Goal: Task Accomplishment & Management: Use online tool/utility

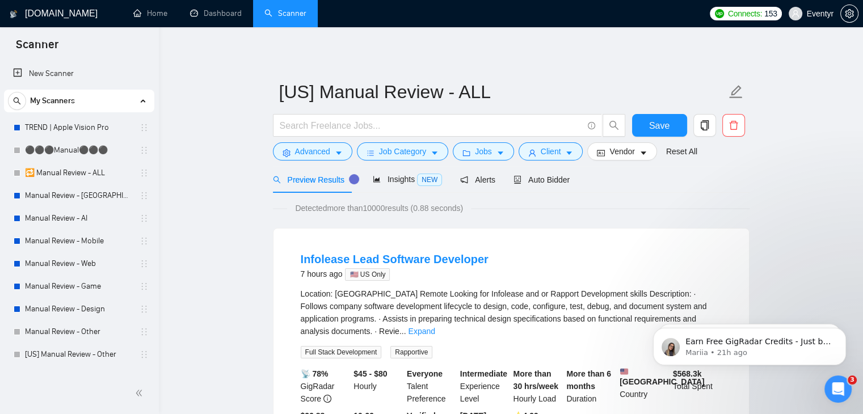
scroll to position [62, 0]
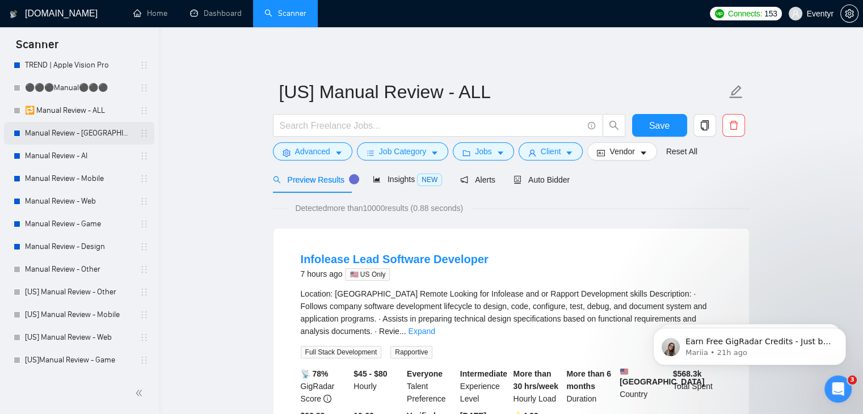
click at [54, 140] on link "Manual Review - [GEOGRAPHIC_DATA] & [GEOGRAPHIC_DATA]" at bounding box center [79, 133] width 108 height 23
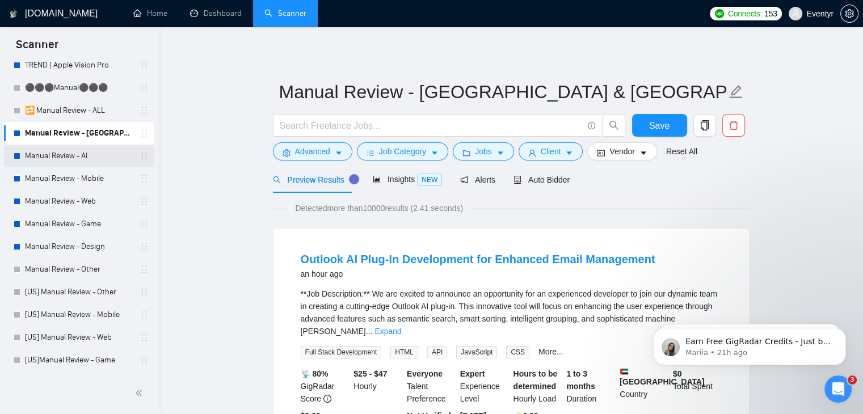
click at [95, 151] on link "Manual Review - AI" at bounding box center [79, 156] width 108 height 23
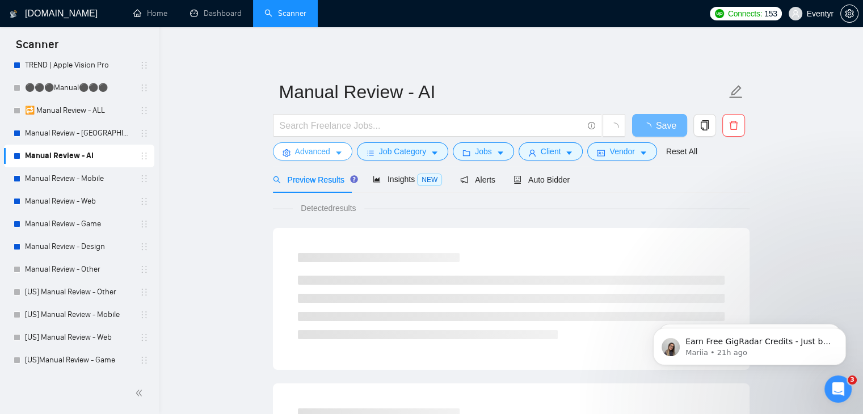
click at [333, 152] on button "Advanced" at bounding box center [312, 151] width 79 height 18
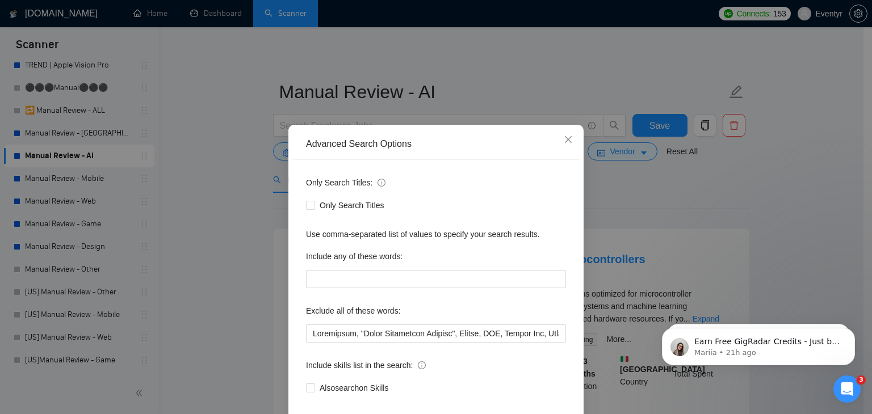
scroll to position [58, 0]
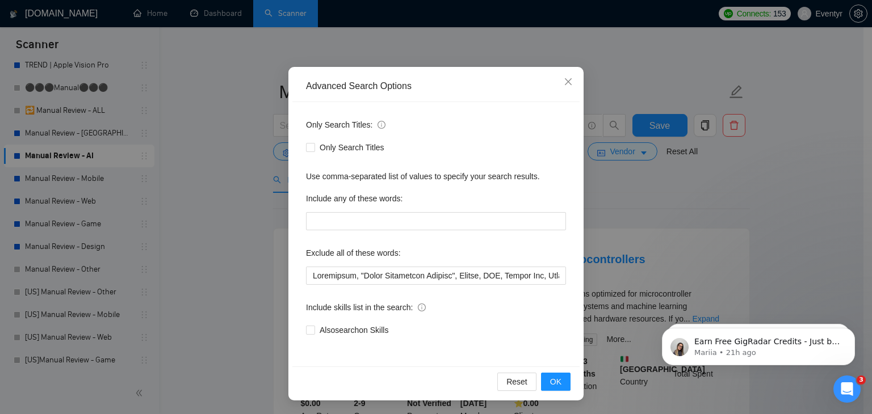
click at [777, 183] on div "Advanced Search Options Only Search Titles: Only Search Titles Use comma-separa…" at bounding box center [436, 207] width 872 height 414
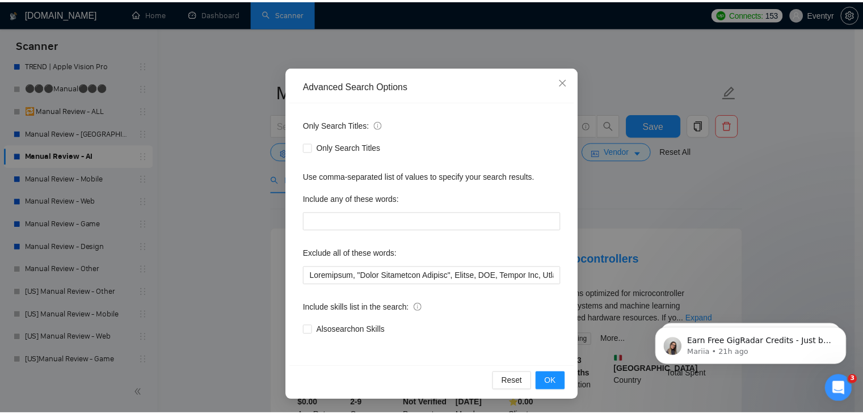
scroll to position [1, 0]
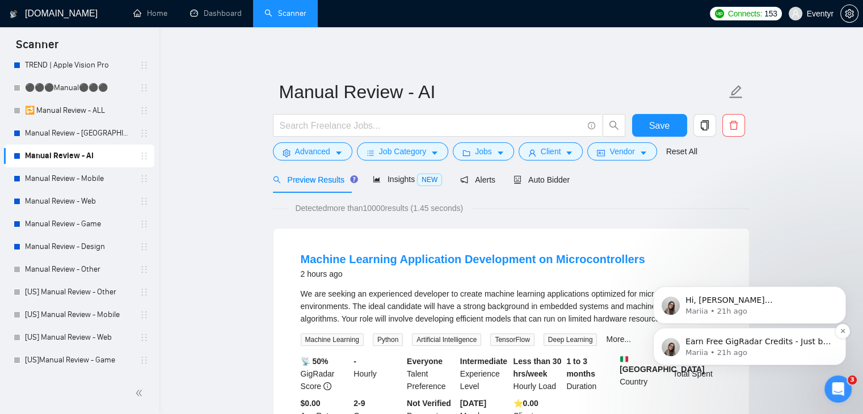
click at [767, 348] on p "Mariia • 21h ago" at bounding box center [758, 353] width 146 height 10
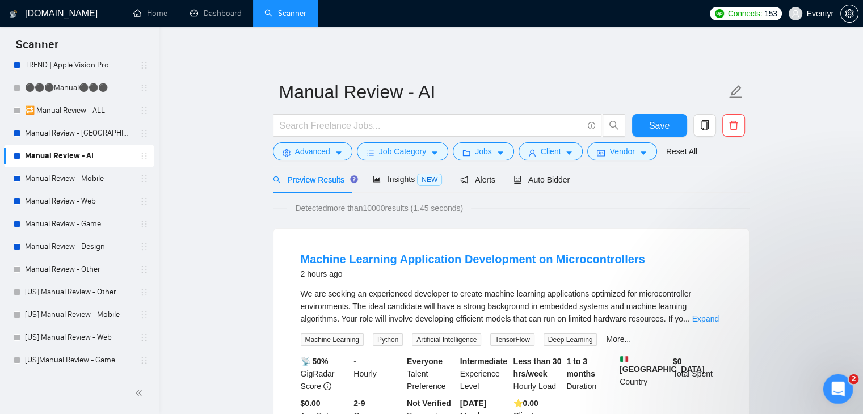
click at [830, 382] on div "Open Intercom Messenger" at bounding box center [836, 387] width 37 height 37
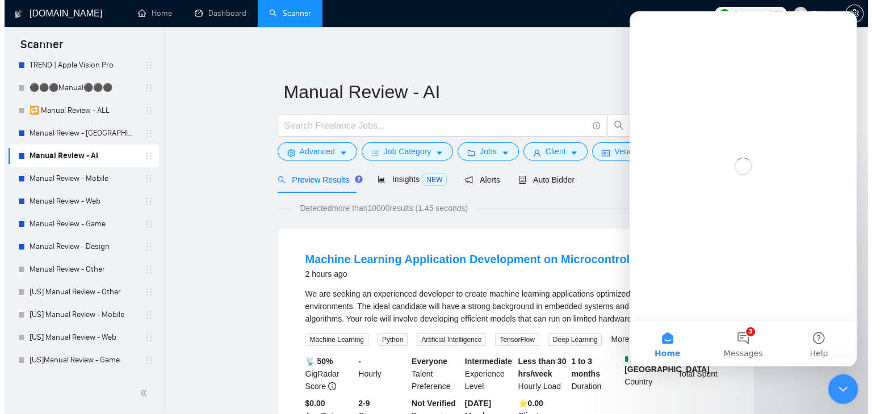
scroll to position [0, 0]
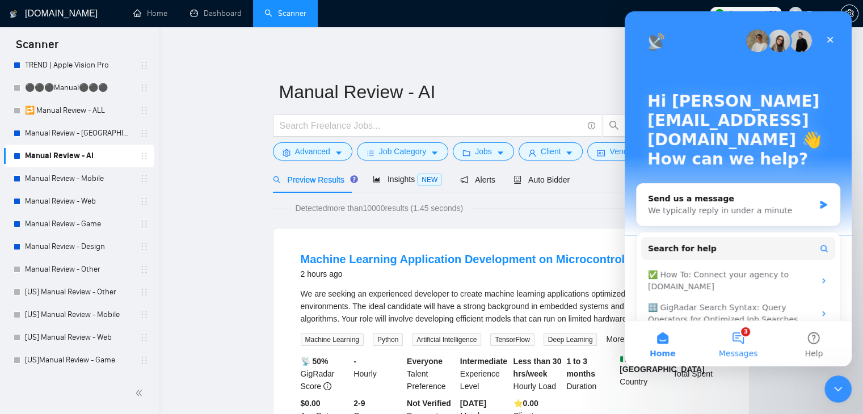
click at [735, 339] on button "3 Messages" at bounding box center [737, 343] width 75 height 45
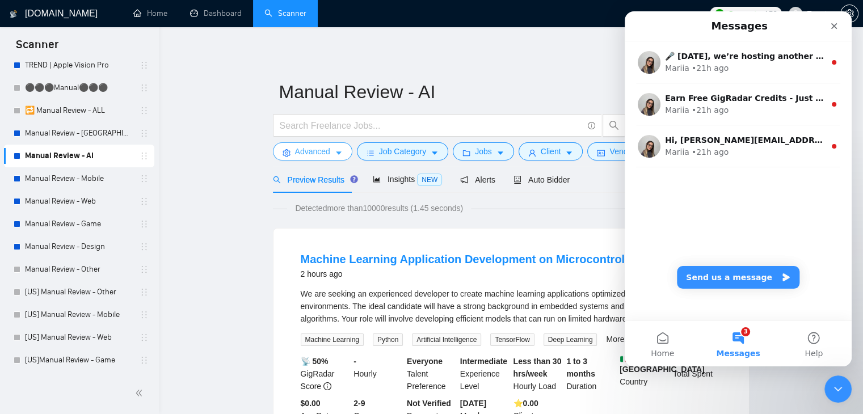
click at [331, 152] on button "Advanced" at bounding box center [312, 151] width 79 height 18
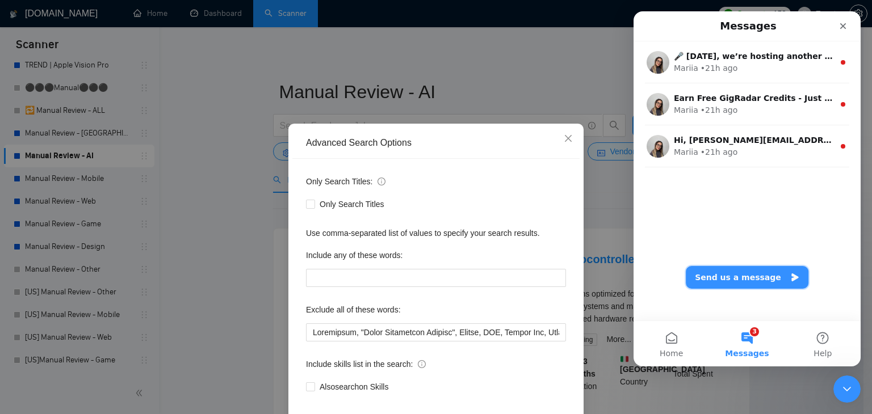
click at [748, 267] on button "Send us a message" at bounding box center [746, 277] width 123 height 23
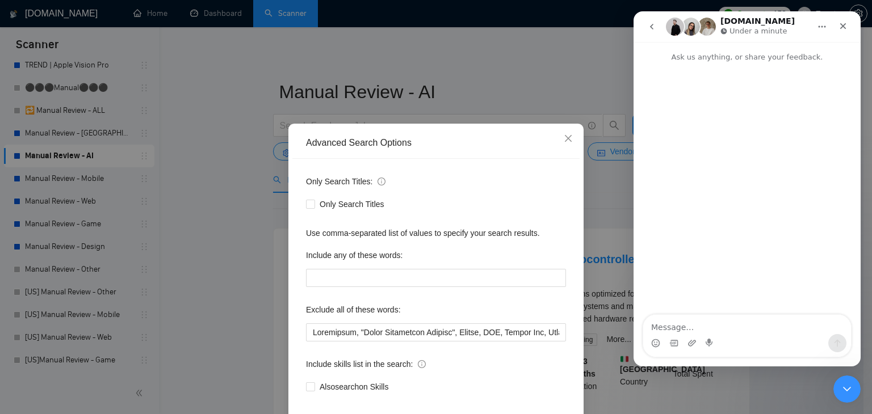
click at [726, 325] on textarea "Message…" at bounding box center [747, 324] width 208 height 19
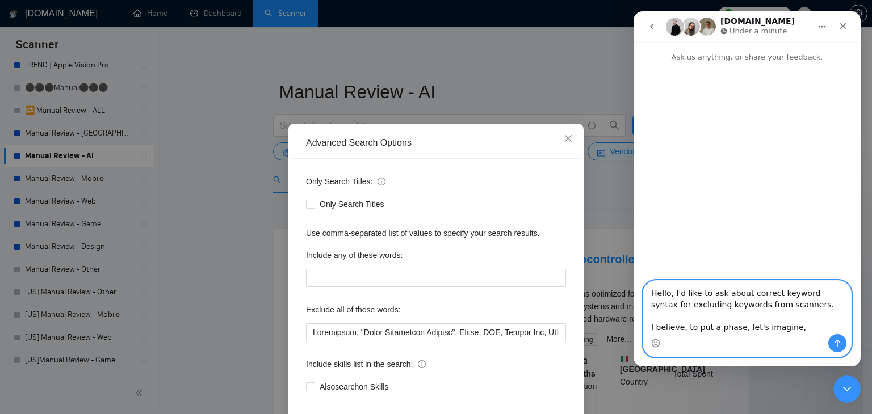
paste textarea ""Chief of Staff""
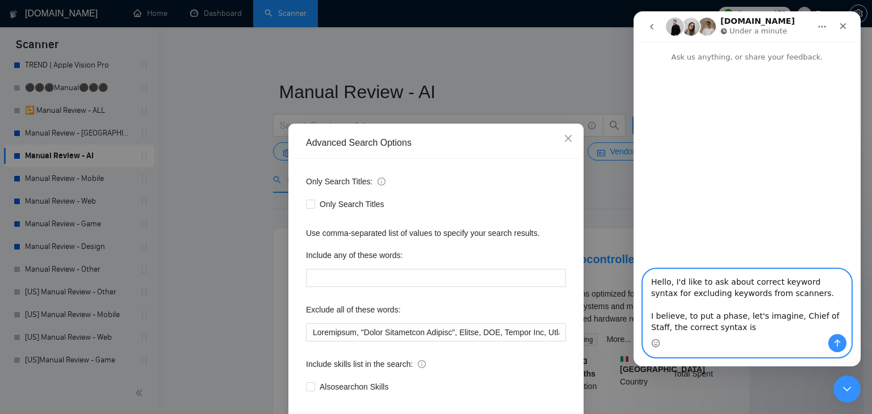
paste textarea ""Chief of Staff""
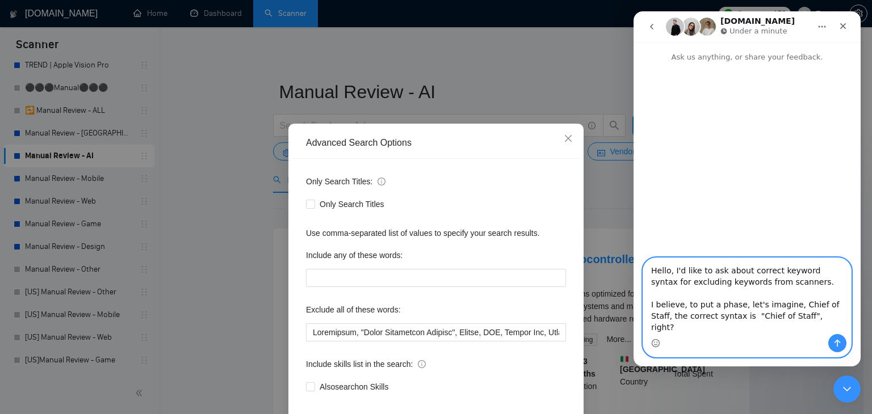
click at [723, 329] on textarea "Hello, I'd like to ask about correct keyword syntax for excluding keywords from…" at bounding box center [747, 296] width 208 height 76
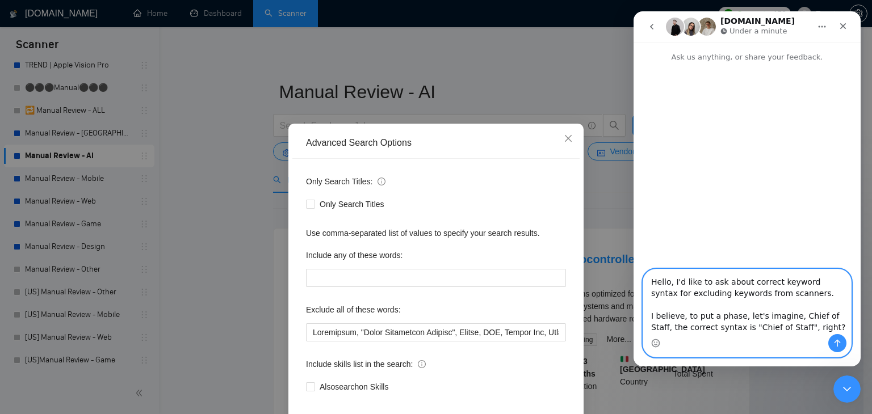
click at [813, 323] on textarea "Hello, I'd like to ask about correct keyword syntax for excluding keywords from…" at bounding box center [747, 302] width 208 height 65
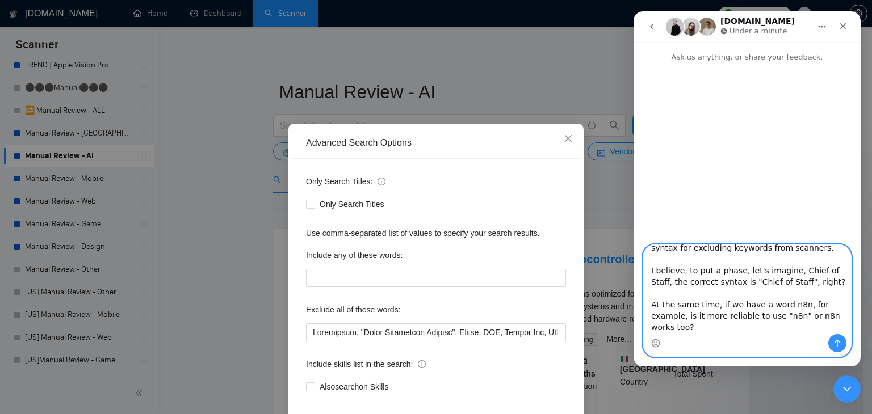
scroll to position [41, 0]
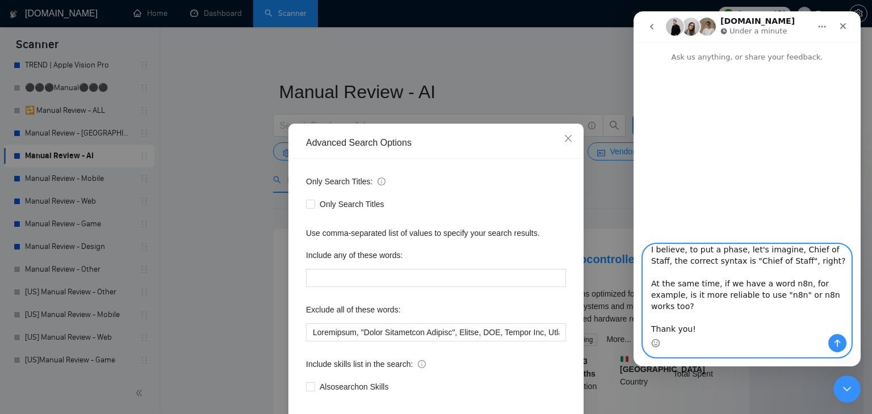
click at [758, 282] on textarea "Hello, I'd like to ask about correct keyword syntax for excluding keywords from…" at bounding box center [747, 290] width 208 height 90
type textarea "Hello, I'd like to ask about correct keyword syntax for excluding keywords from…"
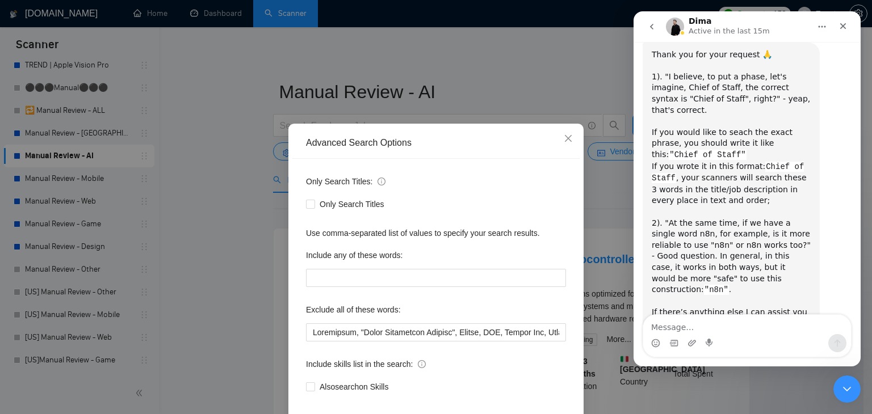
scroll to position [339, 0]
click at [850, 26] on div "Close" at bounding box center [842, 26] width 20 height 20
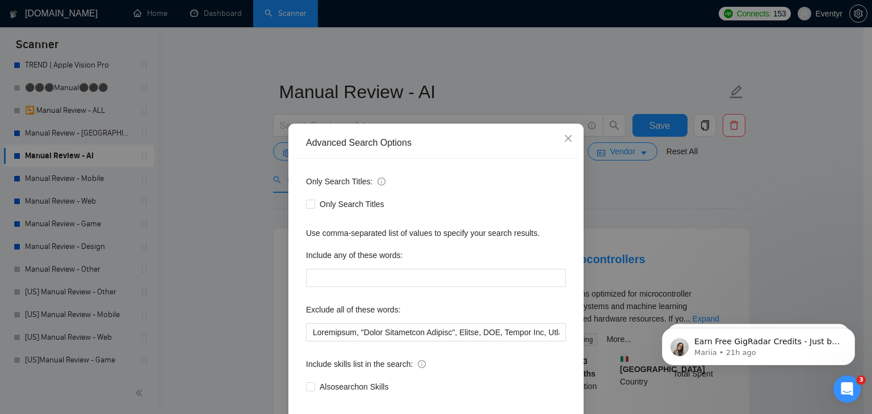
scroll to position [0, 0]
click at [590, 68] on div "Advanced Search Options Only Search Titles: Only Search Titles Use comma-separa…" at bounding box center [436, 207] width 872 height 414
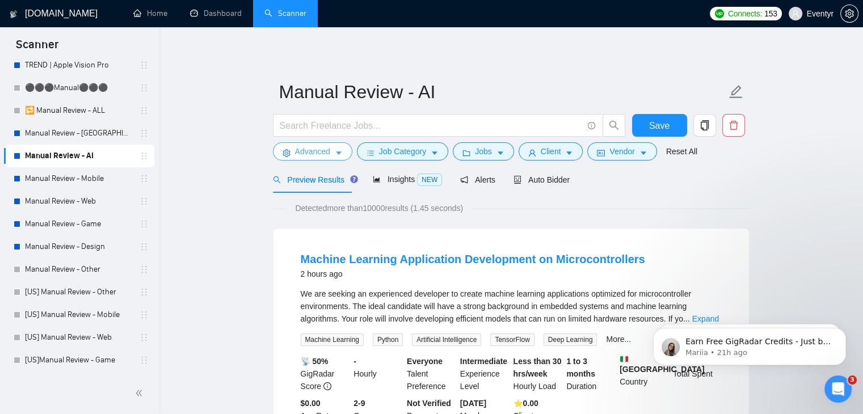
click at [326, 150] on span "Advanced" at bounding box center [312, 151] width 35 height 12
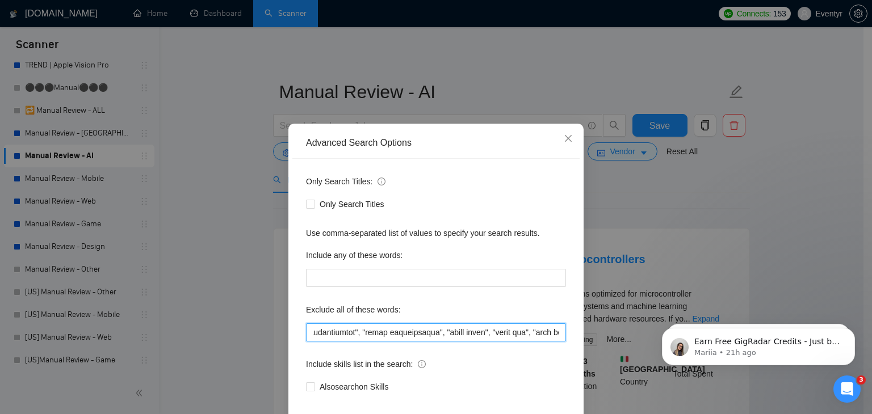
scroll to position [0, 6263]
drag, startPoint x: 953, startPoint y: 634, endPoint x: 712, endPoint y: 321, distance: 394.9
paste input "“n8n”, "CRM Specialist", "HubSpot expert", “freelance”, “freelancer”, "Chief of…"
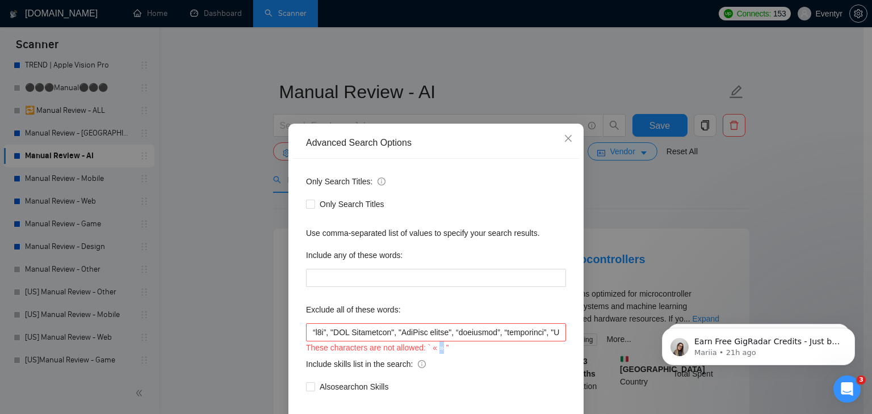
click at [435, 352] on div "These characters are not allowed: ` « » ”" at bounding box center [436, 348] width 260 height 12
click at [438, 350] on div "These characters are not allowed: ` « » ”" at bounding box center [436, 348] width 260 height 12
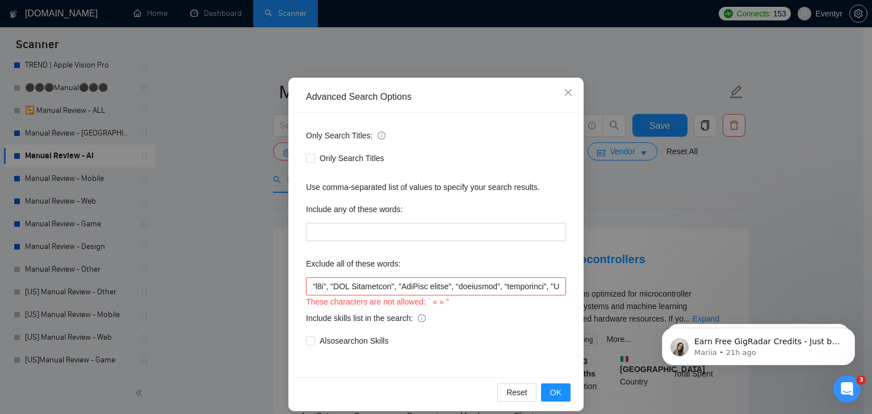
scroll to position [48, 0]
click at [405, 291] on input "text" at bounding box center [436, 286] width 260 height 18
click at [396, 284] on input "text" at bounding box center [436, 286] width 260 height 18
click at [327, 285] on input "text" at bounding box center [436, 286] width 260 height 18
paste input """
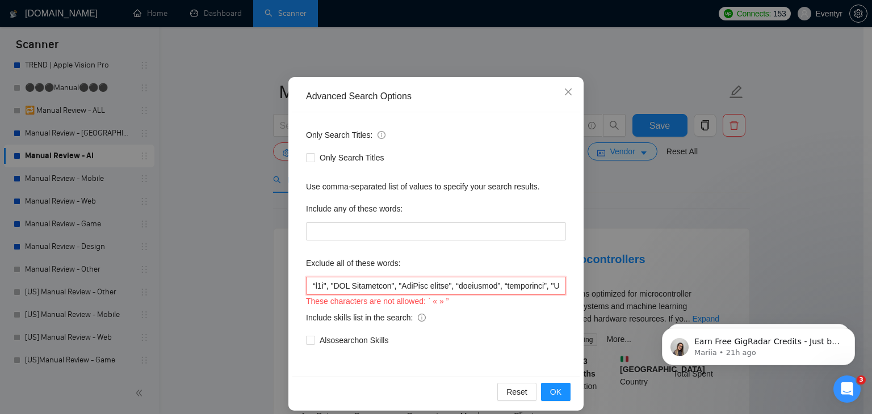
click at [306, 287] on input "text" at bounding box center [436, 286] width 260 height 18
paste input """
click at [460, 285] on input "text" at bounding box center [436, 286] width 260 height 18
paste input """
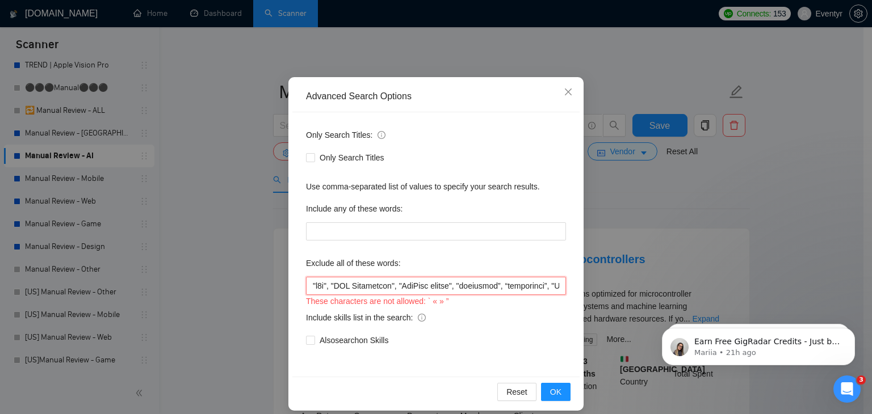
click at [493, 284] on input "text" at bounding box center [436, 286] width 260 height 18
paste input """
click at [502, 287] on input "text" at bounding box center [436, 286] width 260 height 18
paste input """
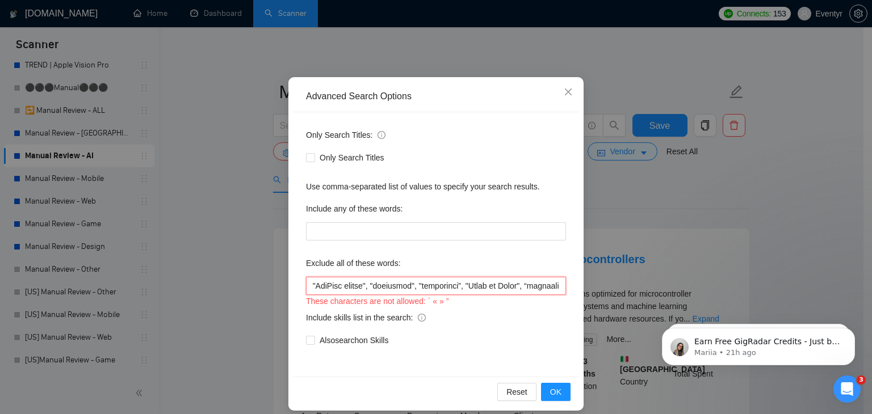
click at [452, 284] on input "text" at bounding box center [436, 286] width 260 height 18
paste input """
click at [424, 284] on input "text" at bounding box center [436, 286] width 260 height 18
paste input """
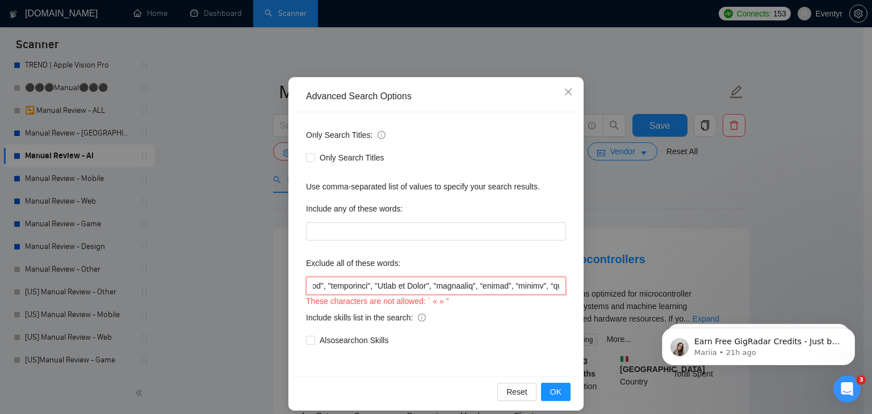
click at [462, 285] on input "text" at bounding box center [436, 286] width 260 height 18
paste input """
click at [470, 287] on input "text" at bounding box center [436, 286] width 260 height 18
paste input """
click at [495, 287] on input "text" at bounding box center [436, 286] width 260 height 18
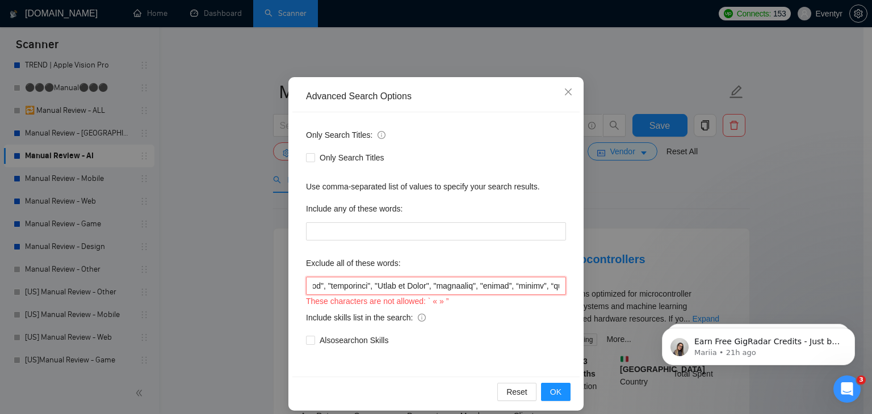
paste input """
click at [502, 287] on input "text" at bounding box center [436, 286] width 260 height 18
paste input """
click at [529, 285] on input "text" at bounding box center [436, 286] width 260 height 18
paste input """
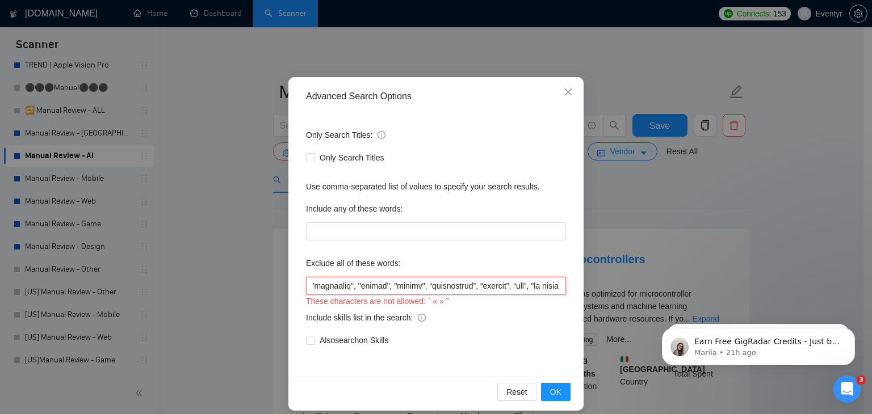
scroll to position [0, 300]
click at [414, 283] on input "text" at bounding box center [436, 286] width 260 height 18
paste input """
click at [461, 287] on input "text" at bounding box center [436, 286] width 260 height 18
paste input """
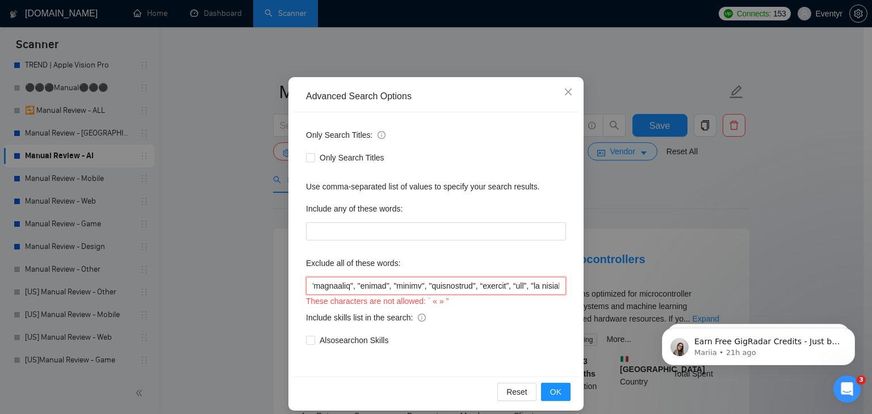
click at [467, 286] on input "text" at bounding box center [436, 286] width 260 height 18
paste input """
click at [498, 287] on input "text" at bounding box center [436, 286] width 260 height 18
paste input """
click at [507, 288] on input "text" at bounding box center [436, 286] width 260 height 18
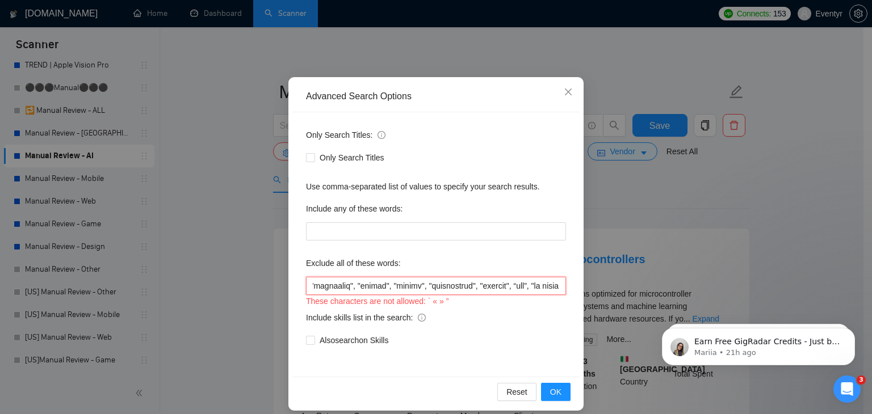
paste input """
click at [520, 287] on input "text" at bounding box center [436, 286] width 260 height 18
paste input """
click at [373, 286] on input "text" at bounding box center [436, 286] width 260 height 18
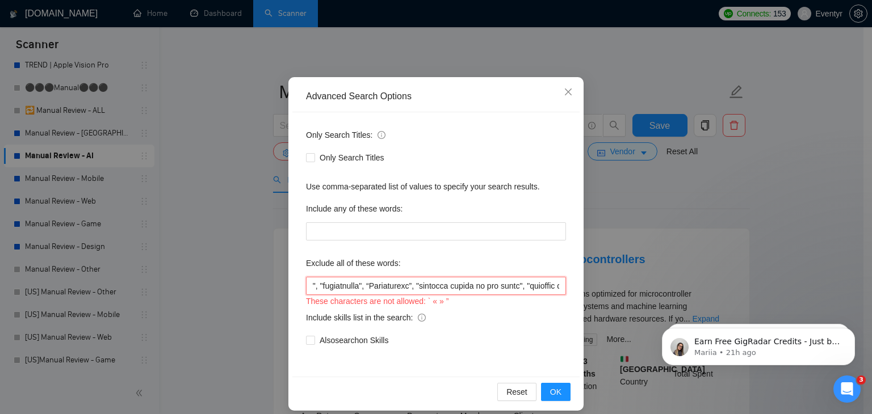
paste input """
click at [421, 286] on input "text" at bounding box center [436, 286] width 260 height 18
paste input """
click at [417, 285] on input "text" at bounding box center [436, 286] width 260 height 18
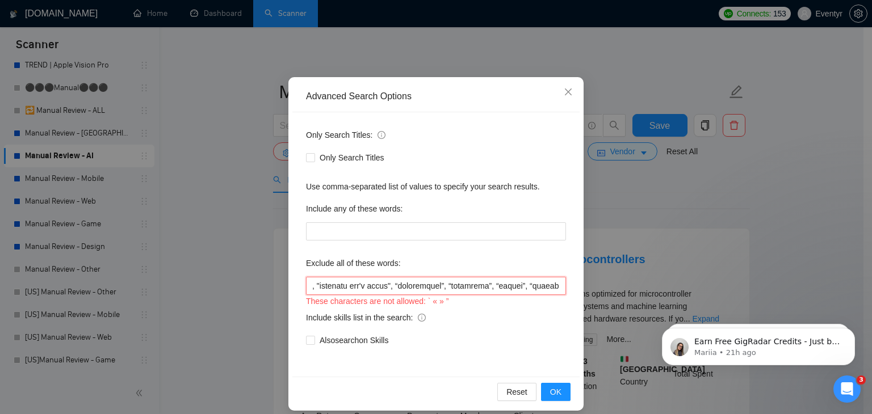
paste input """
click at [472, 284] on input "text" at bounding box center [436, 286] width 260 height 18
paste input """
click at [479, 285] on input "text" at bounding box center [436, 286] width 260 height 18
paste input """
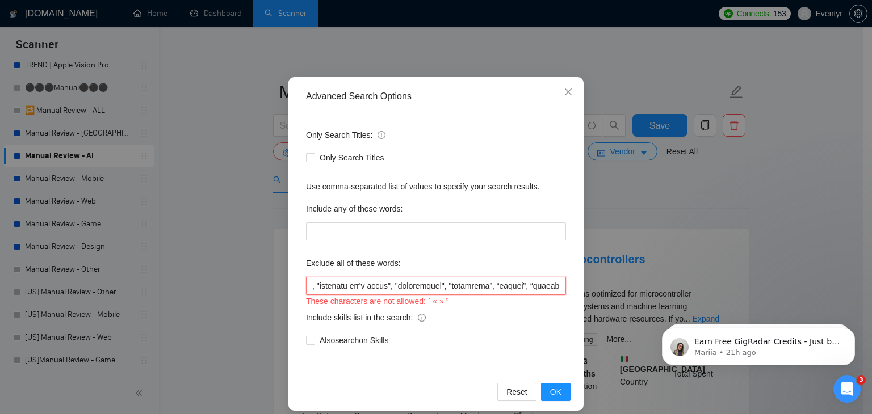
click at [518, 286] on input "text" at bounding box center [436, 286] width 260 height 18
paste input """
click at [524, 288] on input "text" at bounding box center [436, 286] width 260 height 18
paste input """
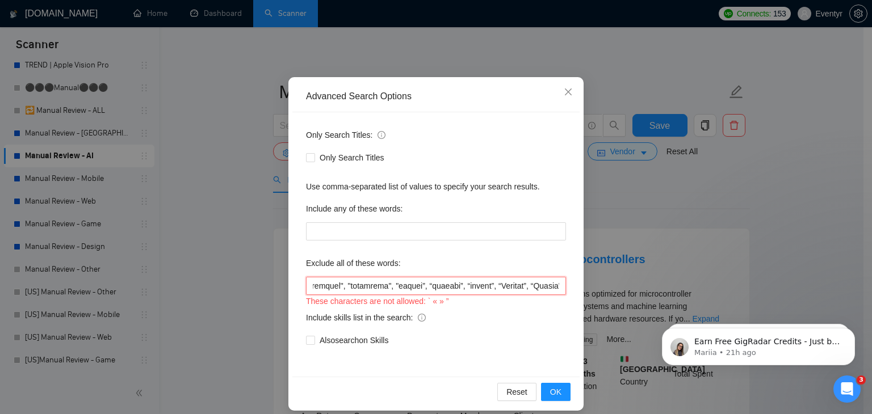
drag, startPoint x: 552, startPoint y: 287, endPoint x: 448, endPoint y: 292, distance: 103.4
click at [448, 292] on input "text" at bounding box center [436, 286] width 260 height 18
paste input """
click at [394, 283] on input "text" at bounding box center [436, 286] width 260 height 18
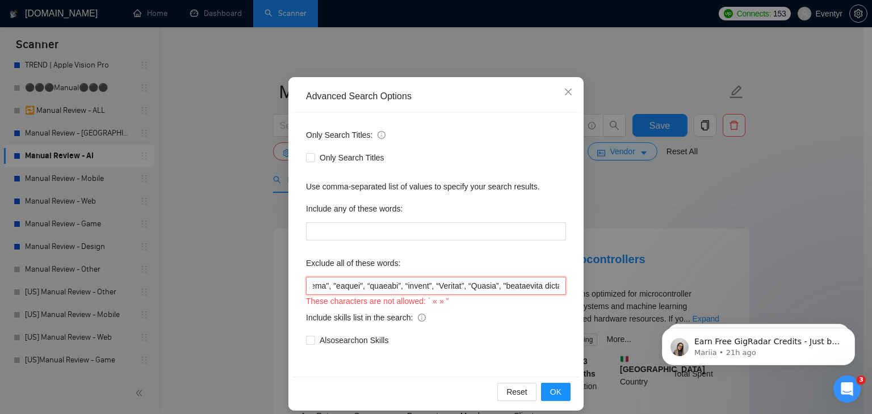
paste input """
click at [428, 285] on input "text" at bounding box center [436, 286] width 260 height 18
paste input """
click at [436, 285] on input "text" at bounding box center [436, 286] width 260 height 18
paste input """
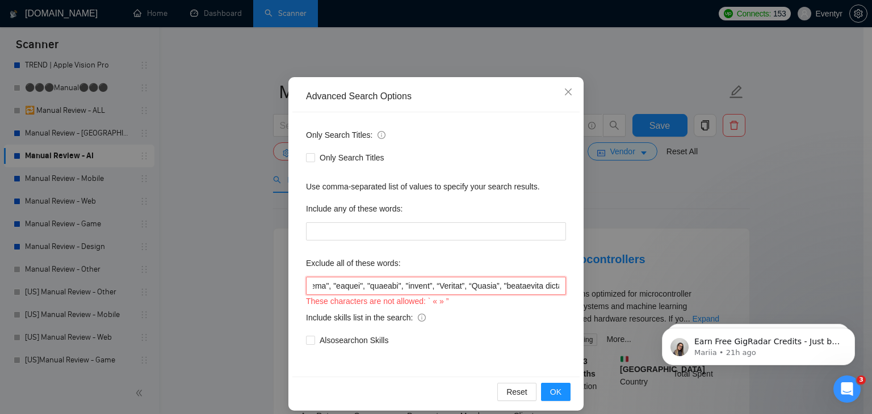
click at [462, 284] on input "text" at bounding box center [436, 286] width 260 height 18
paste input """
click at [471, 286] on input "text" at bounding box center [436, 286] width 260 height 18
paste input """
click at [499, 287] on input "text" at bounding box center [436, 286] width 260 height 18
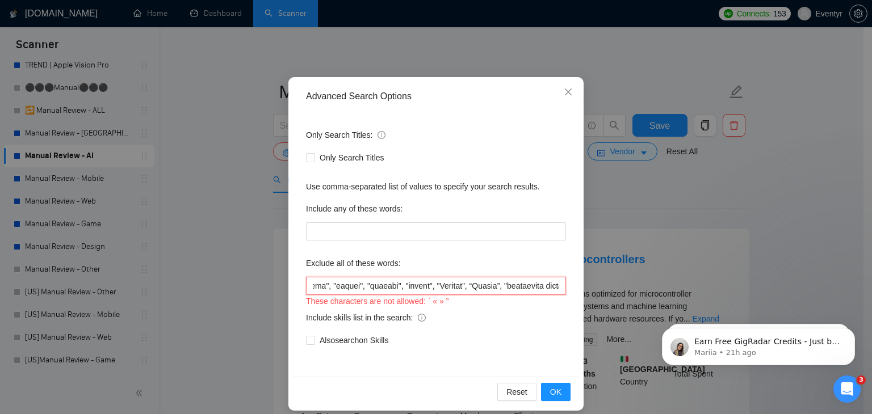
paste input """
click at [507, 287] on input "text" at bounding box center [436, 286] width 260 height 18
paste input """
click at [535, 287] on input "text" at bounding box center [436, 286] width 260 height 18
paste input """
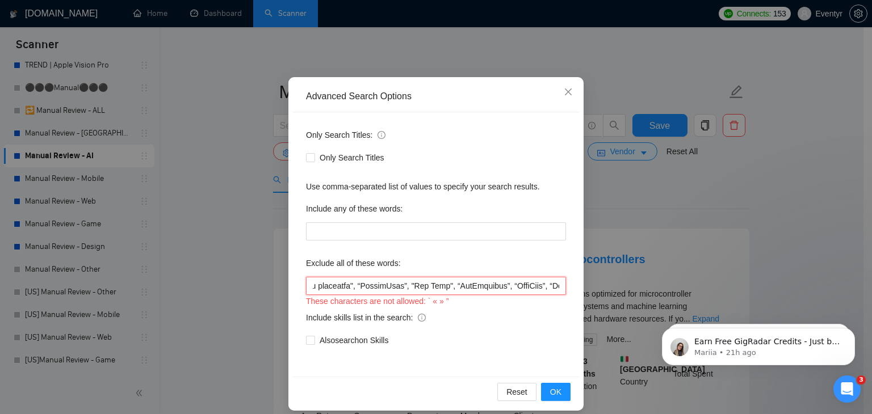
scroll to position [0, 2333]
click at [386, 285] on input "text" at bounding box center [436, 286] width 260 height 18
paste input """
click at [427, 287] on input "text" at bounding box center [436, 286] width 260 height 18
paste input """
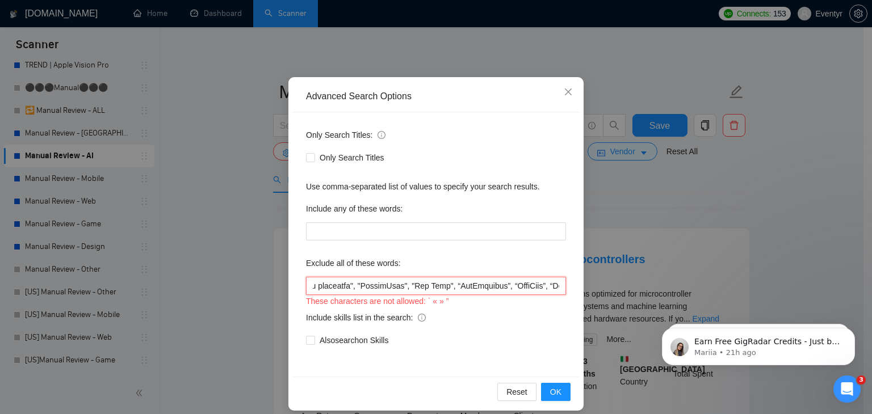
click at [477, 286] on input "text" at bounding box center [436, 286] width 260 height 18
paste input """
click at [528, 287] on input "text" at bounding box center [436, 286] width 260 height 18
paste input """
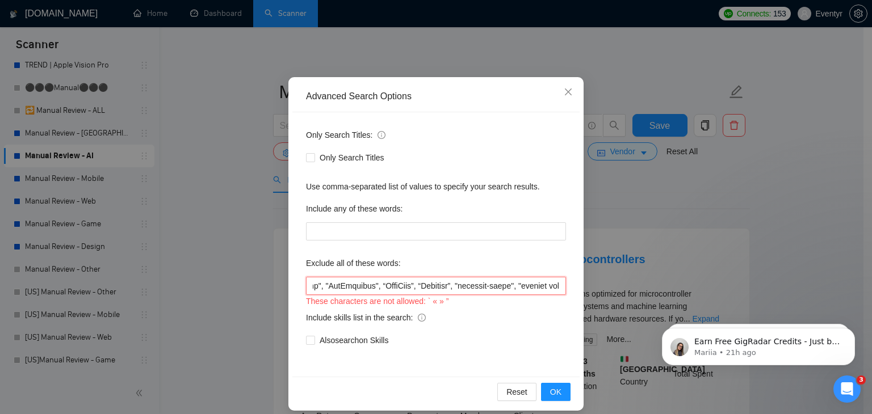
click at [402, 287] on input "text" at bounding box center [436, 286] width 260 height 18
paste input """
click at [439, 286] on input "text" at bounding box center [436, 286] width 260 height 18
paste input """
click at [445, 287] on input "text" at bounding box center [436, 286] width 260 height 18
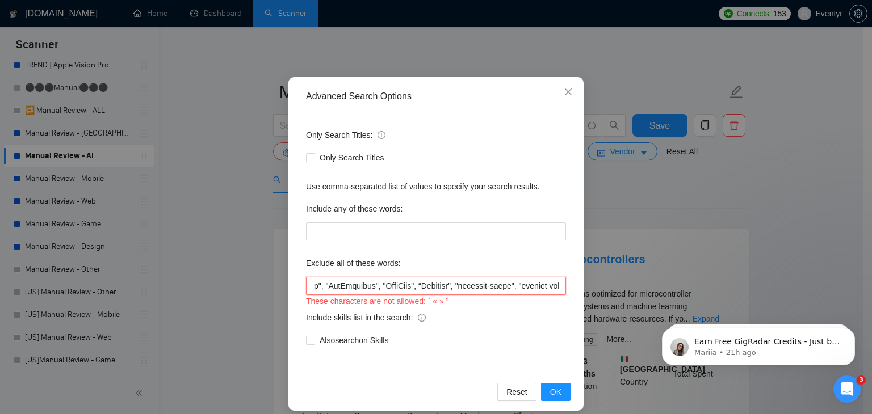
paste input """
click at [479, 287] on input "text" at bounding box center [436, 286] width 260 height 18
paste input """
click at [397, 287] on input "text" at bounding box center [436, 286] width 260 height 18
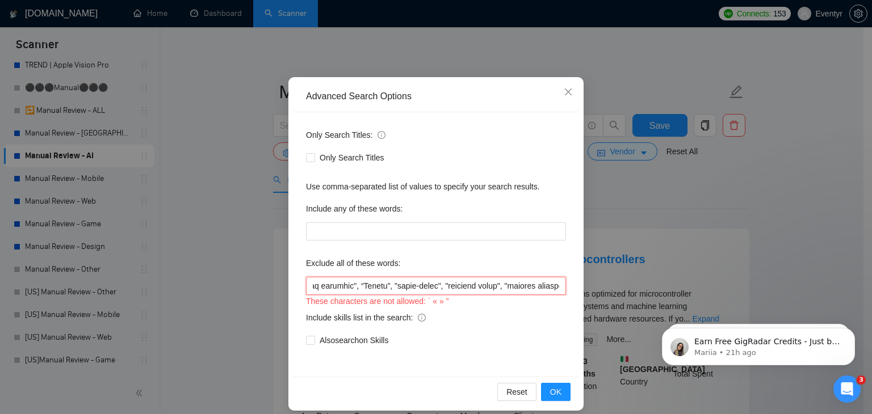
paste input """
click at [425, 287] on input "text" at bounding box center [436, 286] width 260 height 18
paste input """
click at [550, 391] on span "OK" at bounding box center [555, 392] width 11 height 12
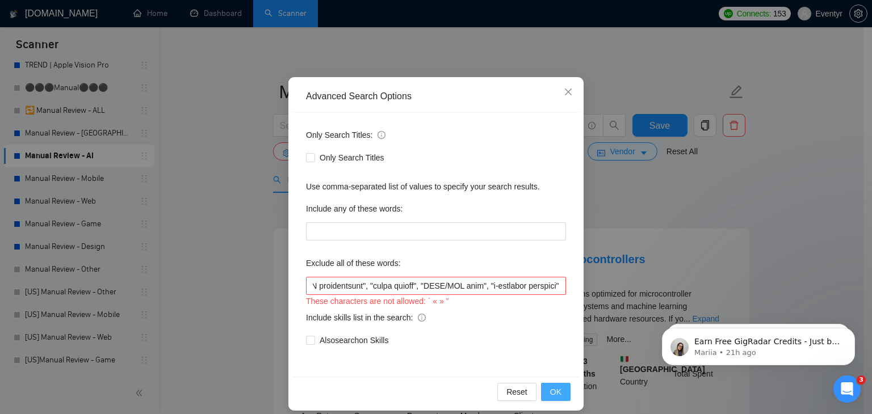
scroll to position [0, 0]
click at [550, 389] on span "OK" at bounding box center [555, 392] width 11 height 12
click at [456, 283] on input "text" at bounding box center [436, 286] width 260 height 18
click at [498, 289] on input "text" at bounding box center [436, 286] width 260 height 18
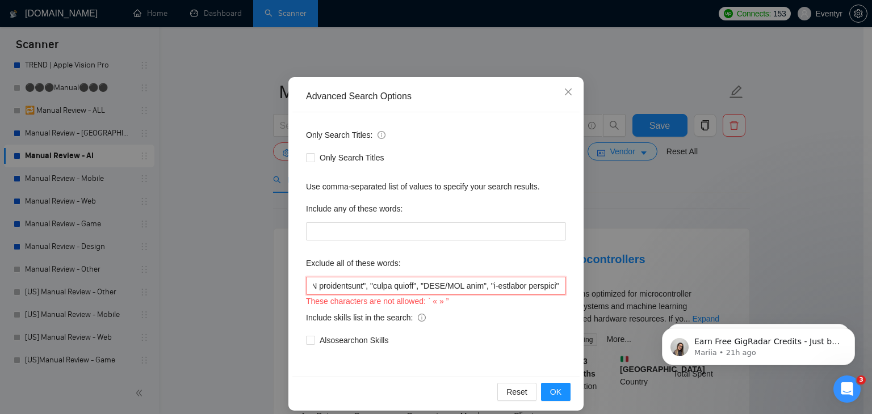
scroll to position [0, 4940]
click at [557, 392] on button "OK" at bounding box center [556, 392] width 30 height 18
click at [306, 286] on input "text" at bounding box center [436, 286] width 260 height 18
click at [552, 395] on span "OK" at bounding box center [555, 392] width 11 height 12
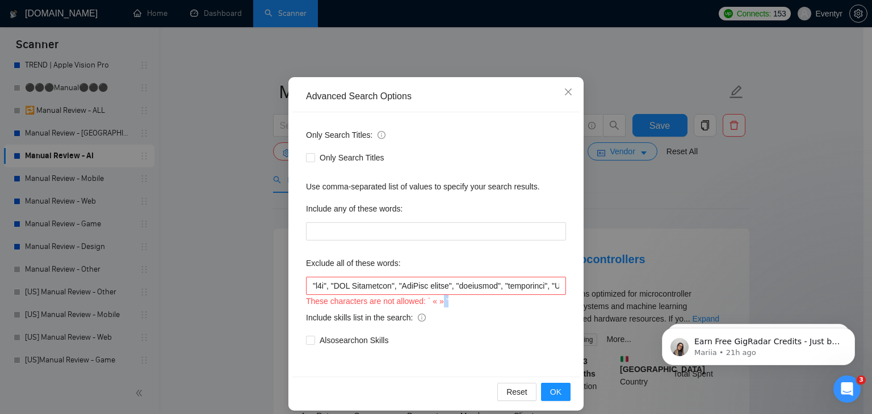
click at [440, 300] on div "These characters are not allowed: ` « » ”" at bounding box center [436, 301] width 260 height 12
click at [440, 301] on div "These characters are not allowed: ` « » ”" at bounding box center [436, 301] width 260 height 12
drag, startPoint x: 436, startPoint y: 300, endPoint x: 443, endPoint y: 301, distance: 6.8
click at [443, 301] on div "These characters are not allowed: ` « » ”" at bounding box center [436, 301] width 260 height 12
copy div "”"
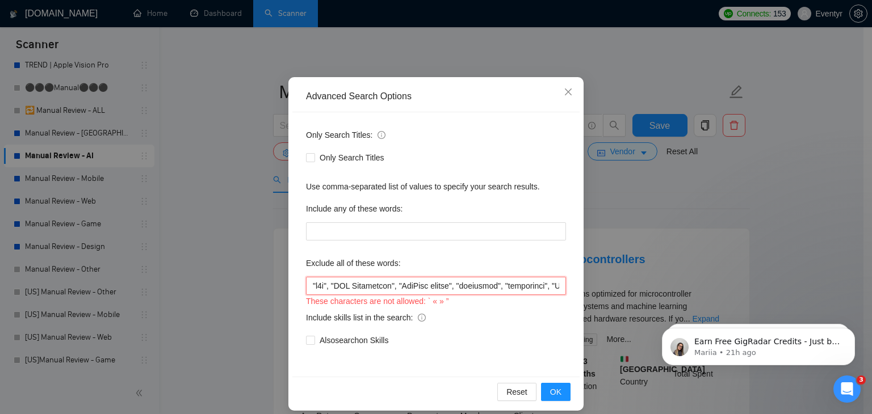
click at [307, 287] on input "text" at bounding box center [436, 286] width 260 height 18
paste input "”"
drag, startPoint x: 306, startPoint y: 287, endPoint x: 856, endPoint y: 287, distance: 549.3
click at [856, 287] on div "Advanced Search Options Only Search Titles: Only Search Titles Use comma-separa…" at bounding box center [436, 207] width 872 height 414
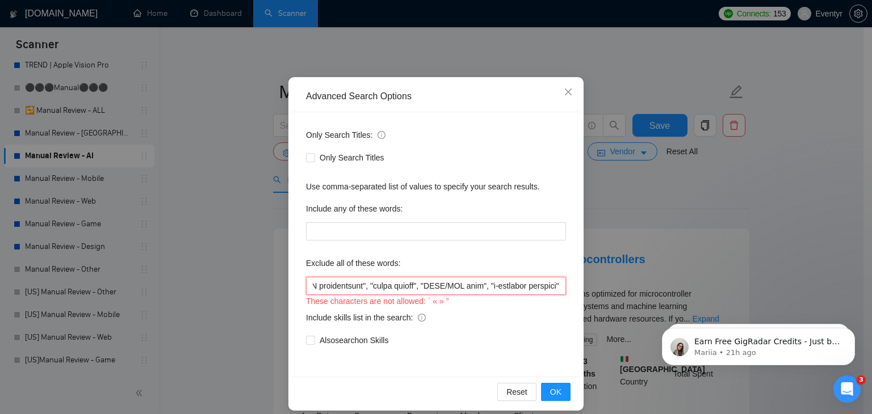
scroll to position [0, 0]
drag, startPoint x: 300, startPoint y: 302, endPoint x: 443, endPoint y: 300, distance: 143.0
click at [443, 300] on div "Only Search Titles: Only Search Titles Use comma-separated list of values to sp…" at bounding box center [435, 244] width 287 height 264
copy div "These characters are not allowed: ` « » ”"
click at [427, 282] on input "text" at bounding box center [436, 286] width 260 height 18
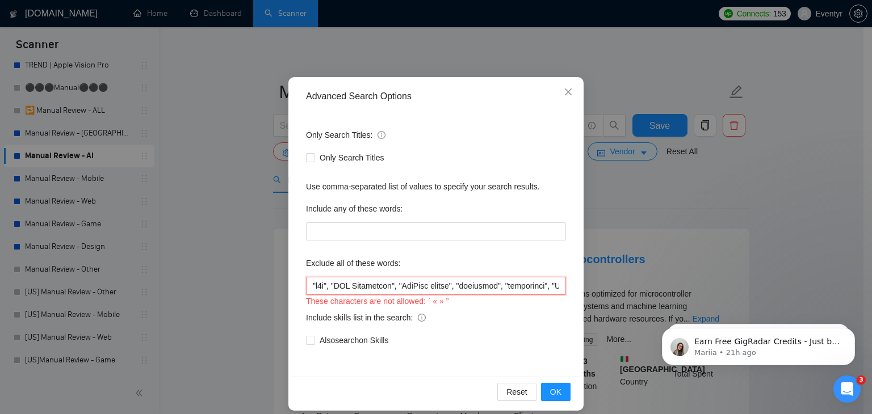
click at [394, 283] on input "text" at bounding box center [436, 286] width 260 height 18
click at [450, 285] on input "text" at bounding box center [436, 286] width 260 height 18
click at [404, 286] on input "text" at bounding box center [436, 286] width 260 height 18
paste input """
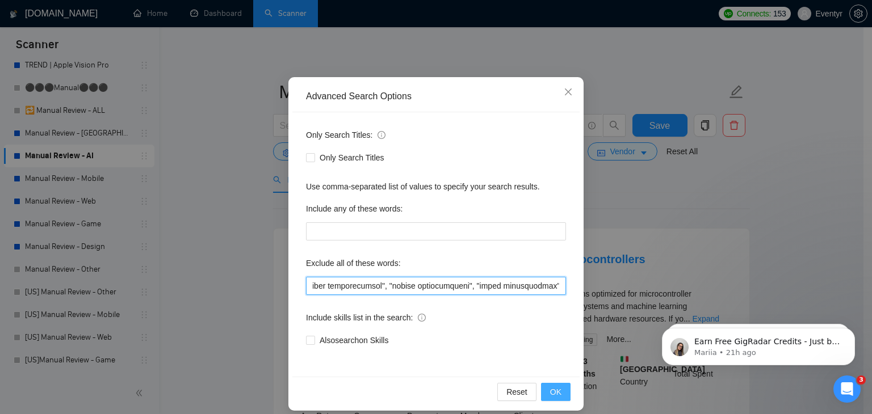
type input ""n8n", "CRM Specialist", "HubSpot expert", "freelance", "freelancer", "Chief of…"
click at [550, 386] on span "OK" at bounding box center [555, 392] width 11 height 12
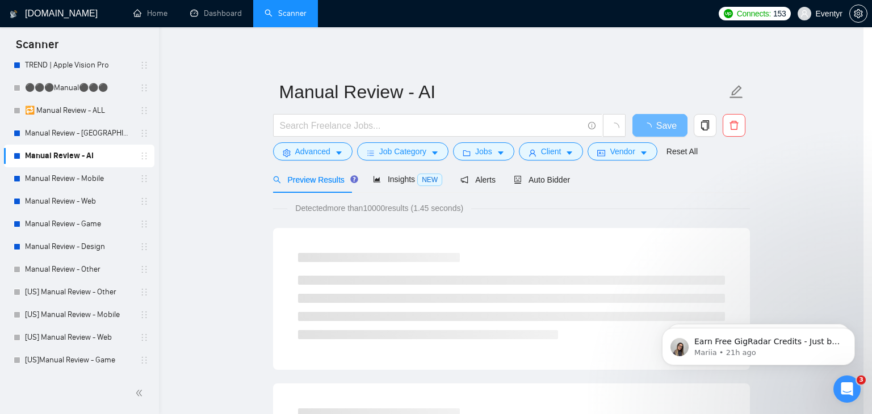
scroll to position [1, 0]
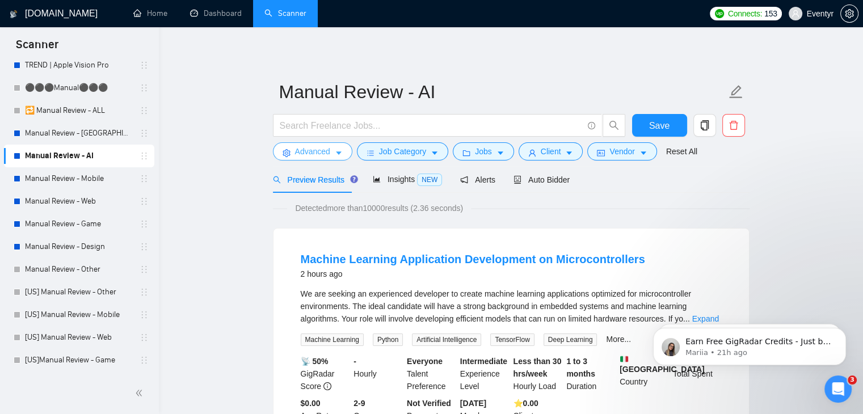
click at [308, 150] on span "Advanced" at bounding box center [312, 151] width 35 height 12
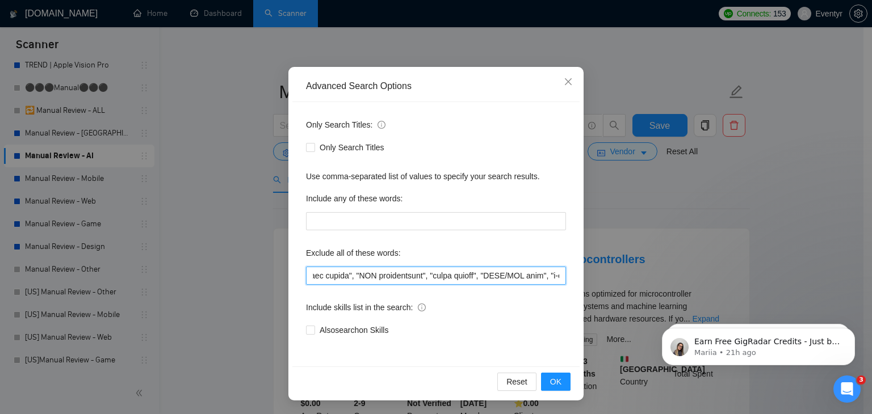
scroll to position [0, 4941]
drag, startPoint x: 307, startPoint y: 274, endPoint x: 655, endPoint y: 280, distance: 348.5
click at [655, 280] on div "Advanced Search Options Only Search Titles: Only Search Titles Use comma-separa…" at bounding box center [436, 207] width 872 height 414
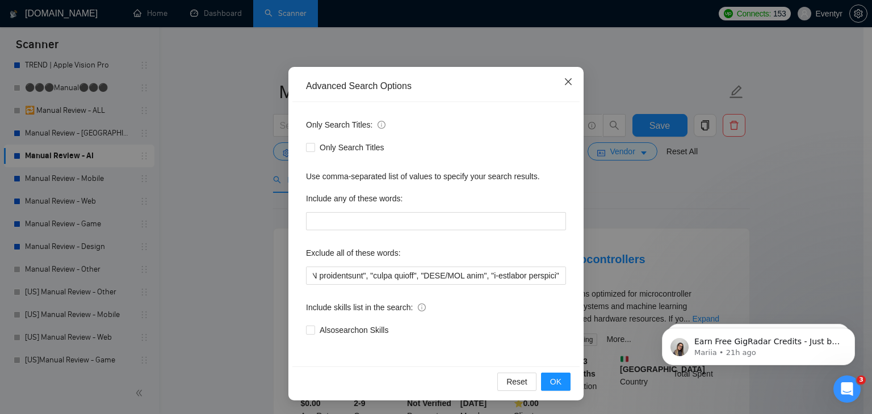
scroll to position [0, 0]
click at [563, 79] on icon "close" at bounding box center [567, 81] width 9 height 9
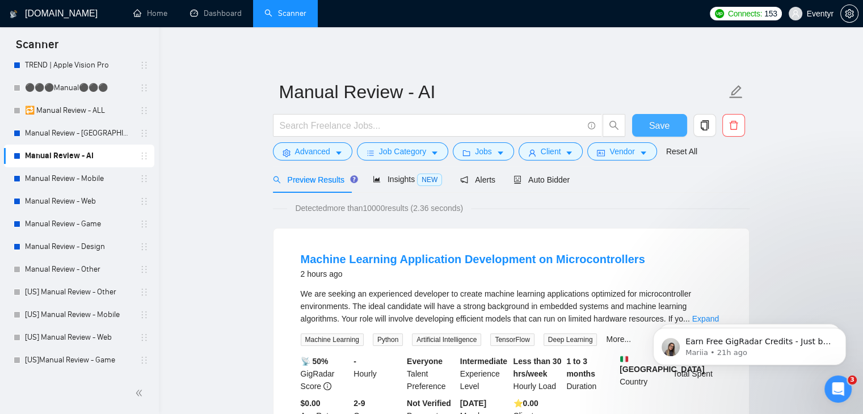
click at [667, 123] on span "Save" at bounding box center [659, 126] width 20 height 14
click at [642, 121] on button "Save" at bounding box center [659, 125] width 55 height 23
click at [406, 154] on span "Job Category" at bounding box center [402, 151] width 47 height 12
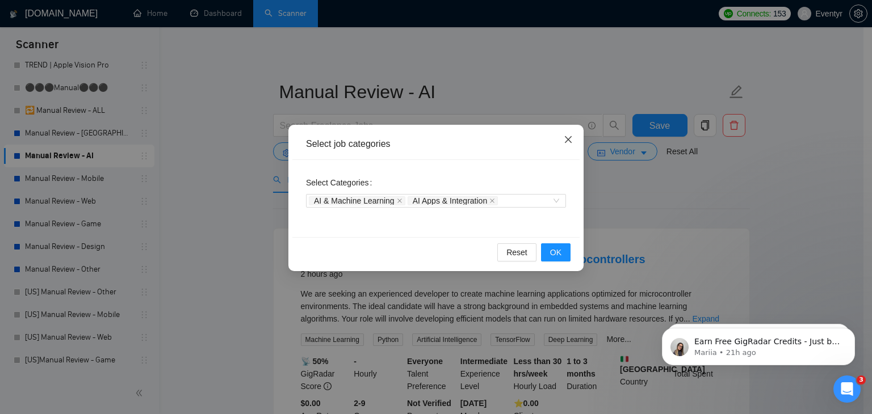
click at [567, 134] on span "Close" at bounding box center [568, 140] width 31 height 31
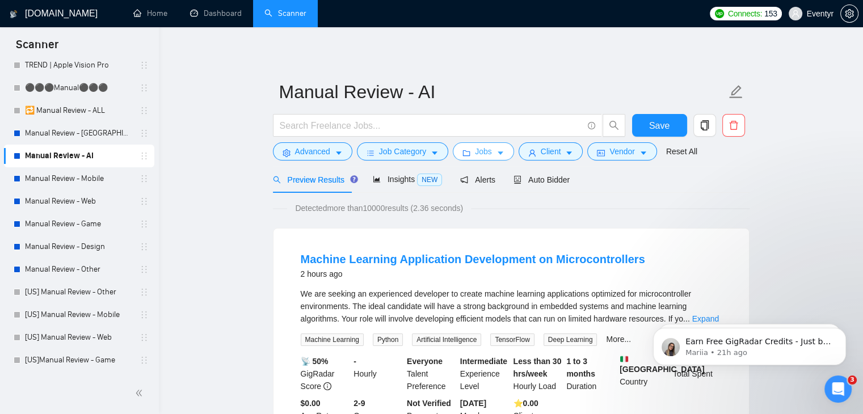
click at [490, 152] on button "Jobs" at bounding box center [483, 151] width 61 height 18
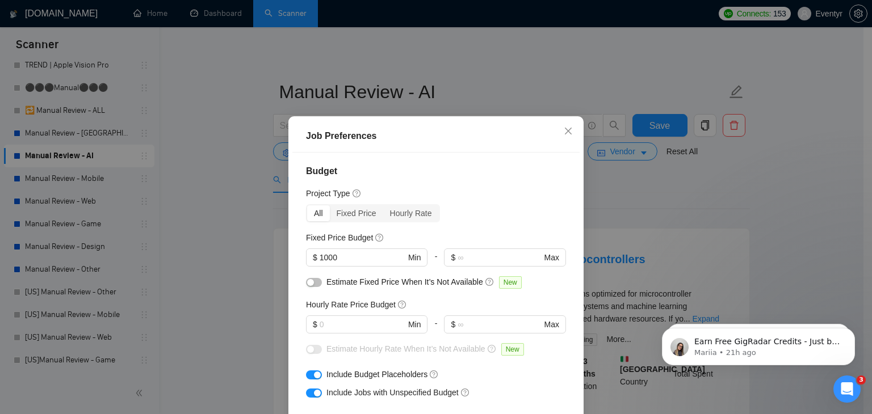
scroll to position [0, 0]
click at [708, 193] on div "Job Preferences Budget Project Type All Fixed Price Hourly Rate Fixed Price Bud…" at bounding box center [436, 207] width 872 height 414
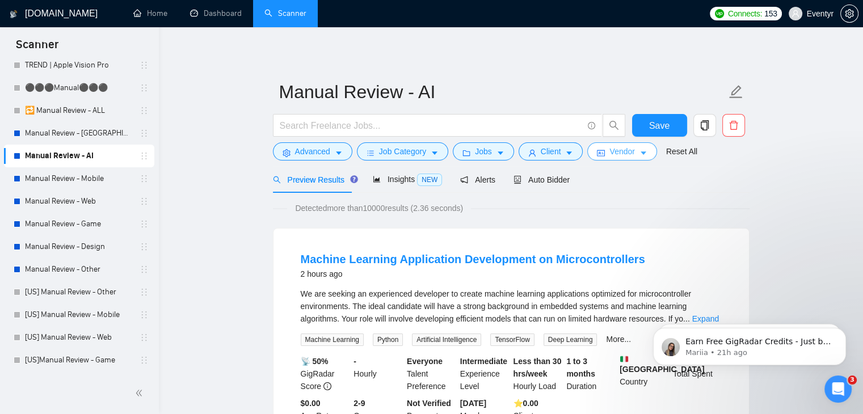
click at [621, 155] on span "Vendor" at bounding box center [621, 151] width 25 height 12
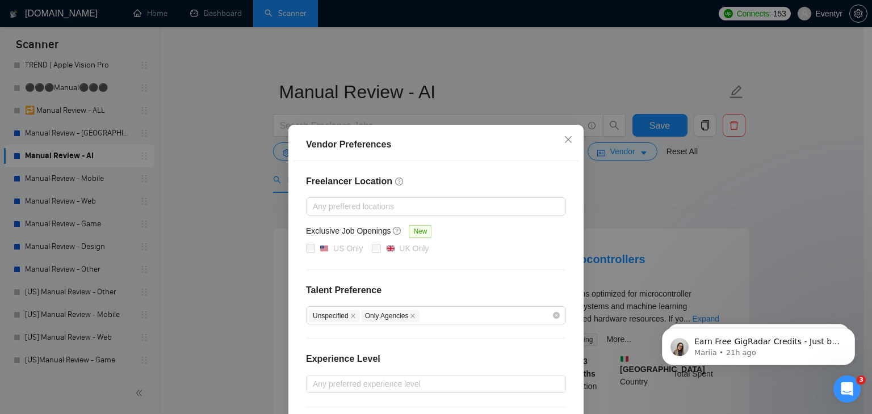
scroll to position [110, 0]
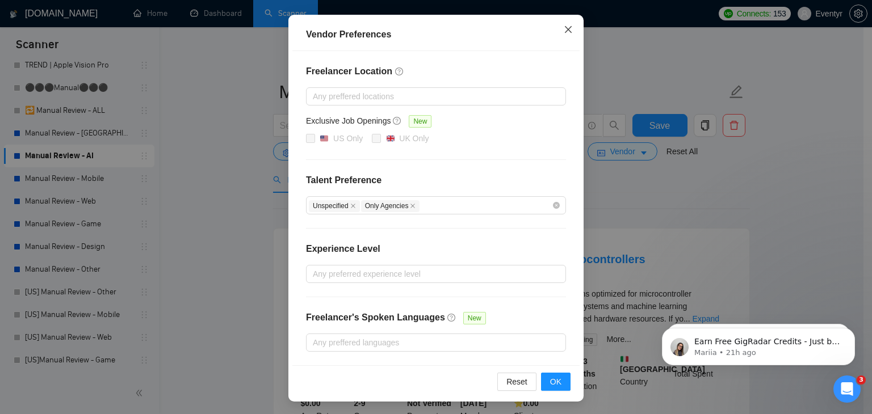
click at [563, 31] on icon "close" at bounding box center [567, 29] width 9 height 9
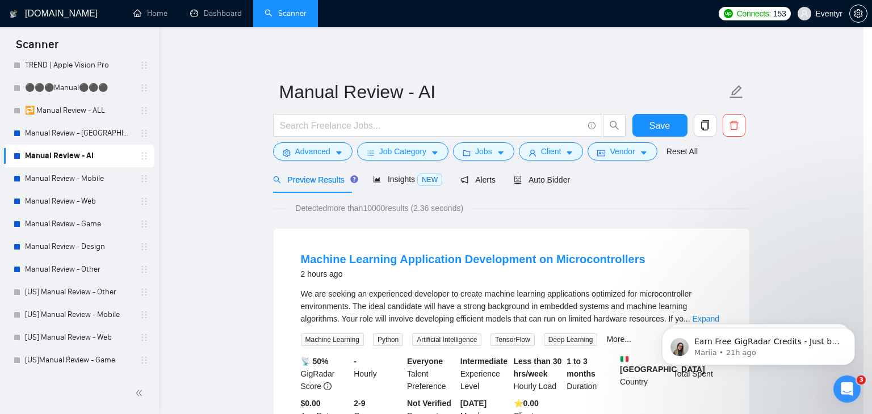
scroll to position [53, 0]
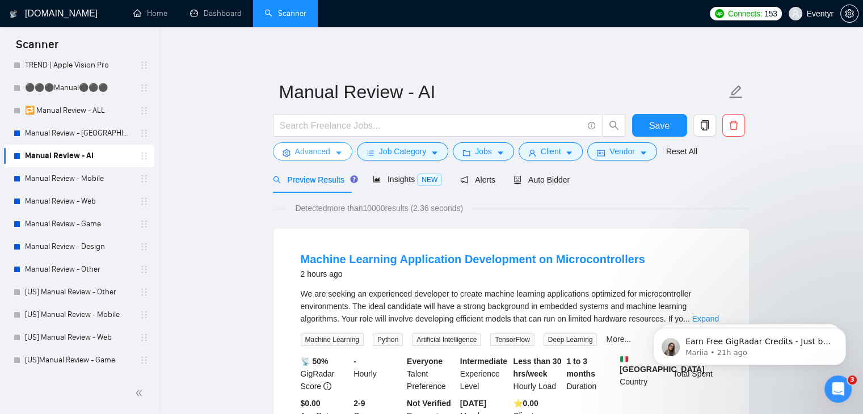
click at [325, 150] on span "Advanced" at bounding box center [312, 151] width 35 height 12
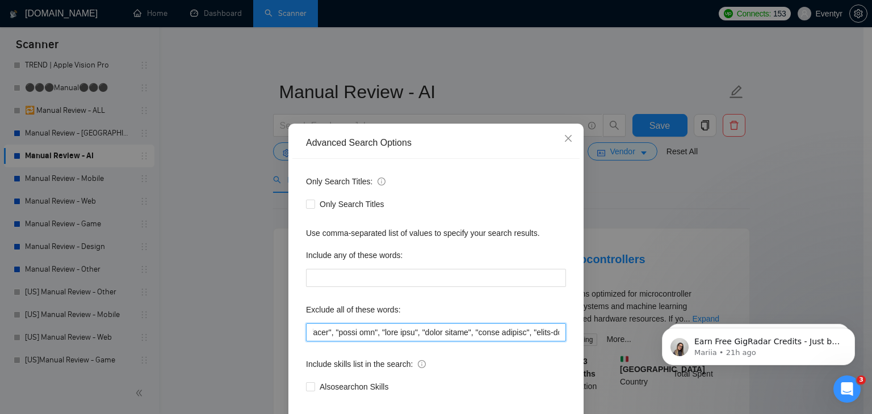
scroll to position [0, 4941]
drag, startPoint x: 306, startPoint y: 330, endPoint x: 729, endPoint y: 302, distance: 423.1
click at [729, 302] on div "Advanced Search Options Only Search Titles: Only Search Titles Use comma-separa…" at bounding box center [436, 207] width 872 height 414
click at [742, 207] on div "Advanced Search Options Only Search Titles: Only Search Titles Use comma-separa…" at bounding box center [436, 207] width 872 height 414
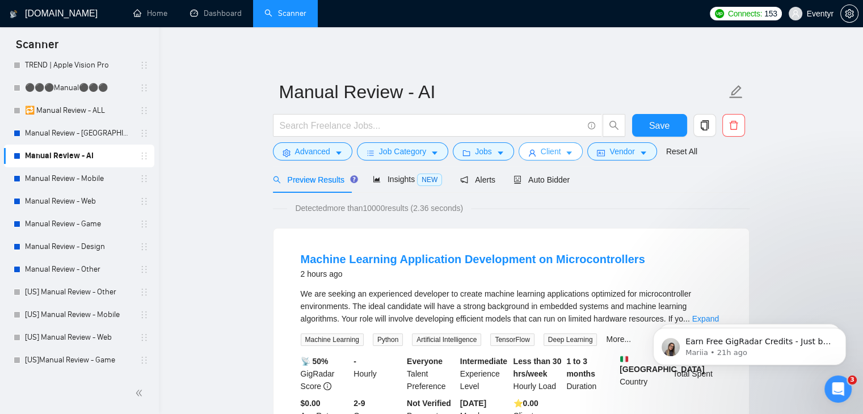
click at [548, 150] on span "Client" at bounding box center [551, 151] width 20 height 12
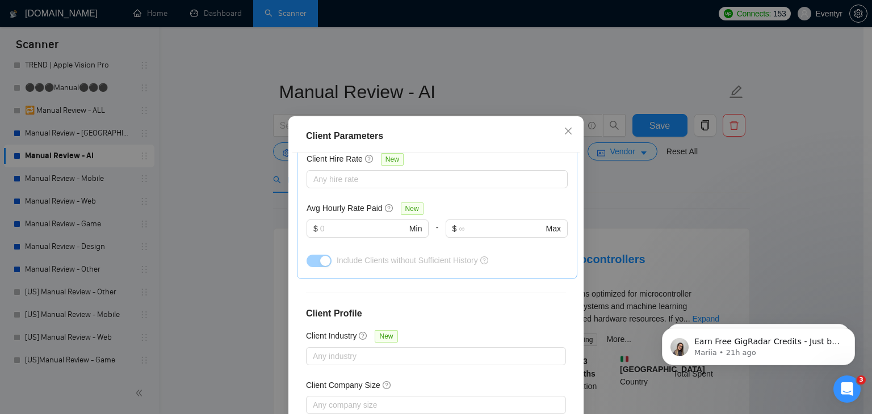
scroll to position [78, 0]
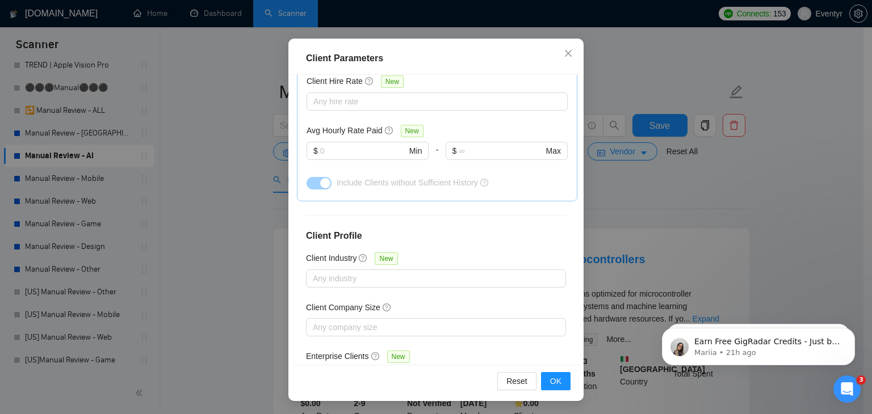
click at [792, 149] on div "Client Parameters Client Location Include Client Countries Select Exclude Clien…" at bounding box center [436, 207] width 872 height 414
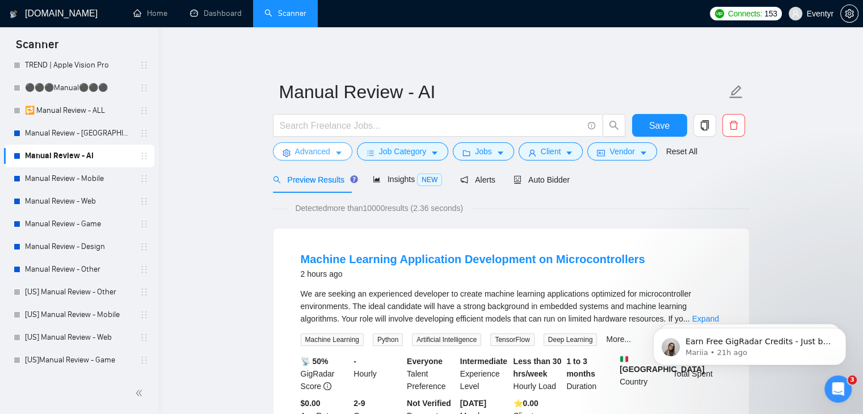
click at [302, 153] on span "Advanced" at bounding box center [312, 151] width 35 height 12
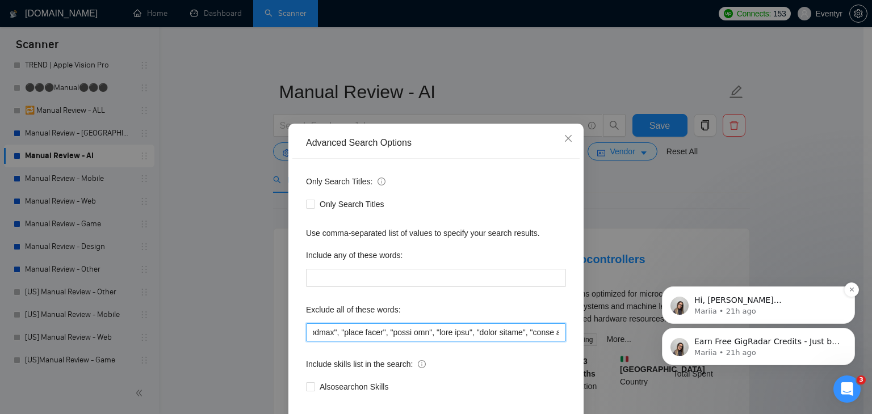
scroll to position [0, 4941]
drag, startPoint x: 952, startPoint y: 548, endPoint x: 789, endPoint y: 322, distance: 279.2
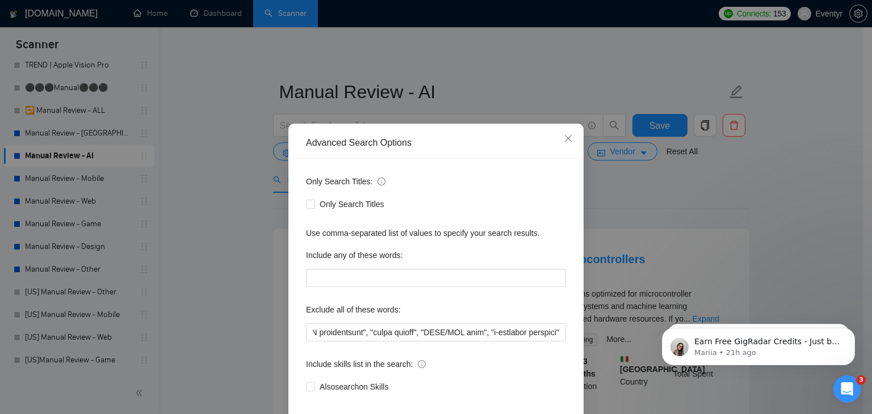
click at [731, 214] on div "Advanced Search Options Only Search Titles: Only Search Titles Use comma-separa…" at bounding box center [436, 207] width 872 height 414
click at [558, 140] on span "Close" at bounding box center [568, 139] width 31 height 31
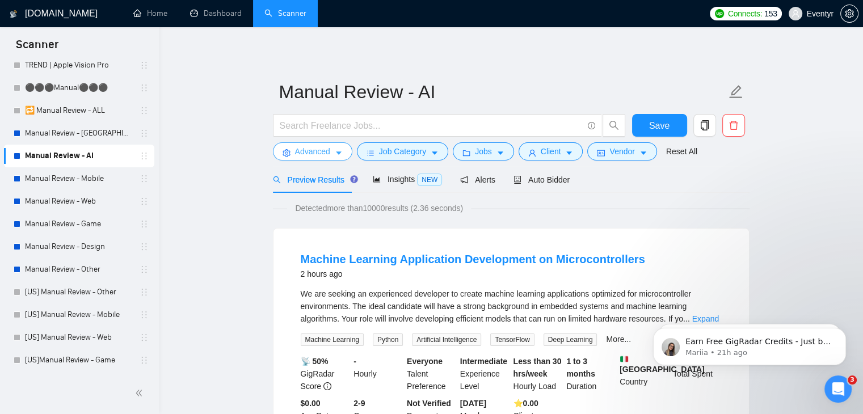
click at [331, 152] on button "Advanced" at bounding box center [312, 151] width 79 height 18
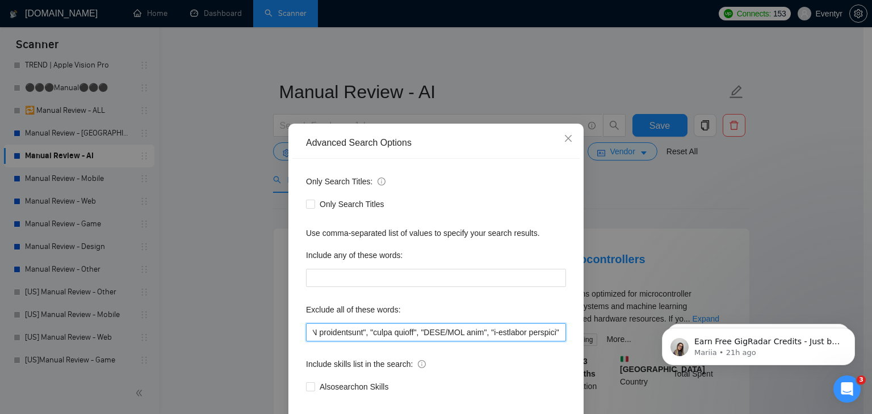
scroll to position [0, 4941]
drag, startPoint x: 951, startPoint y: 640, endPoint x: 825, endPoint y: 316, distance: 347.3
click at [806, 228] on div "Advanced Search Options Only Search Titles: Only Search Titles Use comma-separa…" at bounding box center [436, 207] width 872 height 414
click at [563, 137] on icon "close" at bounding box center [567, 138] width 9 height 9
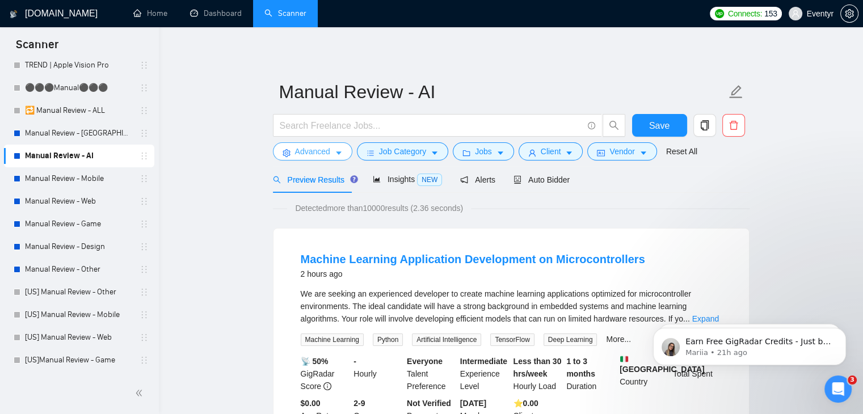
click at [333, 153] on button "Advanced" at bounding box center [312, 151] width 79 height 18
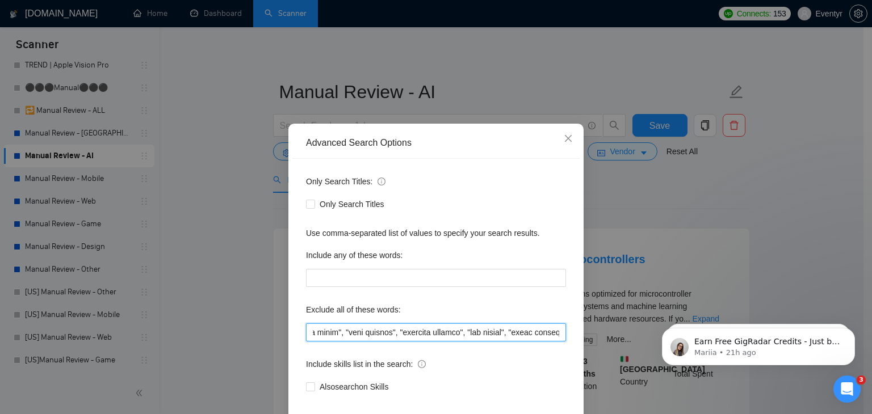
scroll to position [0, 4941]
drag, startPoint x: 952, startPoint y: 637, endPoint x: 653, endPoint y: 330, distance: 429.0
click at [759, 181] on div "Advanced Search Options Only Search Titles: Only Search Titles Use comma-separa…" at bounding box center [436, 207] width 872 height 414
click at [567, 142] on icon "close" at bounding box center [567, 138] width 9 height 9
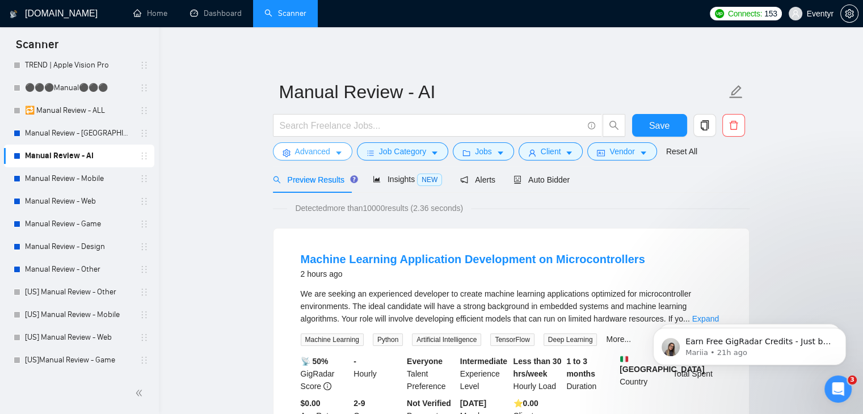
click at [326, 145] on span "Advanced" at bounding box center [312, 151] width 35 height 12
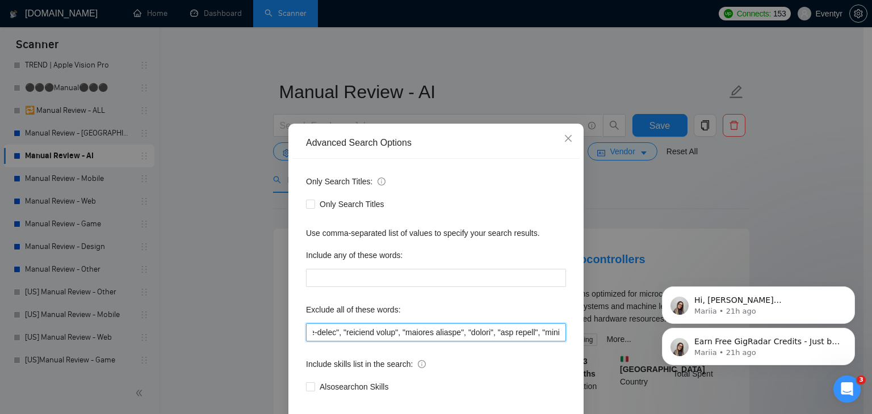
scroll to position [0, 4941]
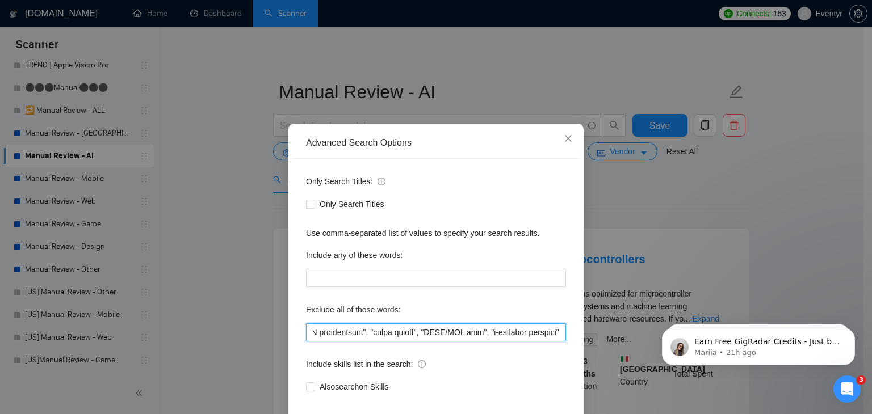
drag, startPoint x: 308, startPoint y: 334, endPoint x: 871, endPoint y: 322, distance: 563.6
click at [863, 322] on body "Scanner New Scanner My Scanners TREND | Apple Vision Pro ⚫⚫⚫Manual⚫⚫⚫ 🔁 Manual …" at bounding box center [431, 207] width 863 height 414
click at [807, 203] on div "Advanced Search Options Only Search Titles: Only Search Titles Use comma-separa…" at bounding box center [436, 207] width 872 height 414
click at [563, 140] on icon "close" at bounding box center [567, 138] width 9 height 9
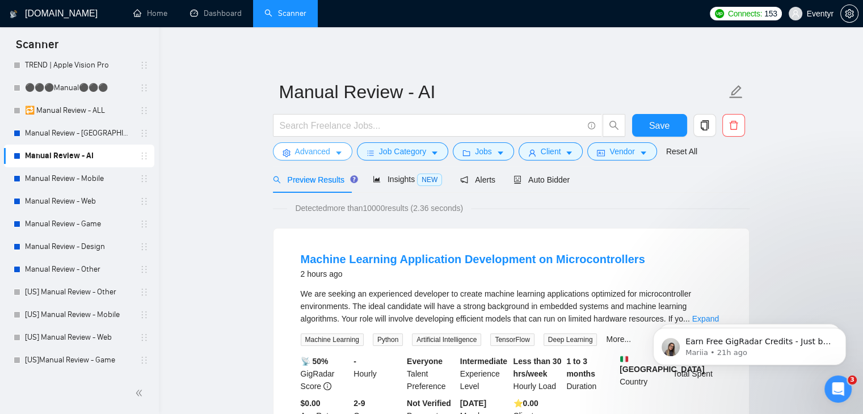
click at [318, 154] on span "Advanced" at bounding box center [312, 151] width 35 height 12
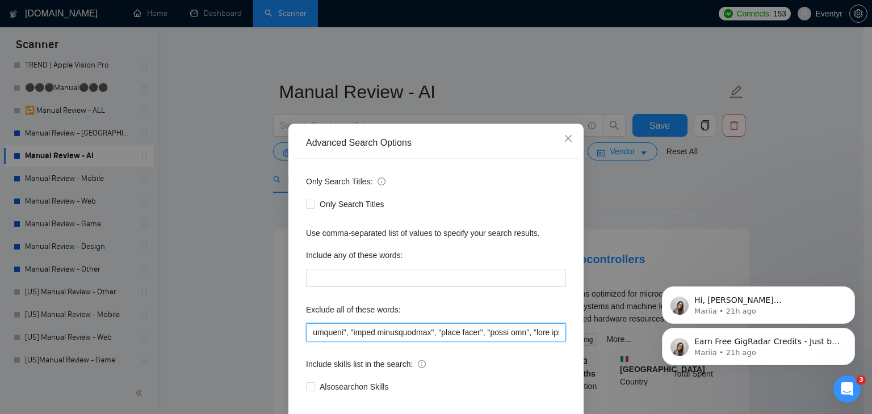
scroll to position [0, 4941]
drag, startPoint x: 952, startPoint y: 550, endPoint x: 769, endPoint y: 326, distance: 289.1
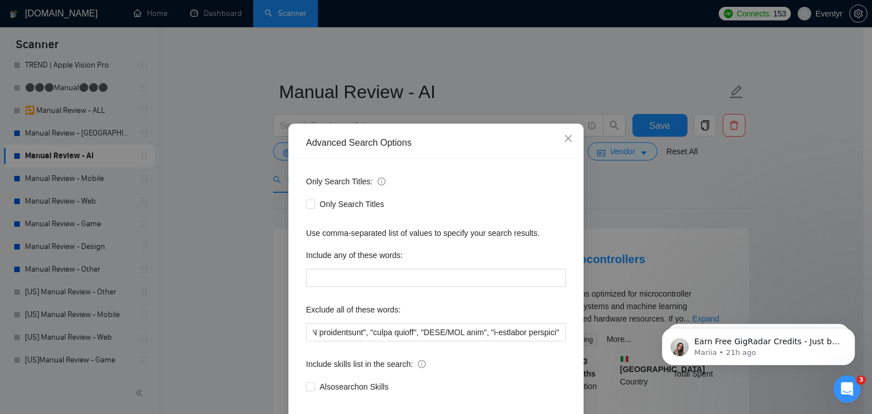
click at [731, 175] on div "Advanced Search Options Only Search Titles: Only Search Titles Use comma-separa…" at bounding box center [436, 207] width 872 height 414
click at [558, 139] on span "Close" at bounding box center [568, 139] width 31 height 31
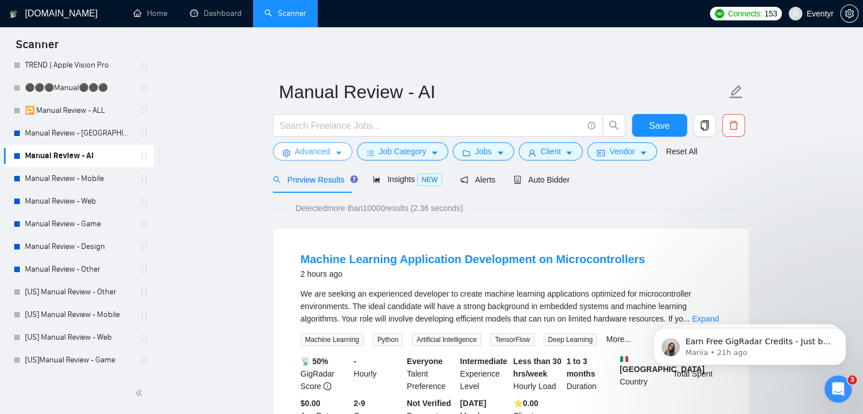
click at [327, 155] on span "Advanced" at bounding box center [312, 151] width 35 height 12
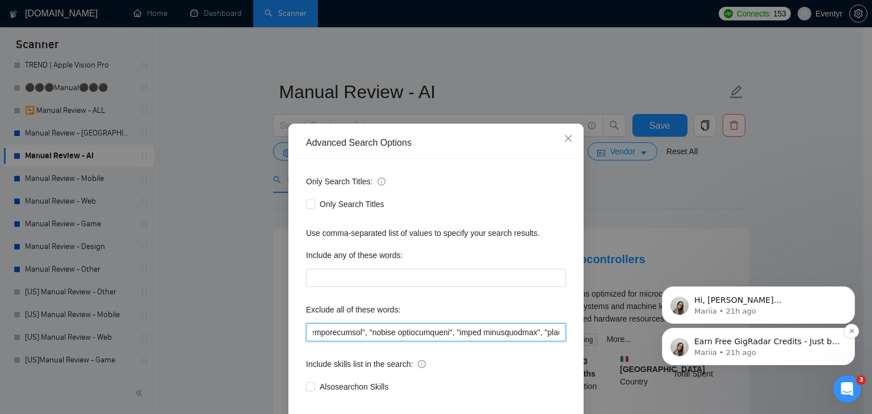
scroll to position [0, 4941]
drag, startPoint x: 1009, startPoint y: 549, endPoint x: 710, endPoint y: 331, distance: 369.6
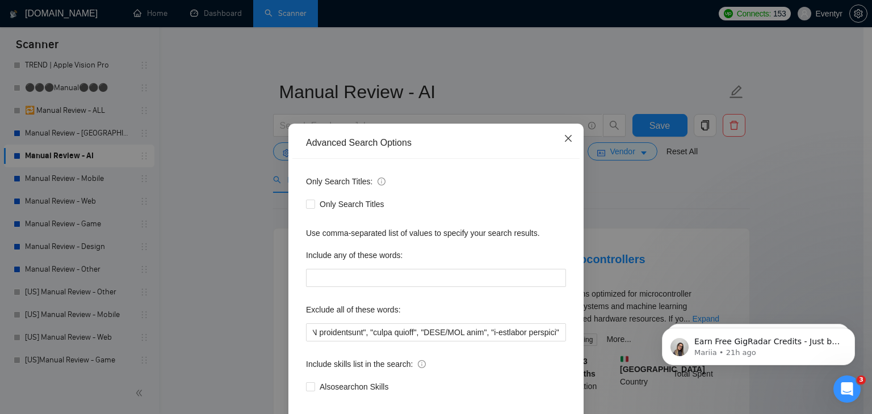
click at [567, 140] on icon "close" at bounding box center [567, 138] width 9 height 9
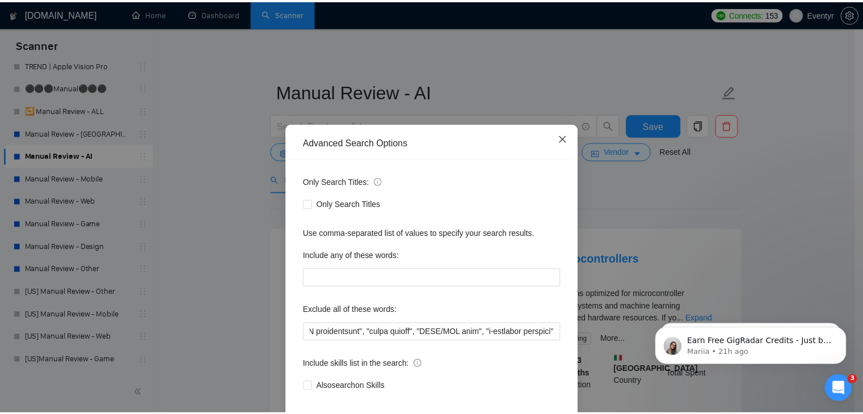
scroll to position [0, 0]
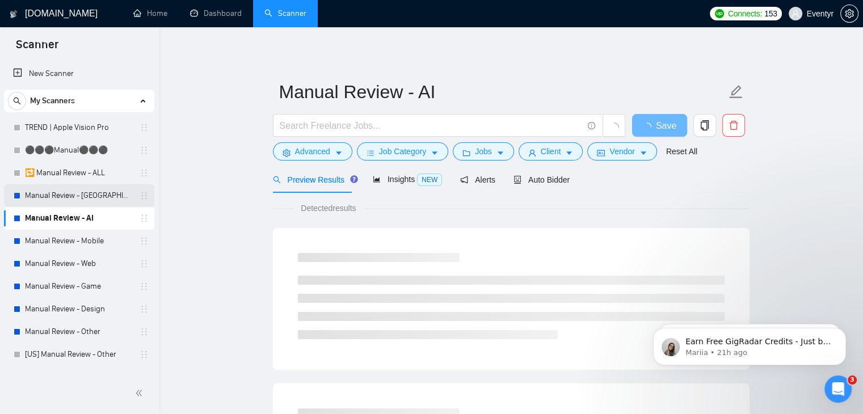
click at [77, 193] on link "Manual Review - [GEOGRAPHIC_DATA] & [GEOGRAPHIC_DATA]" at bounding box center [79, 195] width 108 height 23
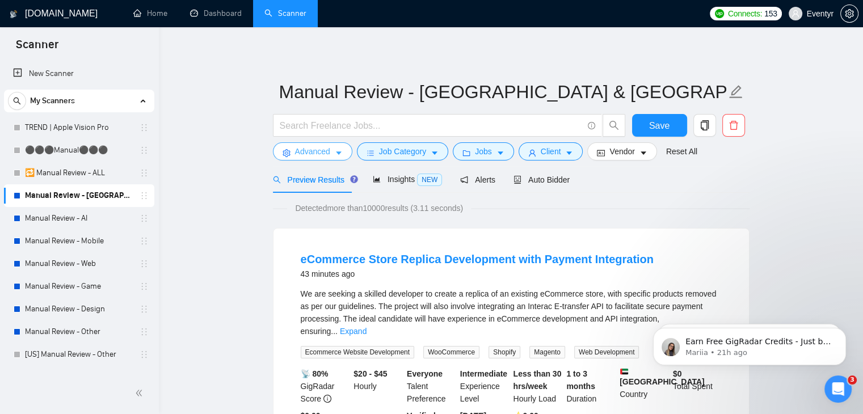
click at [318, 154] on span "Advanced" at bounding box center [312, 151] width 35 height 12
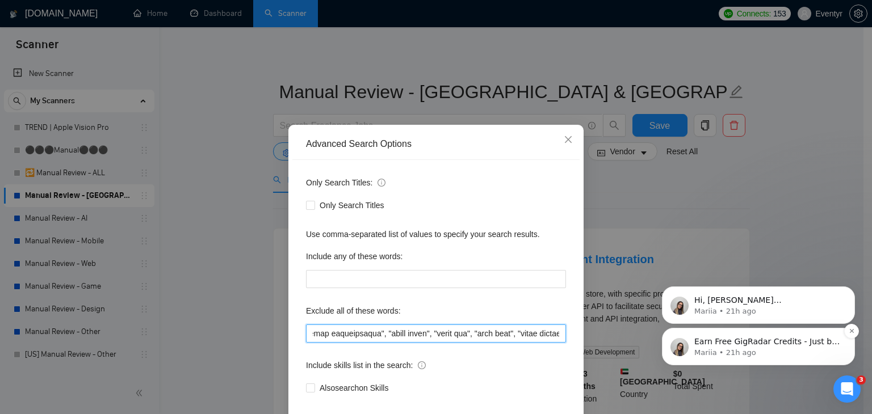
scroll to position [0, 6263]
drag, startPoint x: 952, startPoint y: 550, endPoint x: 730, endPoint y: 342, distance: 304.3
paste input ""n8n", "CRM Specialist", "HubSpot expert", "freelance", "freelancer", "Chief of…"
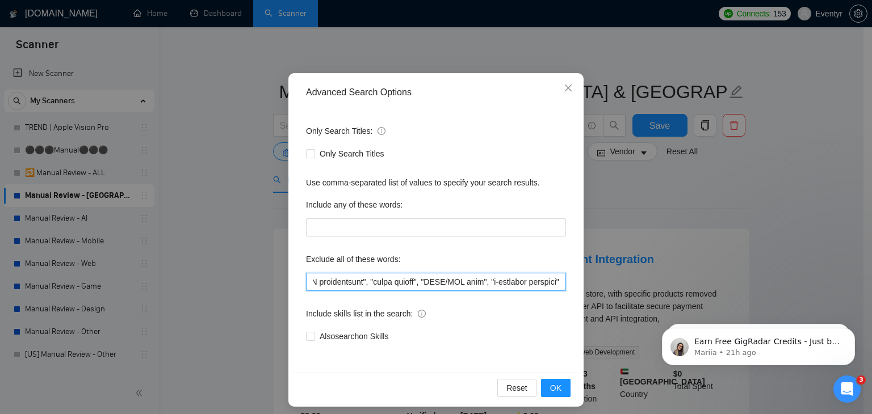
scroll to position [58, 0]
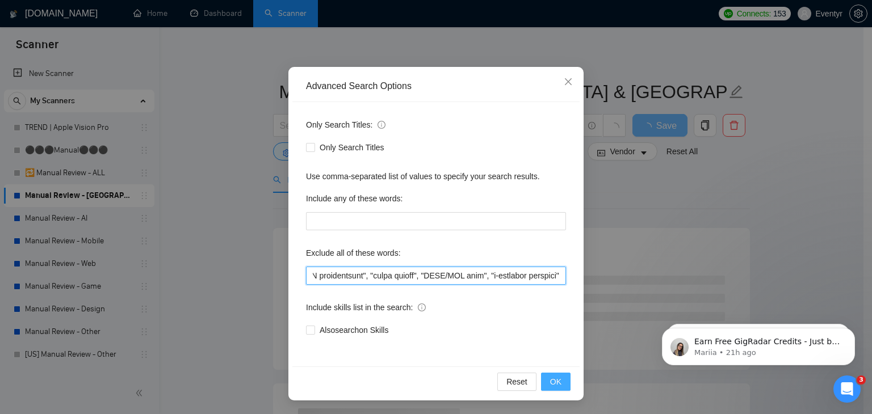
type input ""n8n", "CRM Specialist", "HubSpot expert", "freelance", "freelancer", "Chief of…"
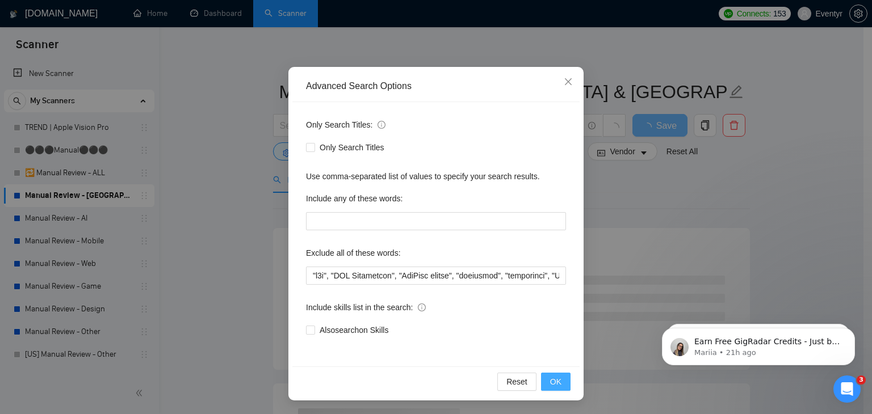
click at [556, 384] on span "OK" at bounding box center [555, 382] width 11 height 12
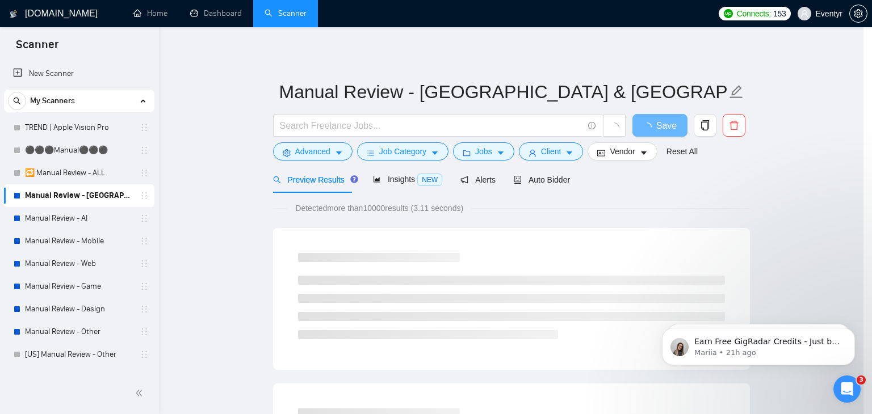
scroll to position [1, 0]
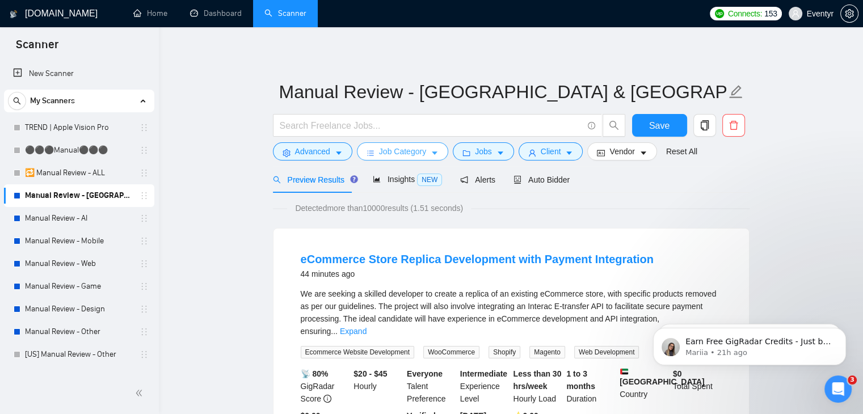
click at [405, 152] on span "Job Category" at bounding box center [402, 151] width 47 height 12
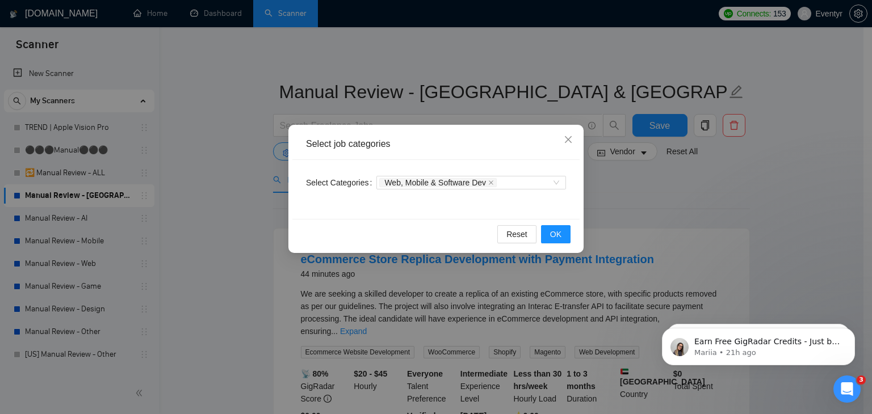
click at [782, 189] on div "Select job categories Select Categories Web, Mobile & Software Dev Reset OK" at bounding box center [436, 207] width 872 height 414
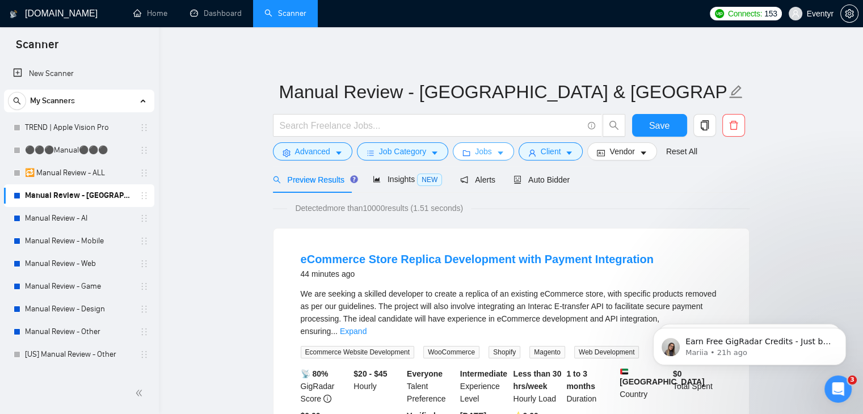
click at [475, 148] on span "Jobs" at bounding box center [483, 151] width 17 height 12
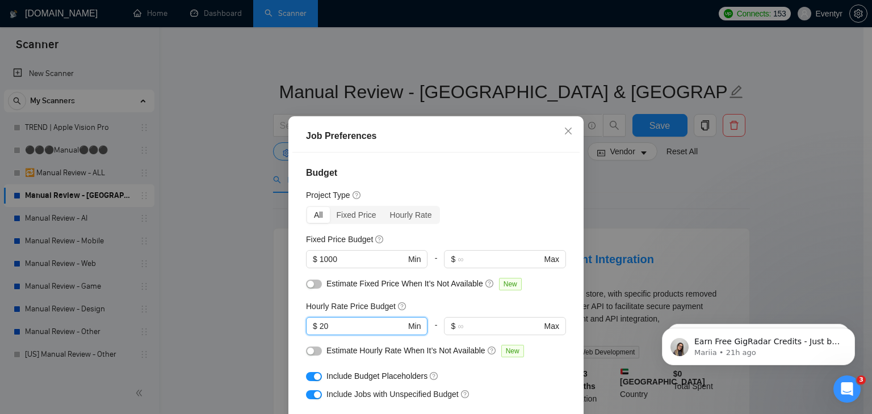
drag, startPoint x: 339, startPoint y: 325, endPoint x: 292, endPoint y: 325, distance: 47.1
click at [292, 325] on div "Budget Project Type All Fixed Price Hourly Rate Fixed Price Budget $ 1000 Min -…" at bounding box center [435, 298] width 287 height 290
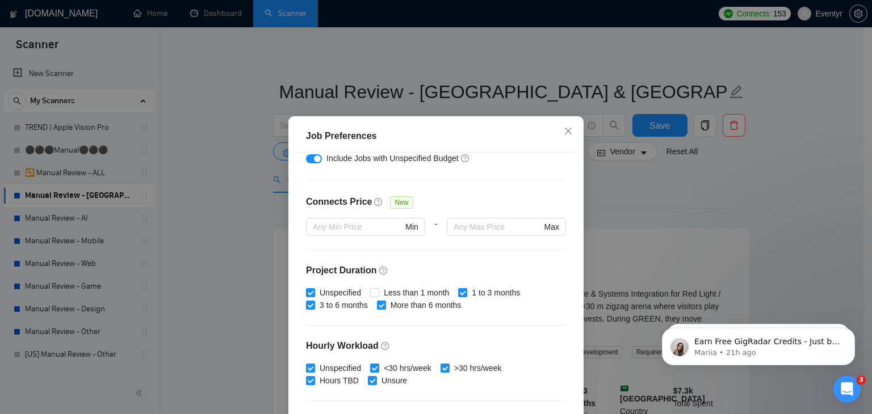
scroll to position [237, 0]
click at [371, 293] on input "Less than 1 month" at bounding box center [374, 291] width 8 height 8
checkbox input "true"
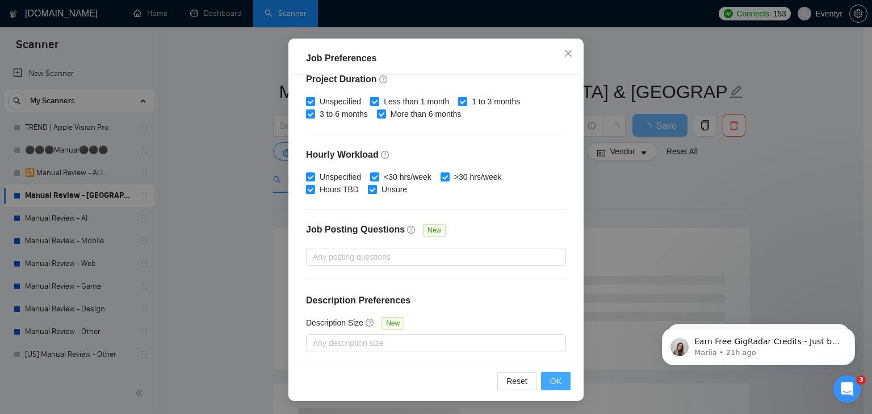
click at [550, 384] on span "OK" at bounding box center [555, 381] width 11 height 12
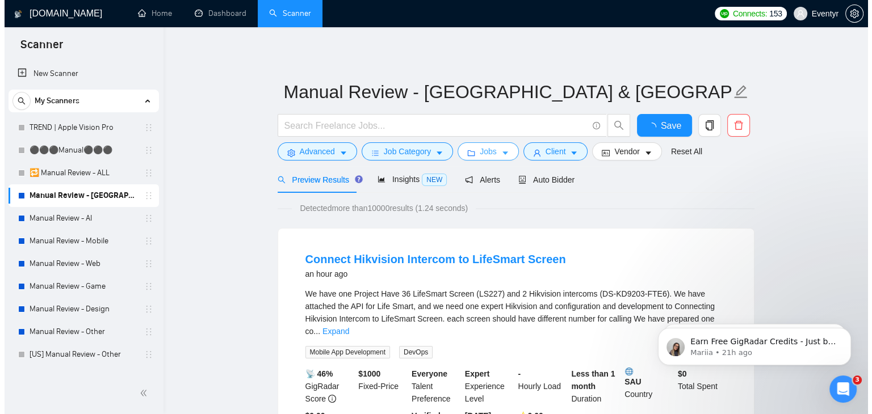
scroll to position [0, 0]
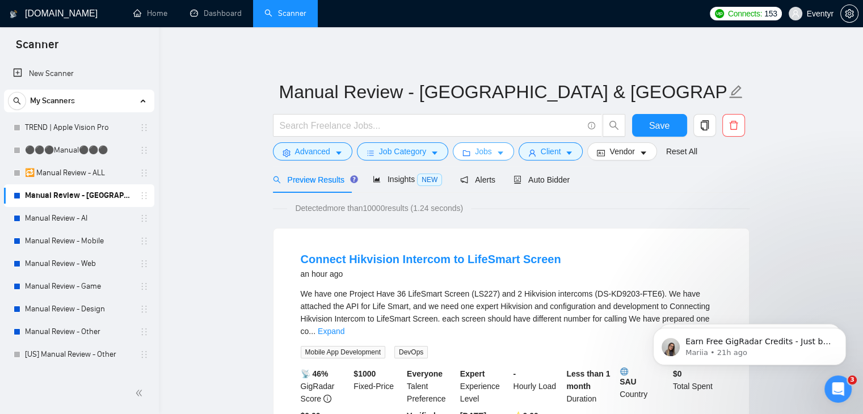
click at [483, 153] on span "Jobs" at bounding box center [483, 151] width 17 height 12
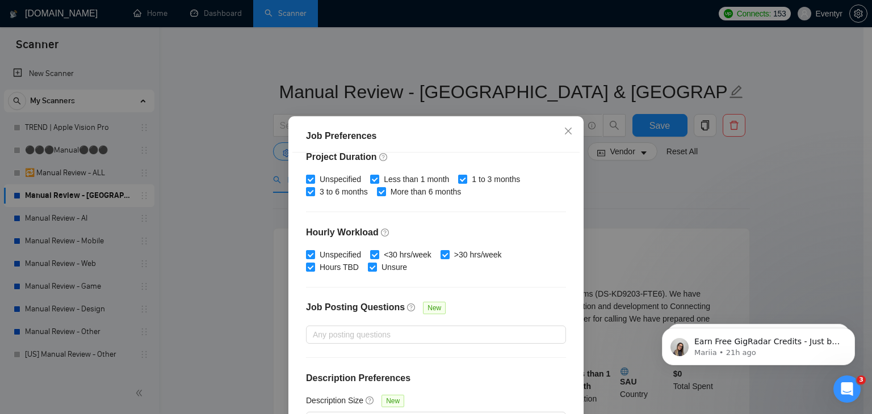
click at [701, 191] on div "Job Preferences Budget Project Type All Fixed Price Hourly Rate Fixed Price Bud…" at bounding box center [436, 207] width 872 height 414
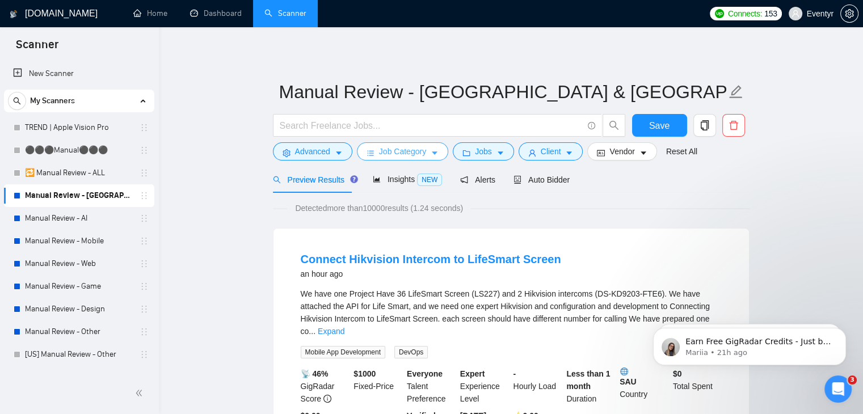
click at [424, 153] on button "Job Category" at bounding box center [402, 151] width 91 height 18
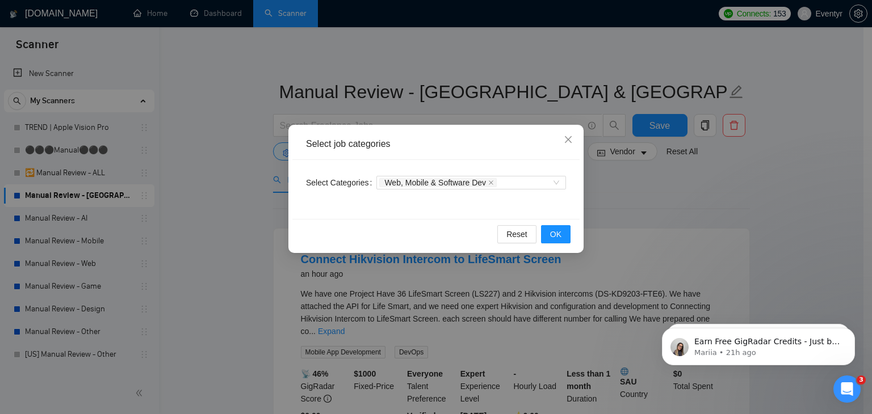
click at [720, 197] on div "Select job categories Select Categories Web, Mobile & Software Dev Reset OK" at bounding box center [436, 207] width 872 height 414
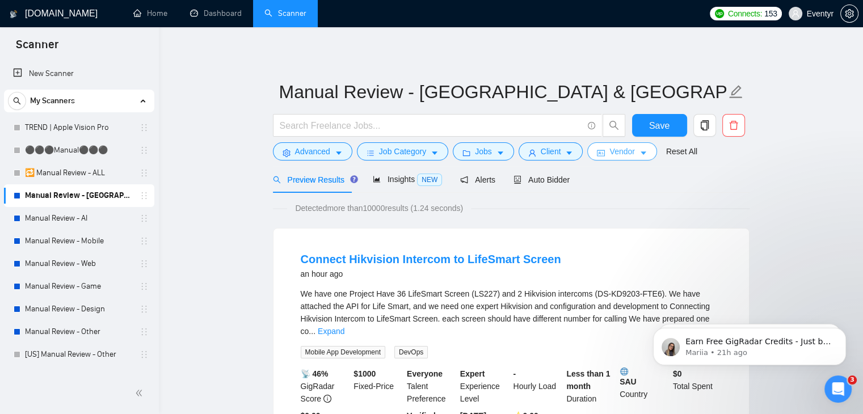
click at [628, 154] on span "Vendor" at bounding box center [621, 151] width 25 height 12
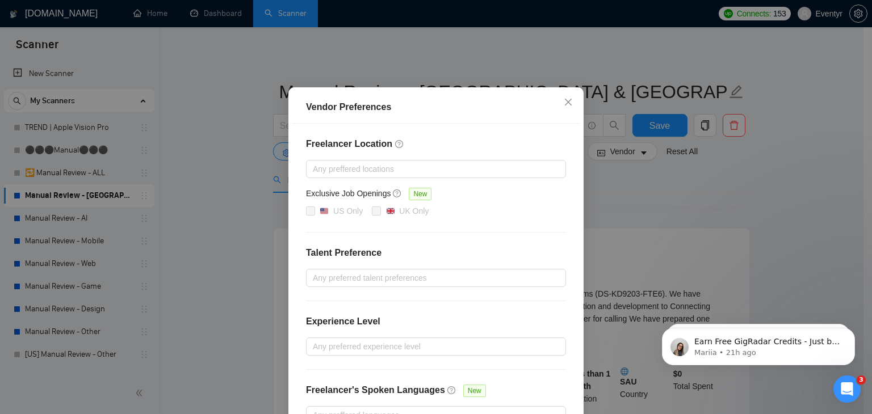
scroll to position [81, 0]
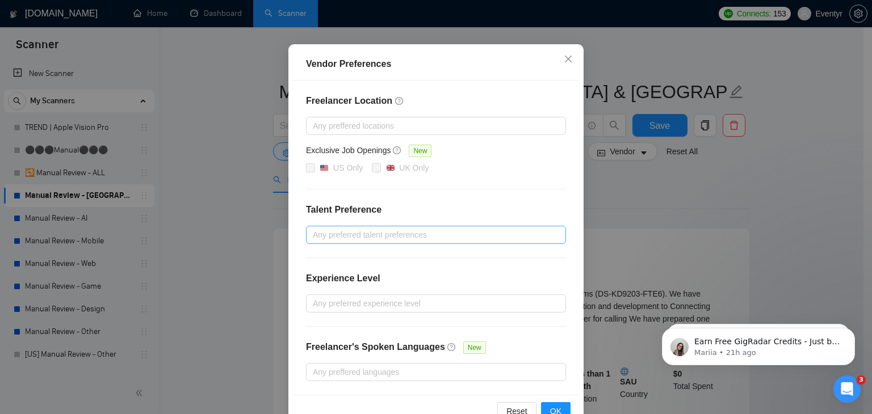
click at [390, 226] on div "Any preferred talent preferences" at bounding box center [436, 235] width 260 height 18
click at [414, 209] on h4 "Talent Preference" at bounding box center [436, 210] width 260 height 14
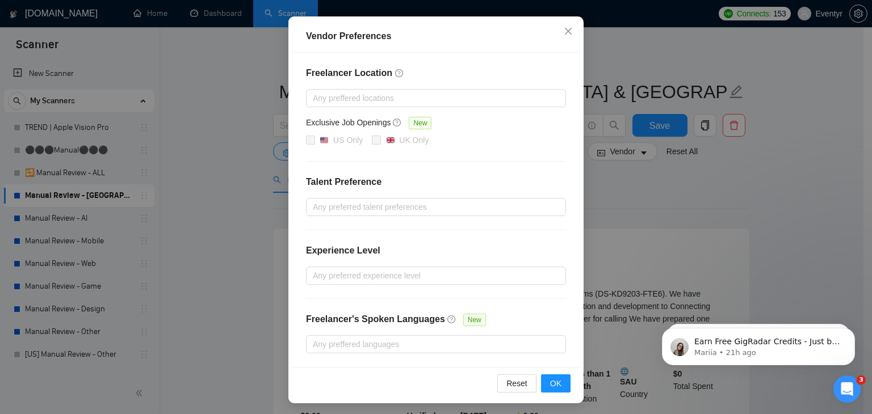
scroll to position [110, 0]
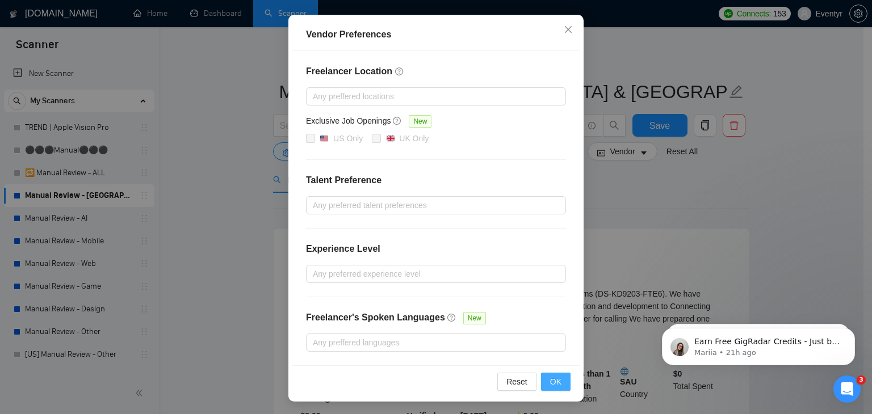
click at [557, 375] on button "OK" at bounding box center [556, 382] width 30 height 18
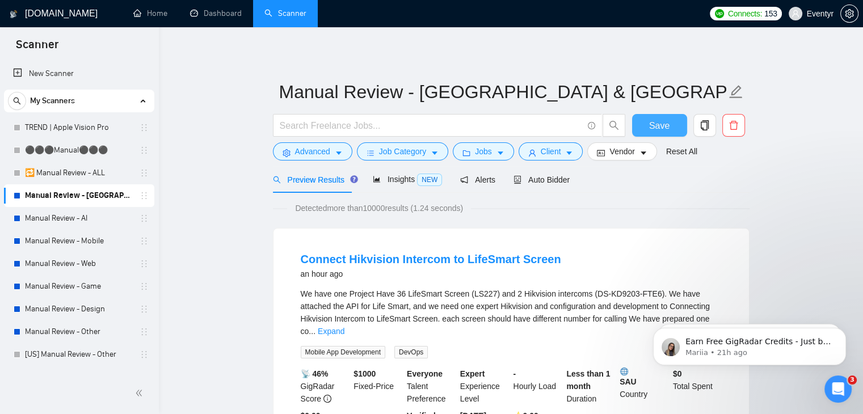
click at [665, 121] on span "Save" at bounding box center [659, 126] width 20 height 14
click at [653, 123] on span "Save" at bounding box center [659, 126] width 20 height 14
click at [546, 151] on span "Client" at bounding box center [551, 151] width 20 height 12
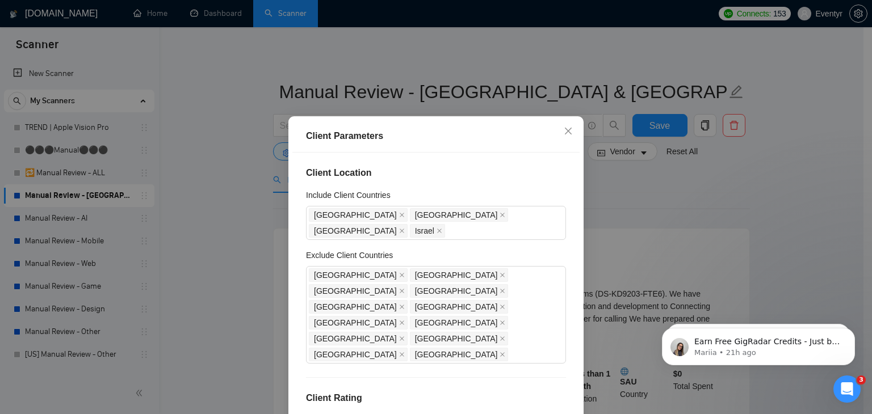
click at [649, 184] on div "Client Parameters Client Location Include Client Countries [GEOGRAPHIC_DATA] [G…" at bounding box center [436, 207] width 872 height 414
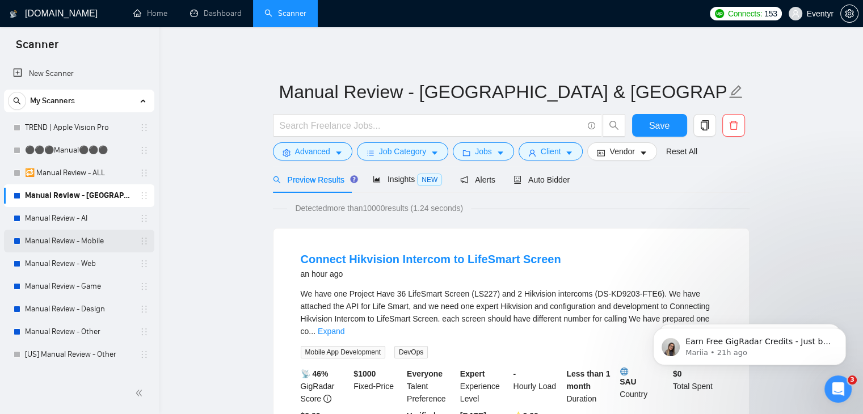
click at [87, 239] on link "Manual Review - Mobile" at bounding box center [79, 241] width 108 height 23
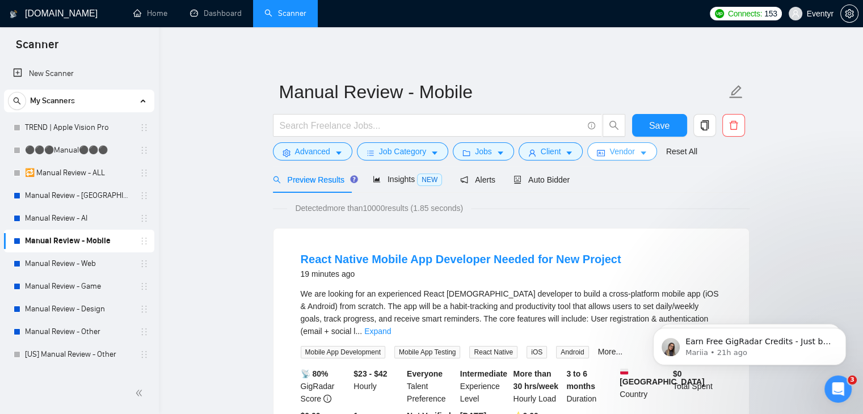
click at [613, 154] on span "Vendor" at bounding box center [621, 151] width 25 height 12
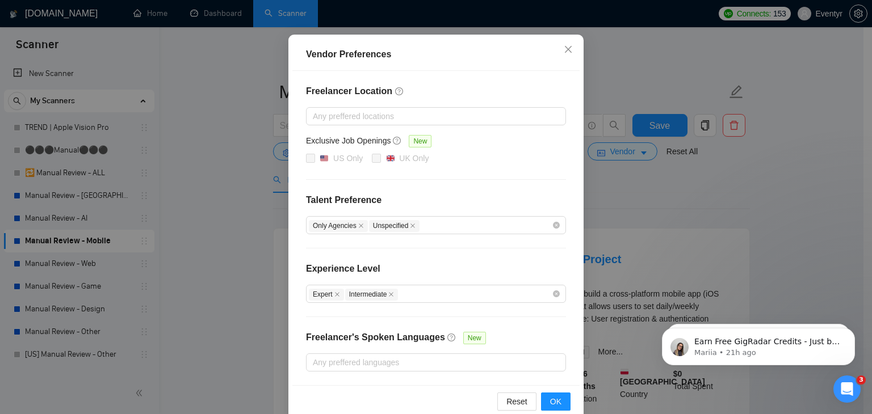
scroll to position [110, 0]
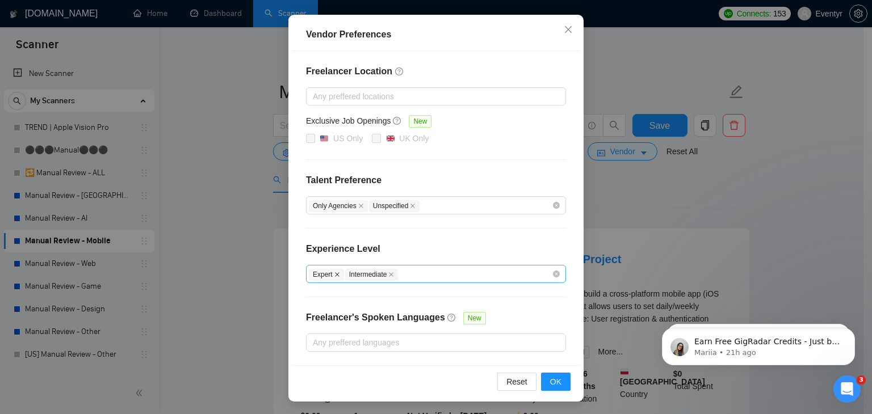
click at [334, 273] on icon "close" at bounding box center [337, 275] width 6 height 6
click at [353, 273] on icon "close" at bounding box center [355, 274] width 5 height 5
click at [554, 378] on span "OK" at bounding box center [555, 382] width 11 height 12
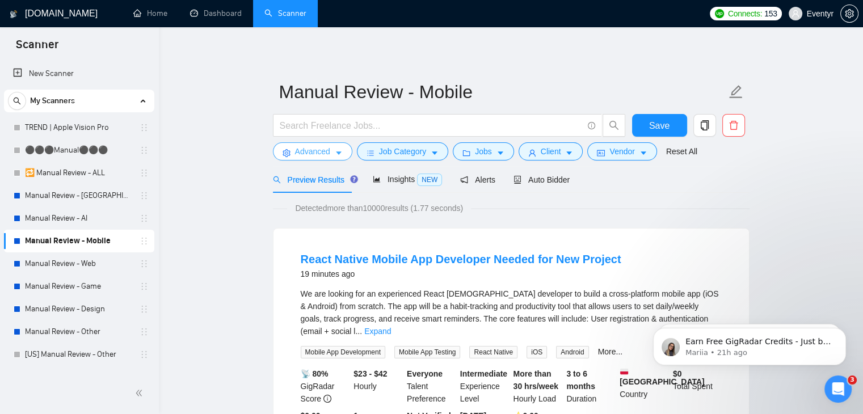
click at [319, 149] on span "Advanced" at bounding box center [312, 151] width 35 height 12
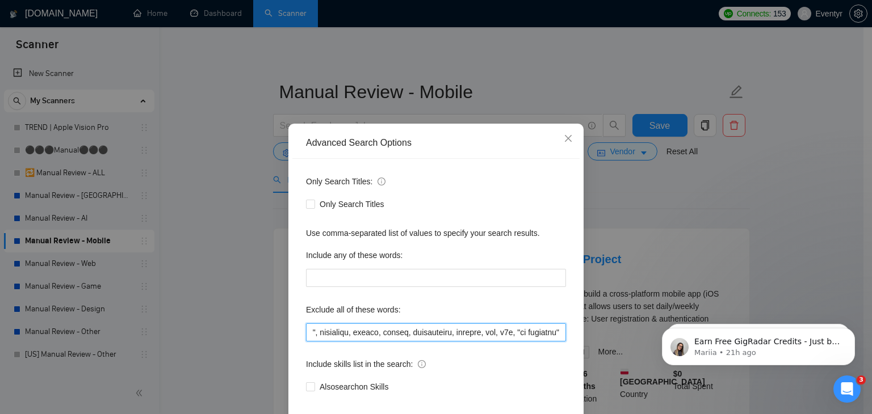
drag, startPoint x: 306, startPoint y: 332, endPoint x: 827, endPoint y: 297, distance: 522.1
click at [827, 297] on div "Advanced Search Options Only Search Titles: Only Search Titles Use comma-separa…" at bounding box center [436, 207] width 872 height 414
paste input ""n8n", "CRM Specialist", "HubSpot expert", "freelance", "freelancer", "Chief of…"
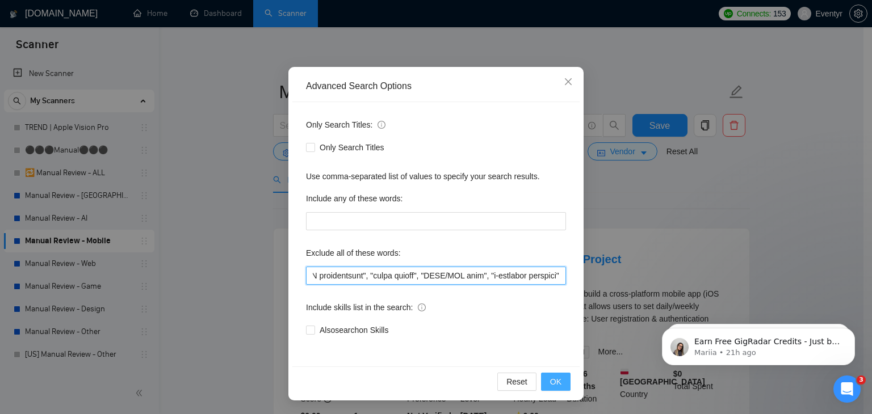
type input ""n8n", "CRM Specialist", "HubSpot expert", "freelance", "freelancer", "Chief of…"
click at [550, 380] on span "OK" at bounding box center [555, 382] width 11 height 12
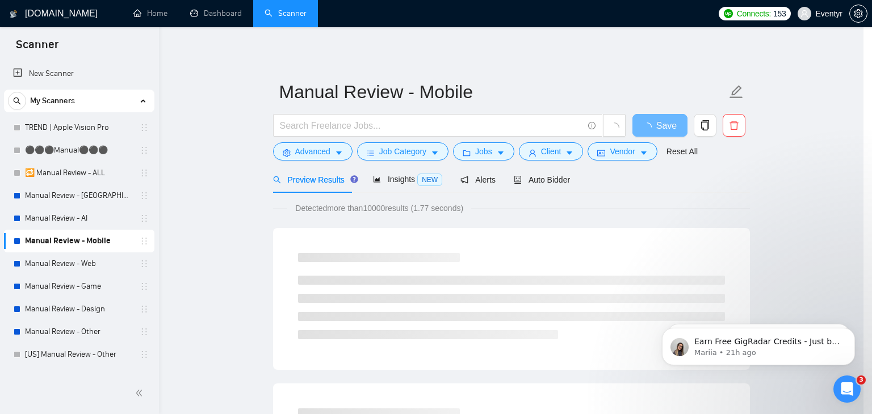
scroll to position [1, 0]
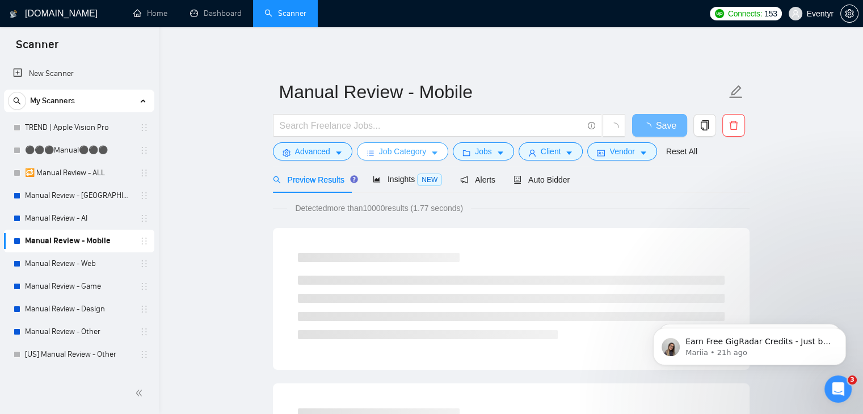
click at [389, 155] on span "Job Category" at bounding box center [402, 151] width 47 height 12
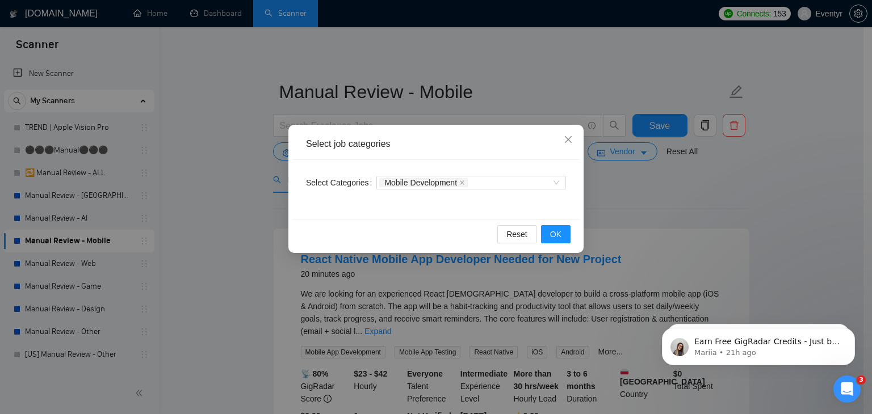
click at [706, 187] on div "Select job categories Select Categories Mobile Development Reset OK" at bounding box center [436, 207] width 872 height 414
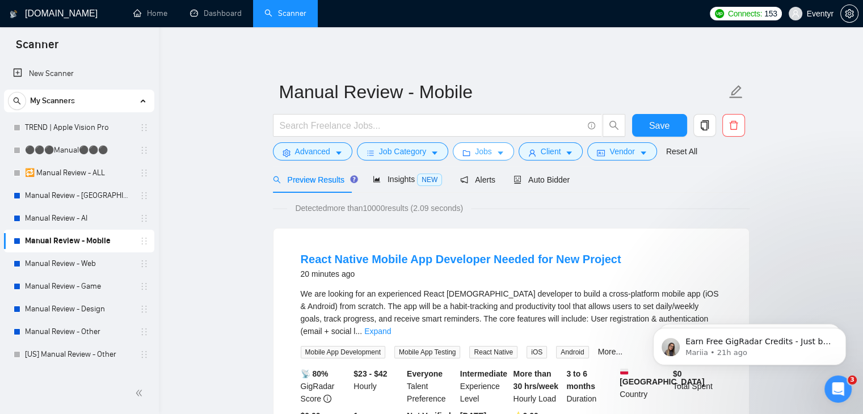
click at [497, 150] on icon "caret-down" at bounding box center [501, 153] width 8 height 8
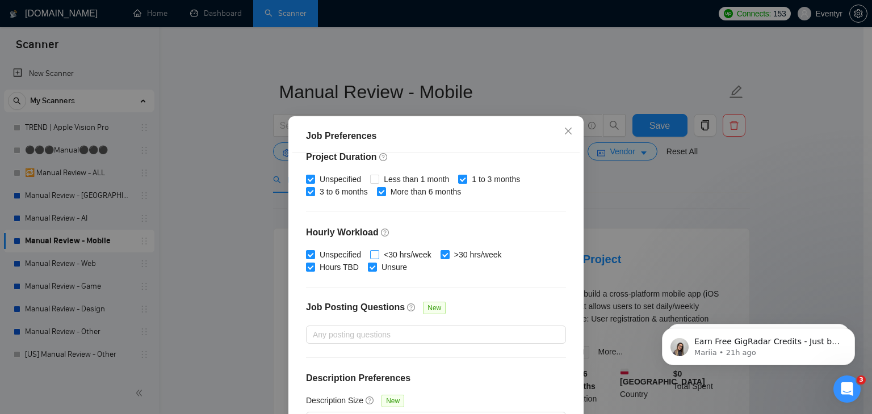
click at [372, 250] on input "<30 hrs/week" at bounding box center [374, 254] width 8 height 8
checkbox input "true"
click at [371, 175] on input "Less than 1 month" at bounding box center [374, 179] width 8 height 8
checkbox input "true"
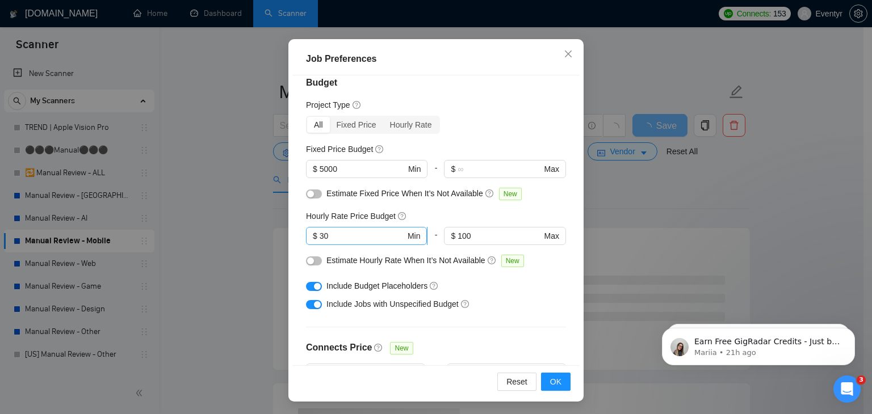
scroll to position [12, 0]
drag, startPoint x: 249, startPoint y: 230, endPoint x: 238, endPoint y: 229, distance: 10.8
click at [238, 229] on div "Job Preferences Budget Project Type All Fixed Price Hourly Rate Fixed Price Bud…" at bounding box center [436, 207] width 872 height 414
drag, startPoint x: 350, startPoint y: 171, endPoint x: 286, endPoint y: 168, distance: 64.2
click at [288, 168] on div "Job Preferences Budget Project Type All Fixed Price Hourly Rate Fixed Price Bud…" at bounding box center [435, 220] width 295 height 363
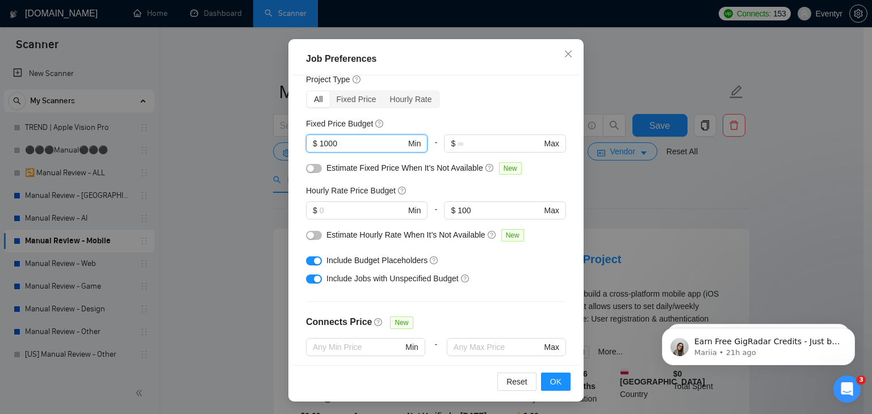
scroll to position [40, 0]
type input "1000"
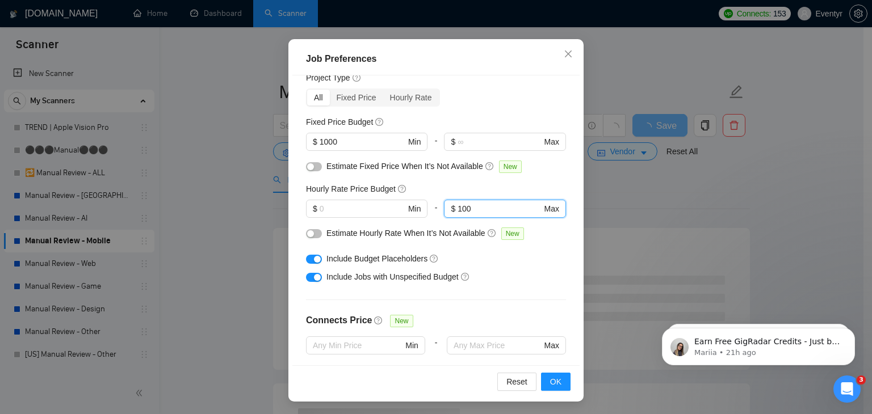
drag, startPoint x: 474, startPoint y: 208, endPoint x: 424, endPoint y: 209, distance: 50.5
click at [424, 209] on div "$ Min - 100 $ 100 Max" at bounding box center [436, 213] width 260 height 27
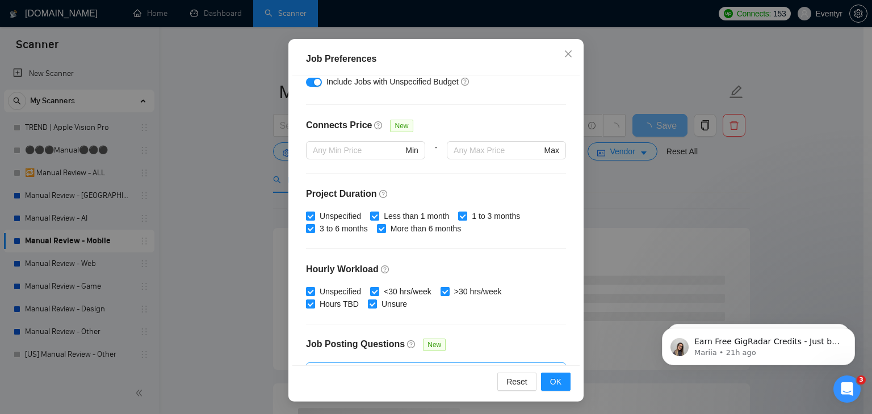
scroll to position [350, 0]
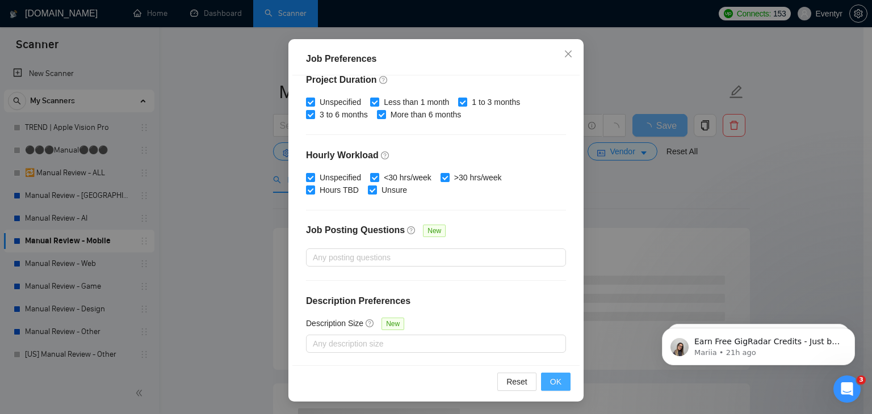
click at [550, 378] on span "OK" at bounding box center [555, 382] width 11 height 12
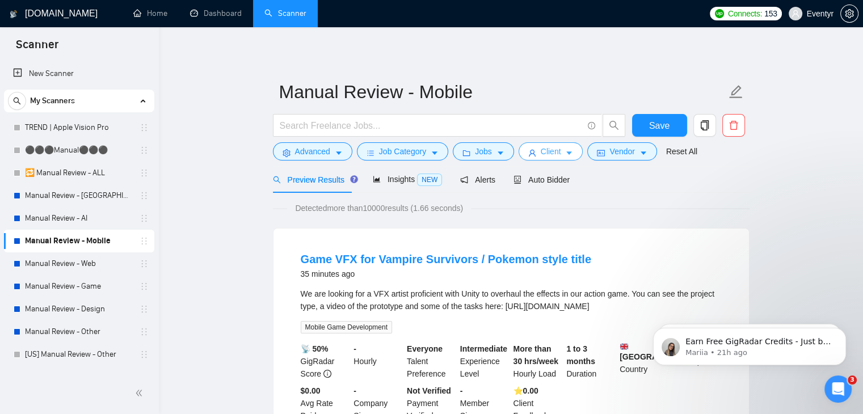
click at [546, 154] on span "Client" at bounding box center [551, 151] width 20 height 12
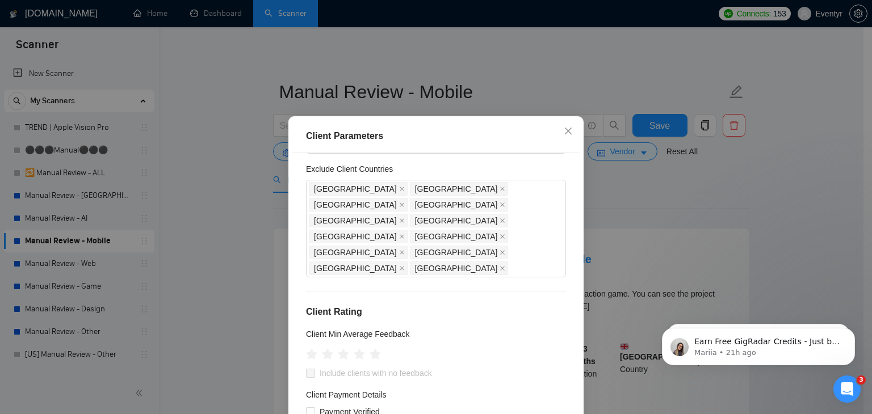
scroll to position [0, 0]
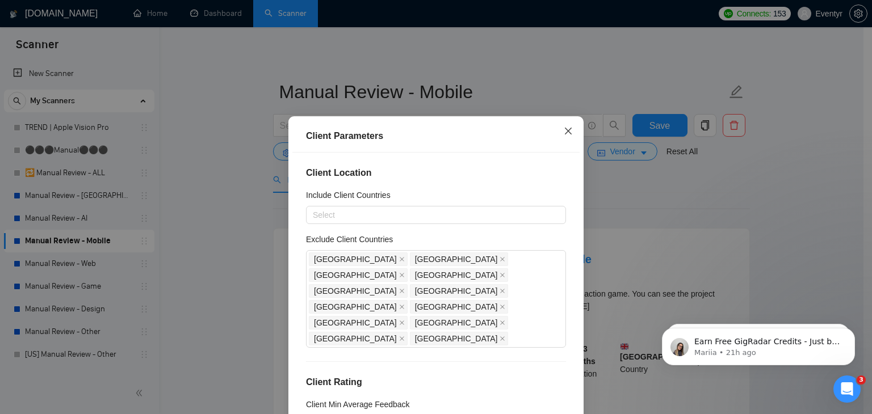
click at [566, 129] on icon "close" at bounding box center [568, 131] width 7 height 7
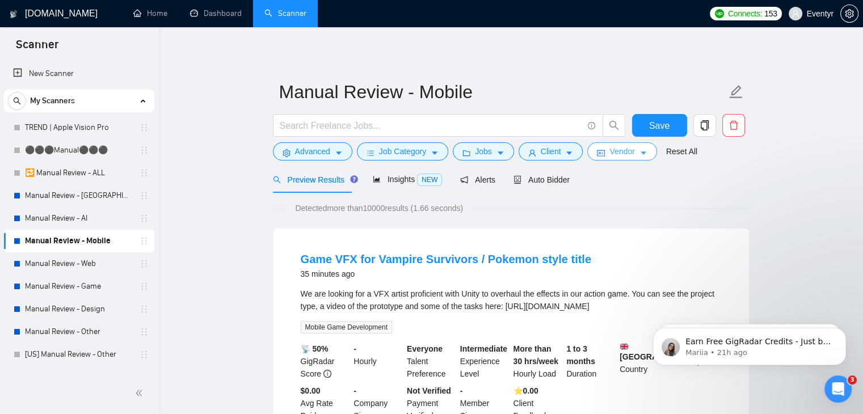
click at [609, 150] on span "Vendor" at bounding box center [621, 151] width 25 height 12
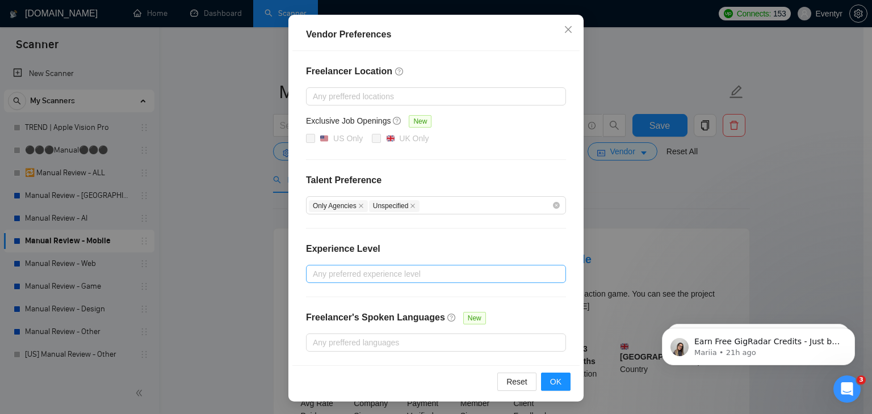
click at [681, 189] on div "Vendor Preferences Freelancer Location Any preffered locations Exclusive Job Op…" at bounding box center [436, 207] width 872 height 414
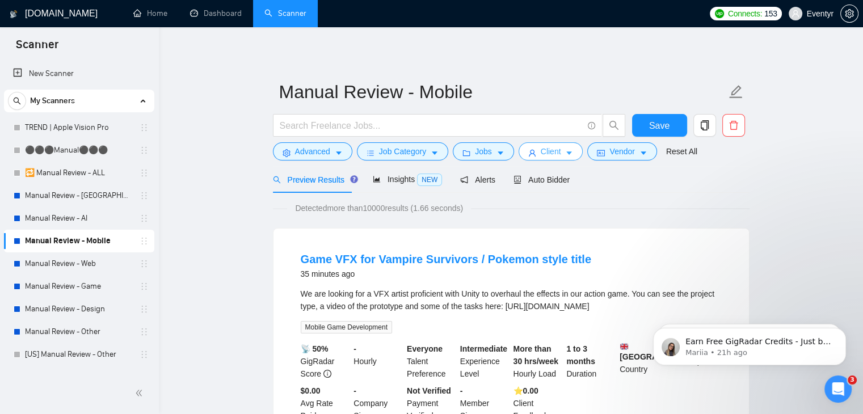
click at [565, 155] on icon "caret-down" at bounding box center [569, 153] width 8 height 8
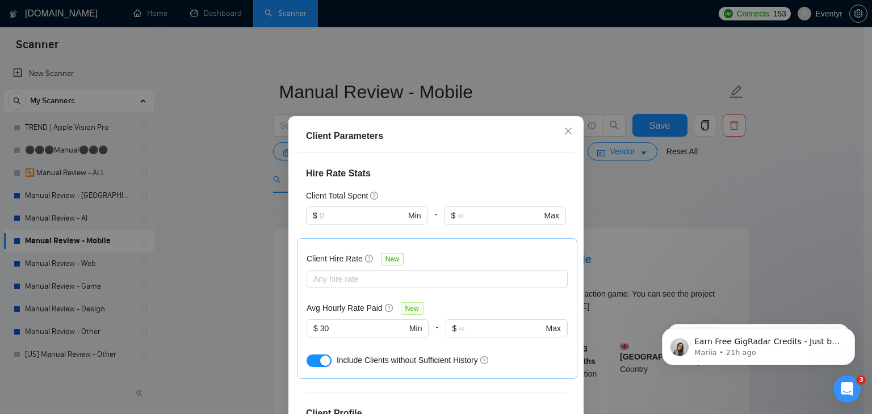
scroll to position [352, 0]
drag, startPoint x: 370, startPoint y: 274, endPoint x: 207, endPoint y: 271, distance: 162.9
click at [208, 271] on div "Client Parameters Client Location Include Client Countries Select Exclude Clien…" at bounding box center [436, 207] width 872 height 414
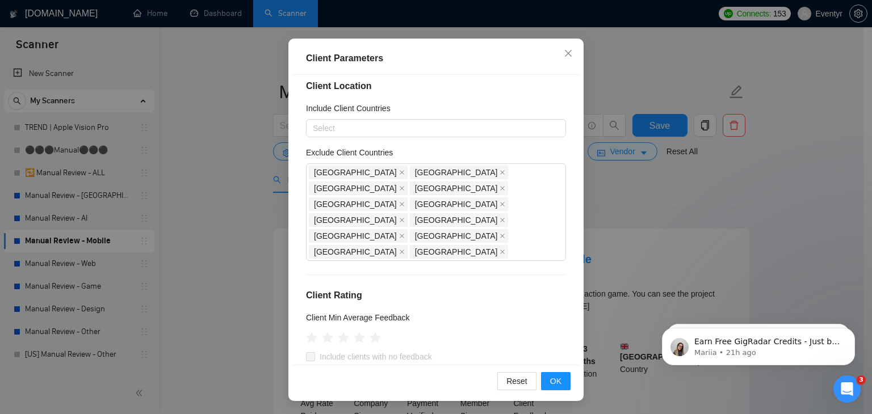
scroll to position [0, 0]
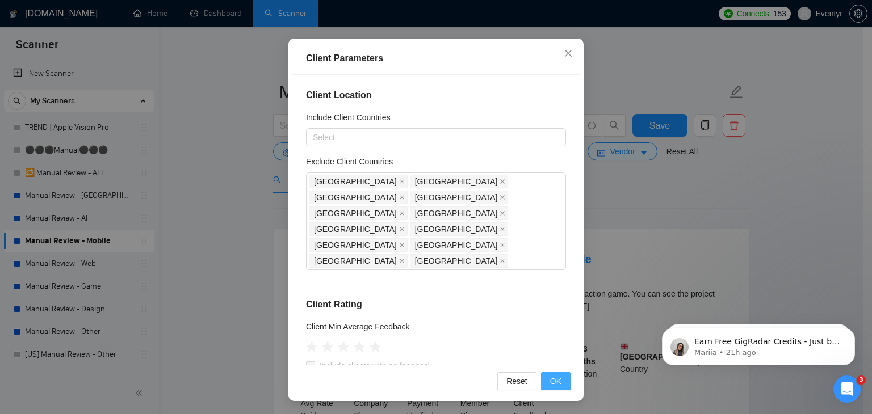
click at [545, 377] on button "OK" at bounding box center [556, 381] width 30 height 18
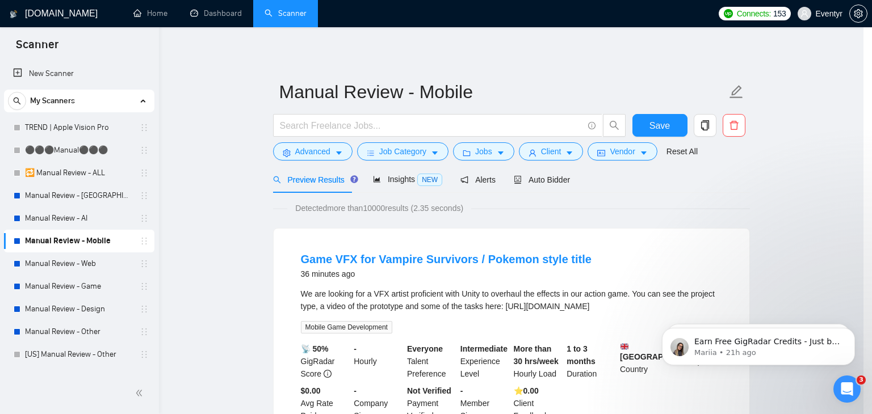
scroll to position [30, 0]
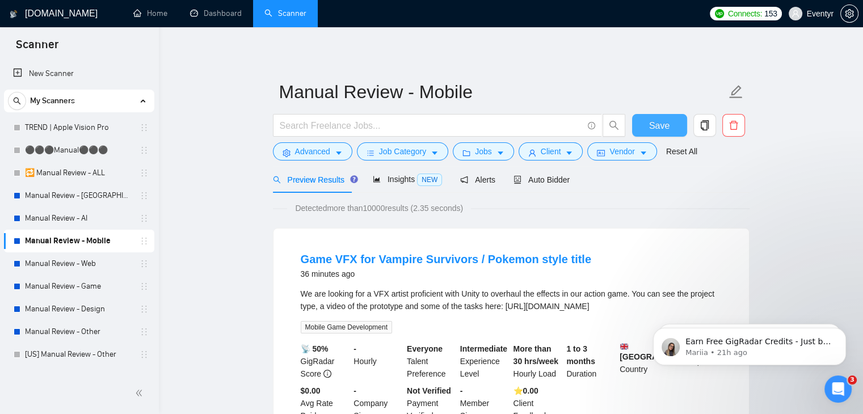
click at [669, 127] on button "Save" at bounding box center [659, 125] width 55 height 23
click at [654, 124] on span "Save" at bounding box center [659, 126] width 20 height 14
click at [52, 197] on link "Manual Review - [GEOGRAPHIC_DATA] & [GEOGRAPHIC_DATA]" at bounding box center [79, 195] width 108 height 23
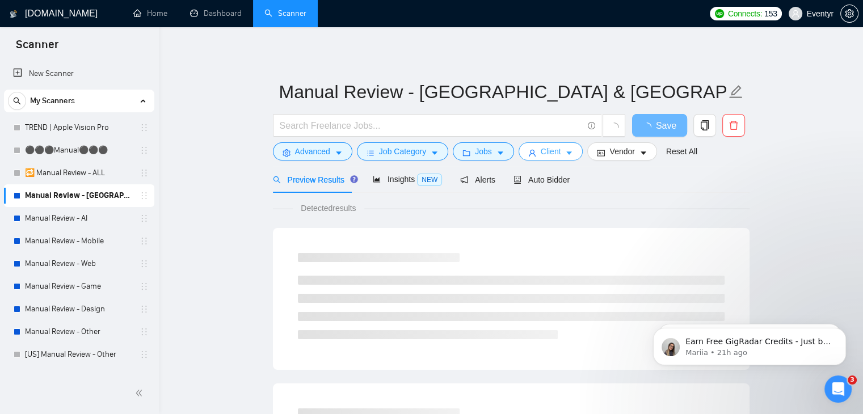
click at [553, 150] on span "Client" at bounding box center [551, 151] width 20 height 12
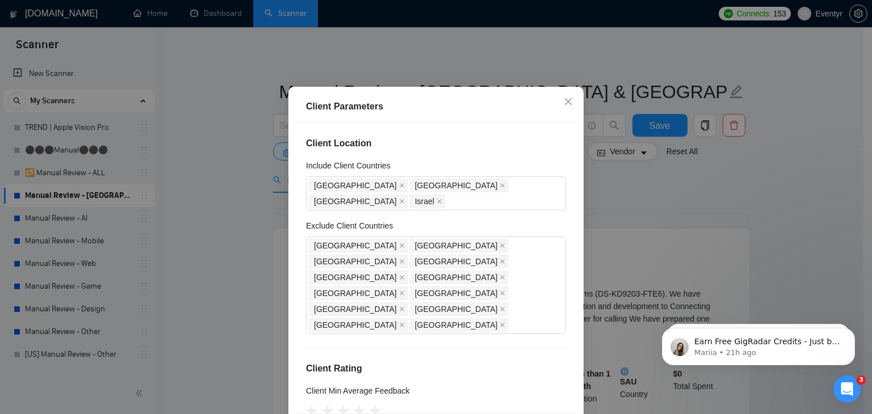
click at [818, 166] on div "Client Parameters Client Location Include Client Countries [GEOGRAPHIC_DATA] [G…" at bounding box center [436, 207] width 872 height 414
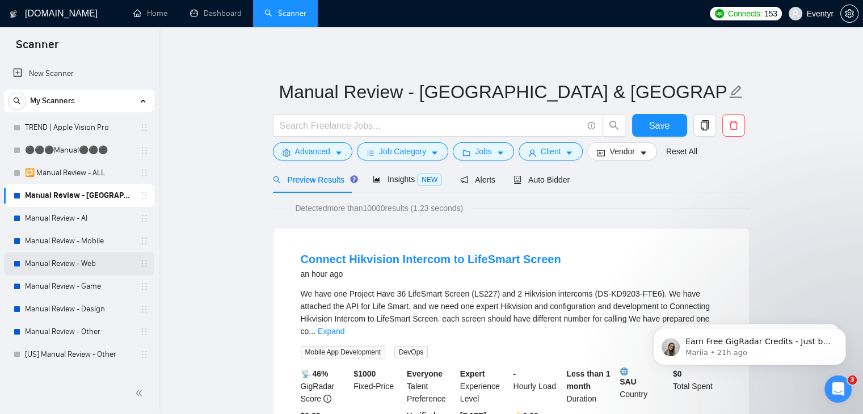
click at [83, 260] on link "Manual Review - Web" at bounding box center [79, 264] width 108 height 23
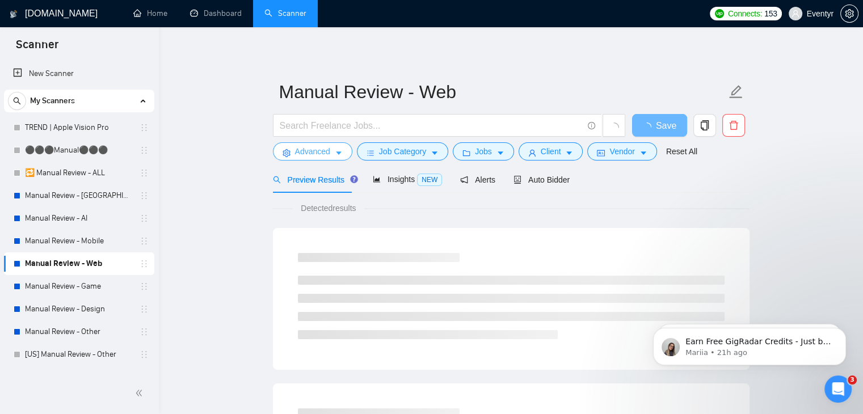
click at [313, 152] on span "Advanced" at bounding box center [312, 151] width 35 height 12
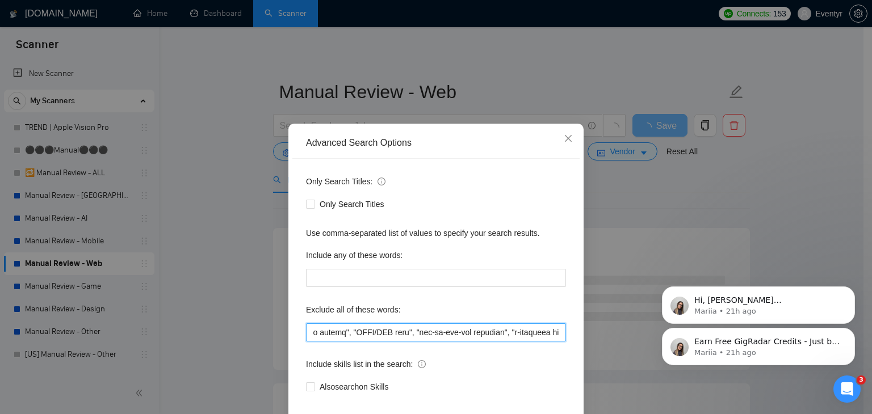
drag, startPoint x: 953, startPoint y: 546, endPoint x: 754, endPoint y: 326, distance: 297.3
paste input ""n8n", "CRM Specialist", "HubSpot expert", "freelance", "freelancer", "Chief of…"
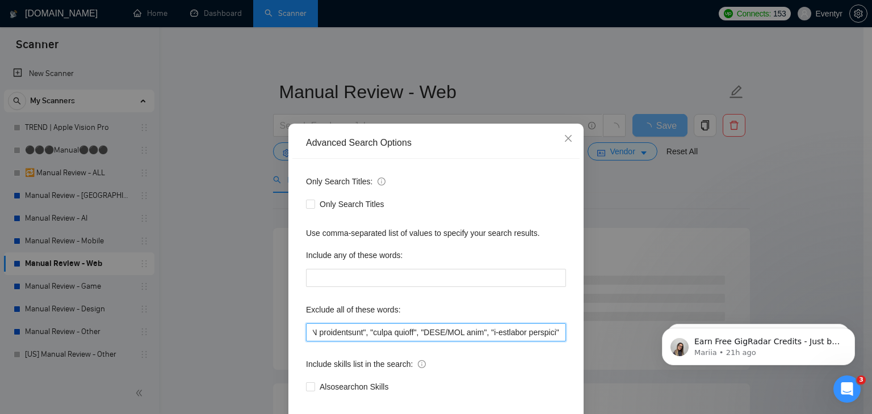
scroll to position [58, 0]
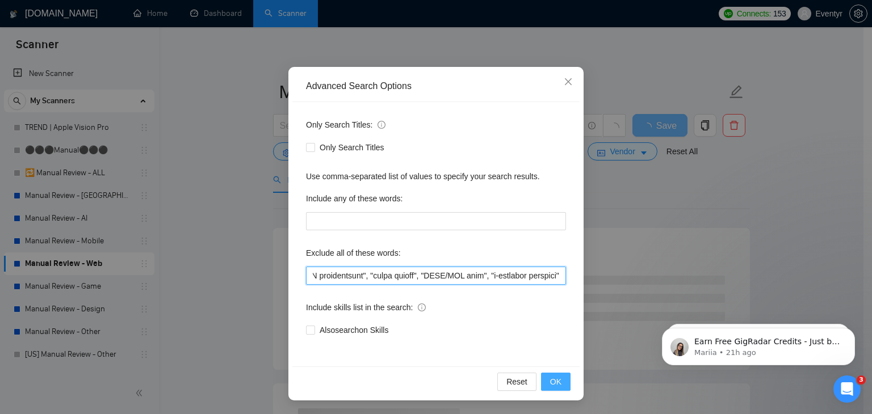
type input ""n8n", "CRM Specialist", "HubSpot expert", "freelance", "freelancer", "Chief of…"
click at [545, 377] on button "OK" at bounding box center [556, 382] width 30 height 18
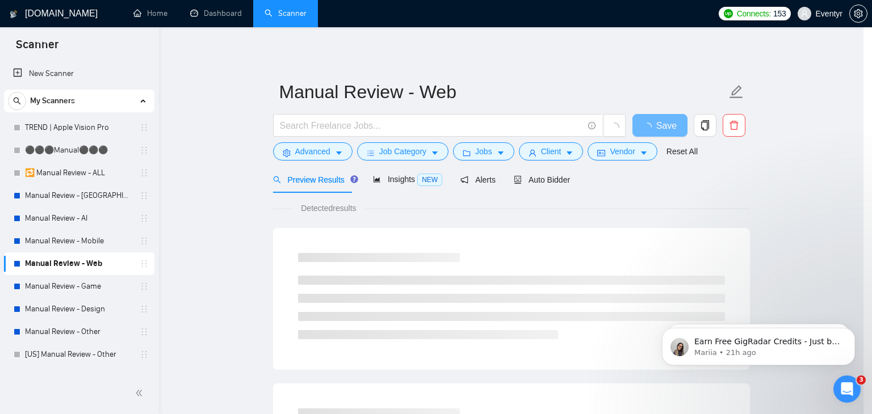
scroll to position [1, 0]
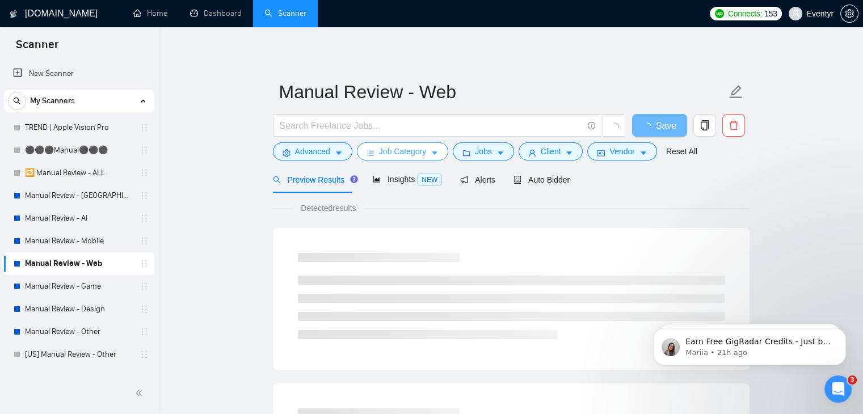
click at [407, 147] on span "Job Category" at bounding box center [402, 151] width 47 height 12
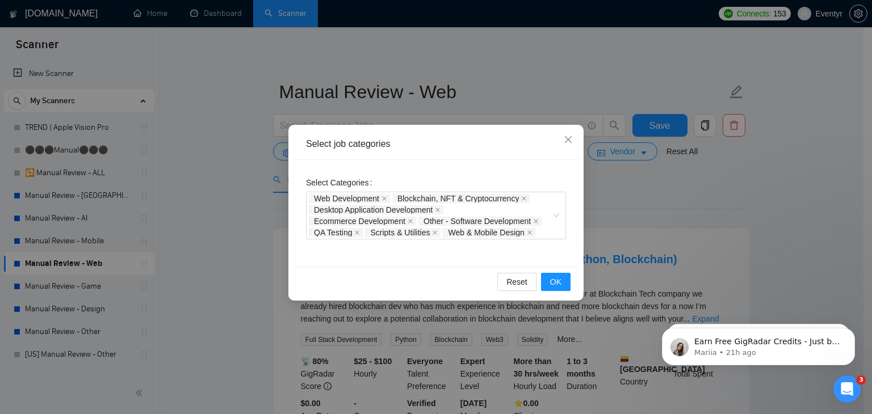
click at [693, 203] on div "Select job categories Select Categories Web Development Blockchain, NFT & Crypt…" at bounding box center [436, 207] width 872 height 414
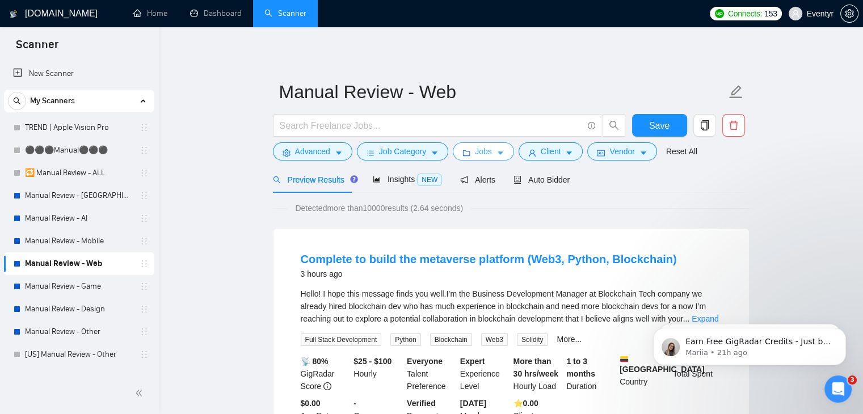
click at [483, 154] on span "Jobs" at bounding box center [483, 151] width 17 height 12
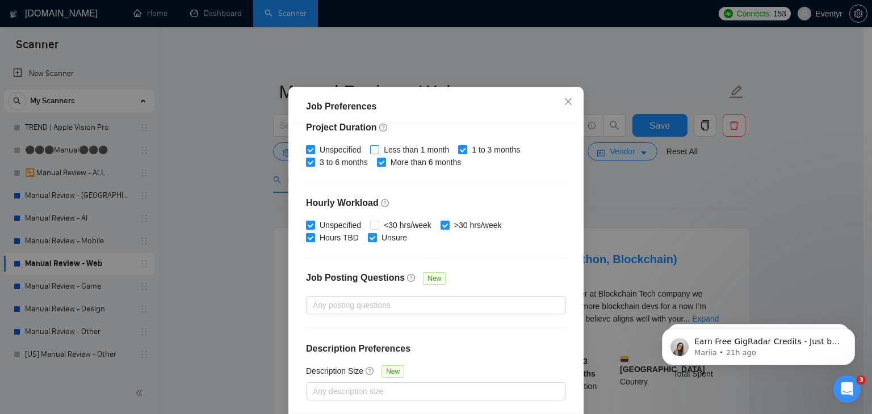
click at [371, 153] on input "Less than 1 month" at bounding box center [374, 149] width 8 height 8
checkbox input "true"
click at [371, 229] on input "<30 hrs/week" at bounding box center [374, 225] width 8 height 8
checkbox input "true"
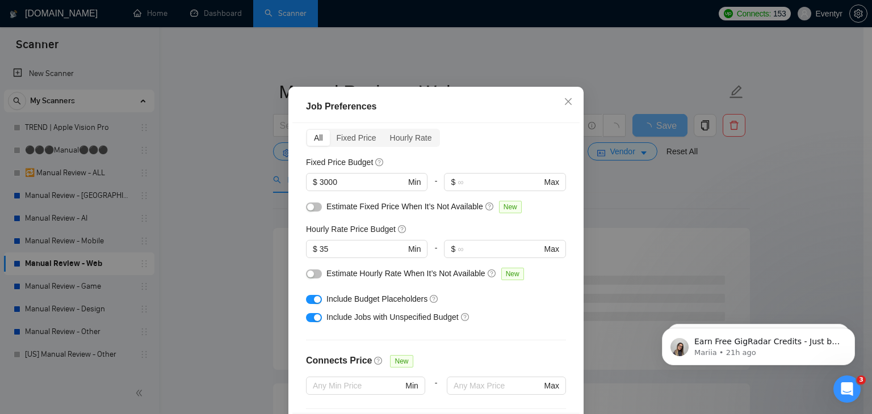
scroll to position [44, 0]
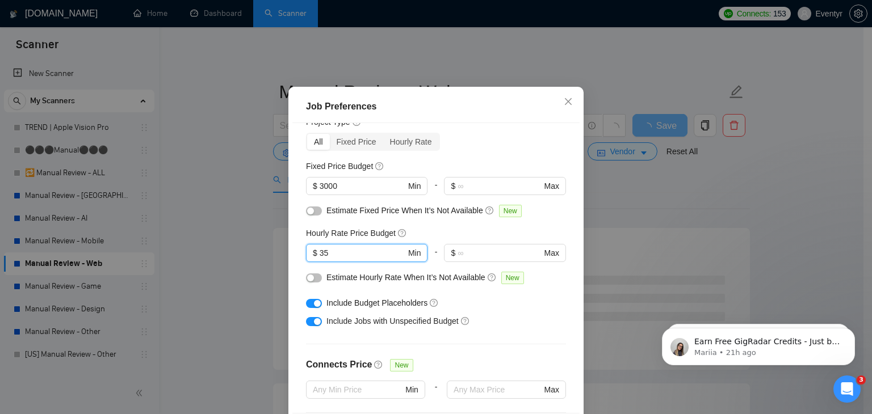
drag, startPoint x: 344, startPoint y: 279, endPoint x: 266, endPoint y: 279, distance: 78.3
click at [266, 279] on div "Job Preferences Budget Project Type All Fixed Price Hourly Rate Fixed Price Bud…" at bounding box center [436, 207] width 872 height 414
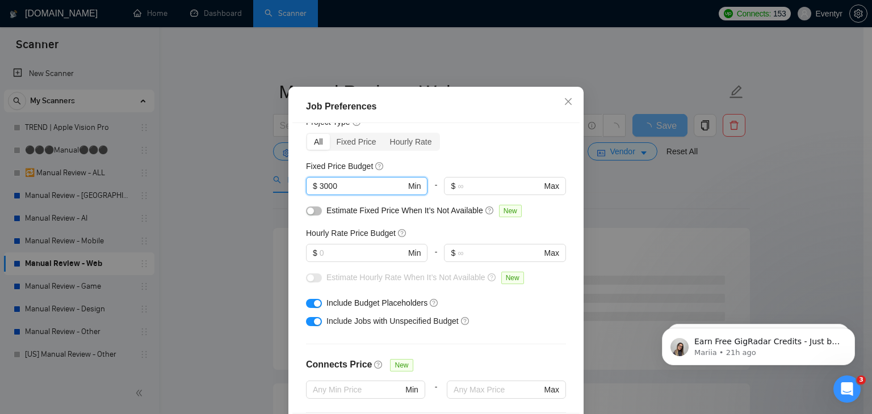
drag, startPoint x: 365, startPoint y: 211, endPoint x: 259, endPoint y: 211, distance: 106.7
click at [259, 211] on div "Job Preferences Budget Project Type All Fixed Price Hourly Rate Fixed Price Bud…" at bounding box center [436, 207] width 872 height 414
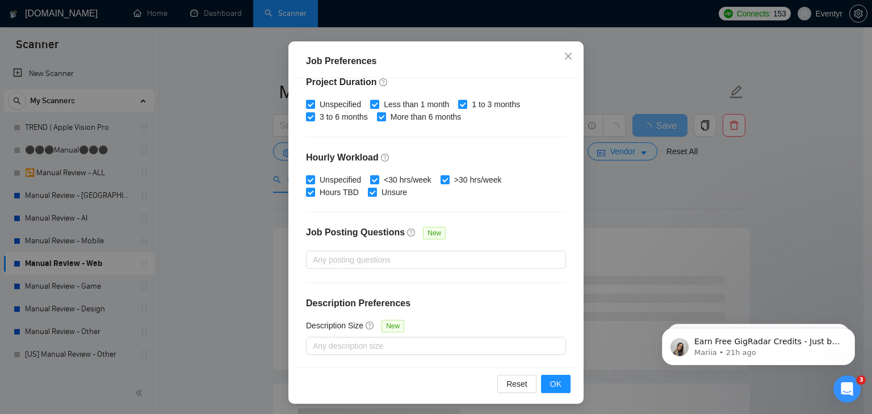
scroll to position [78, 0]
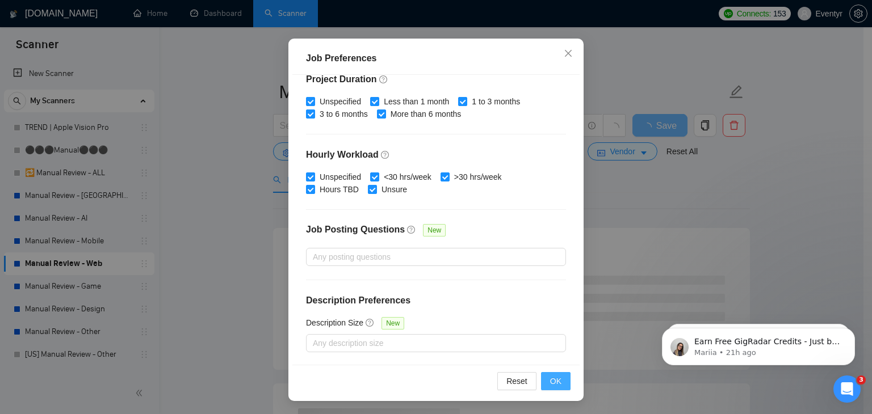
type input "1000"
click at [551, 377] on span "OK" at bounding box center [555, 381] width 11 height 12
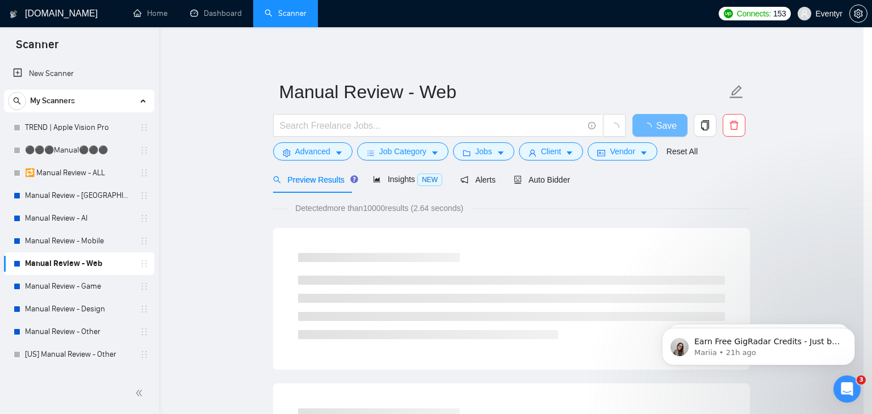
scroll to position [30, 0]
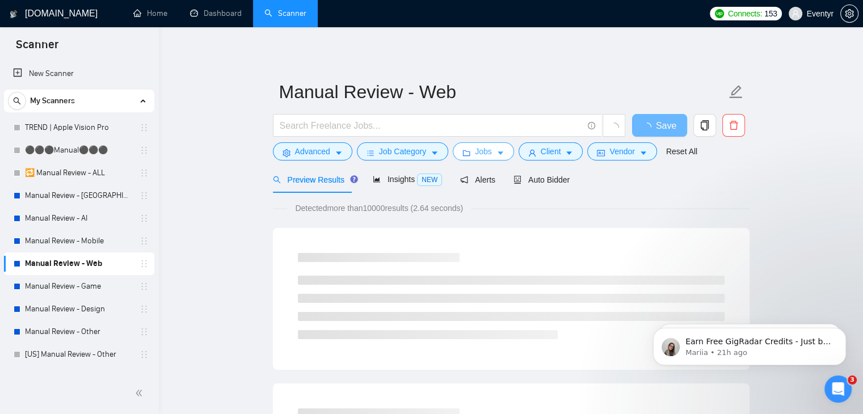
click at [488, 153] on button "Jobs" at bounding box center [483, 151] width 61 height 18
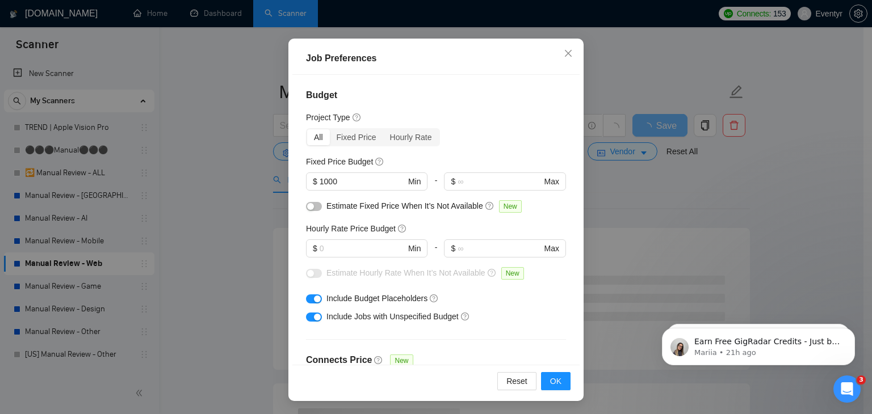
scroll to position [0, 0]
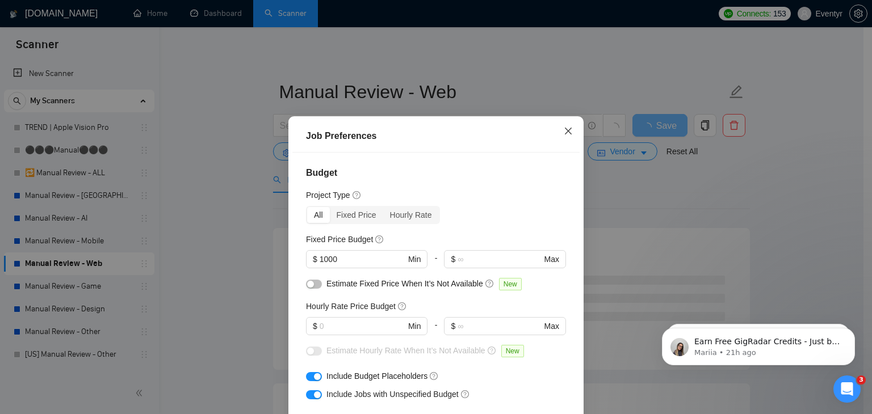
click at [565, 129] on icon "close" at bounding box center [568, 131] width 7 height 7
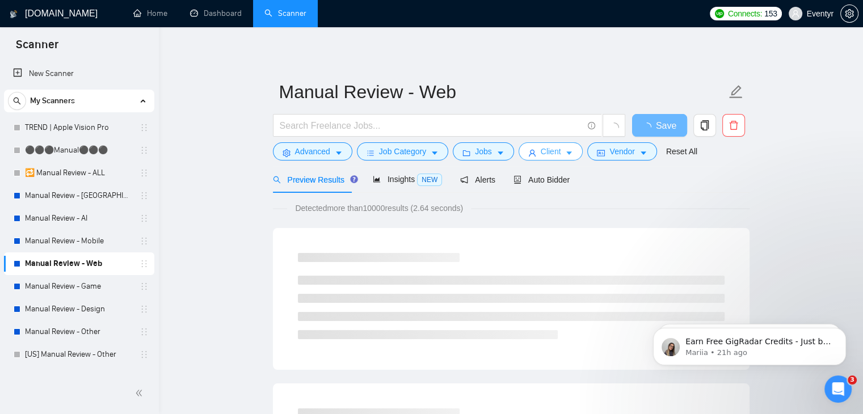
click at [546, 152] on span "Client" at bounding box center [551, 151] width 20 height 12
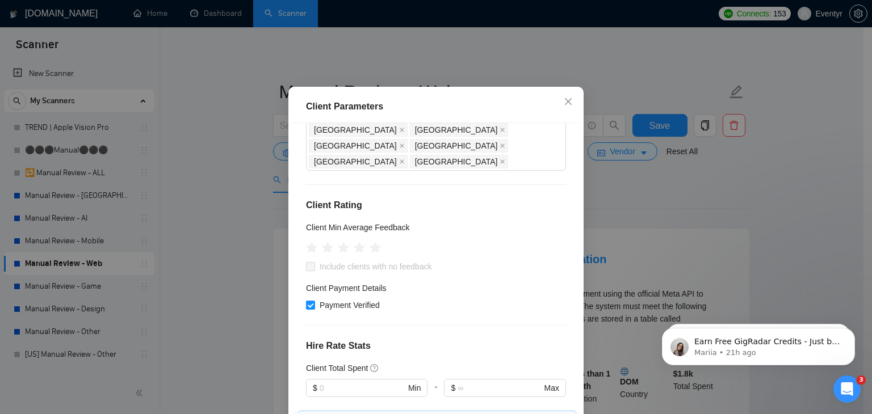
scroll to position [153, 0]
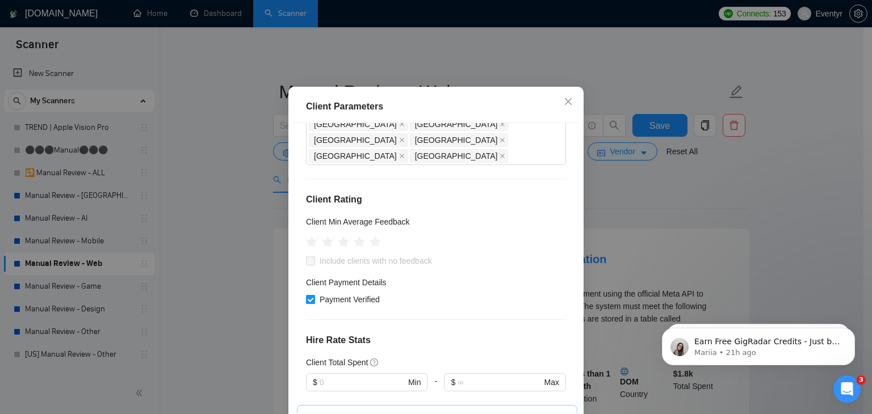
click at [310, 295] on span at bounding box center [310, 299] width 9 height 9
click at [310, 295] on input "Payment Verified" at bounding box center [310, 299] width 8 height 8
checkbox input "false"
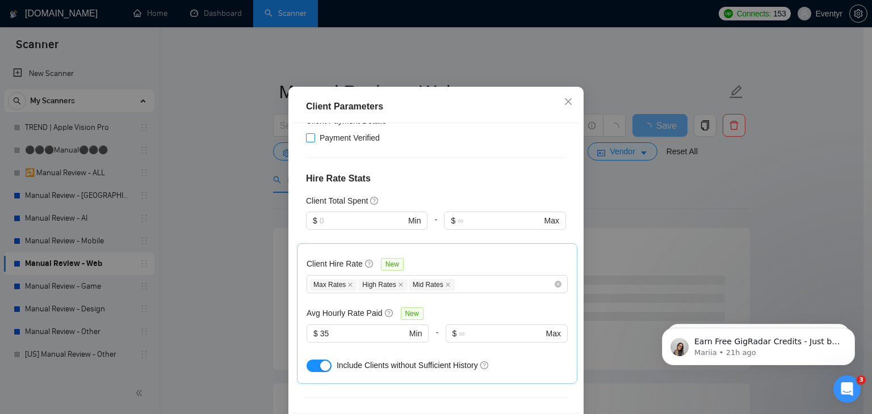
scroll to position [316, 0]
drag, startPoint x: 359, startPoint y: 318, endPoint x: 277, endPoint y: 316, distance: 82.3
click at [277, 316] on div "Client Parameters Client Location Include Client Countries Select Exclude Clien…" at bounding box center [436, 207] width 872 height 414
click at [348, 282] on icon "close" at bounding box center [350, 284] width 5 height 5
click at [348, 281] on icon "close" at bounding box center [351, 284] width 6 height 6
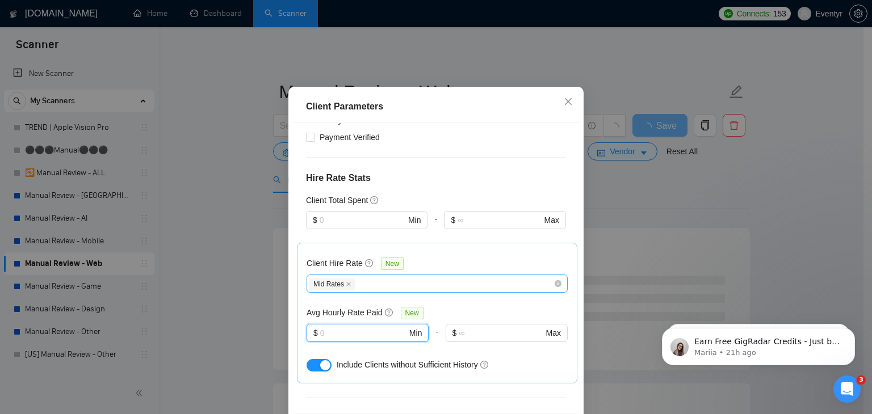
click at [346, 281] on icon "close" at bounding box center [349, 284] width 6 height 6
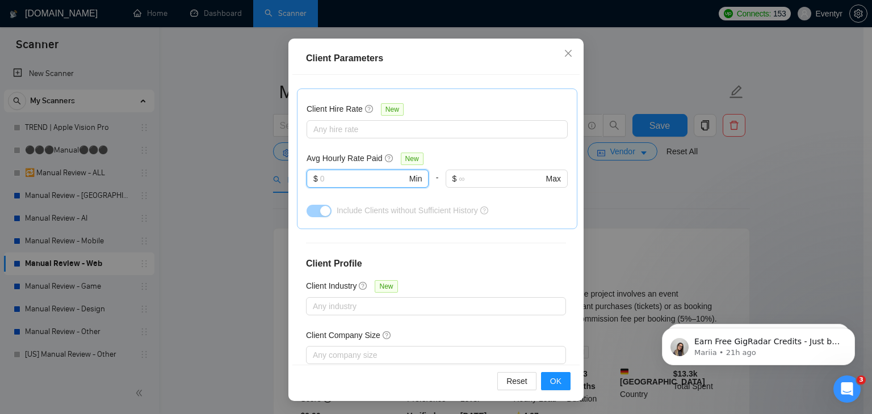
scroll to position [449, 0]
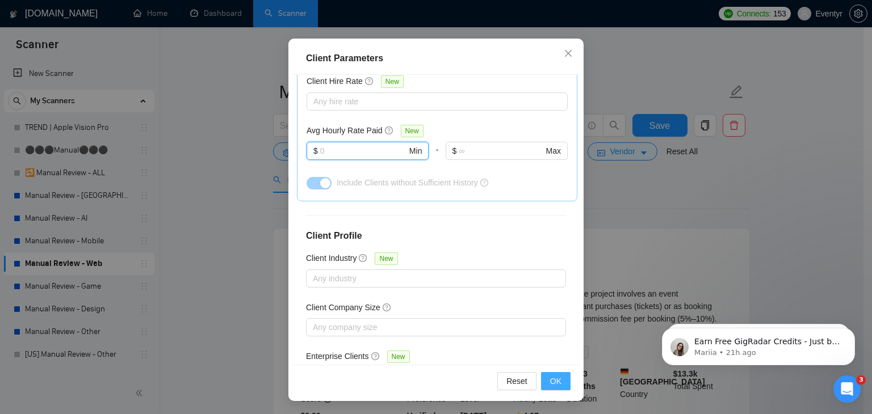
click at [556, 382] on span "OK" at bounding box center [555, 381] width 11 height 12
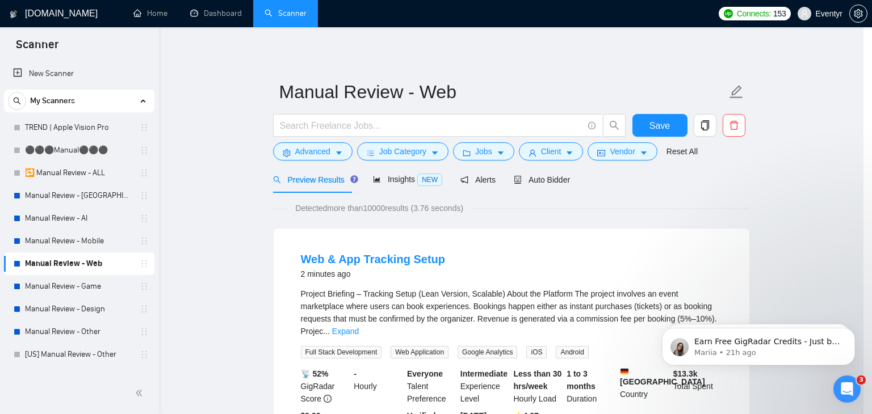
scroll to position [30, 0]
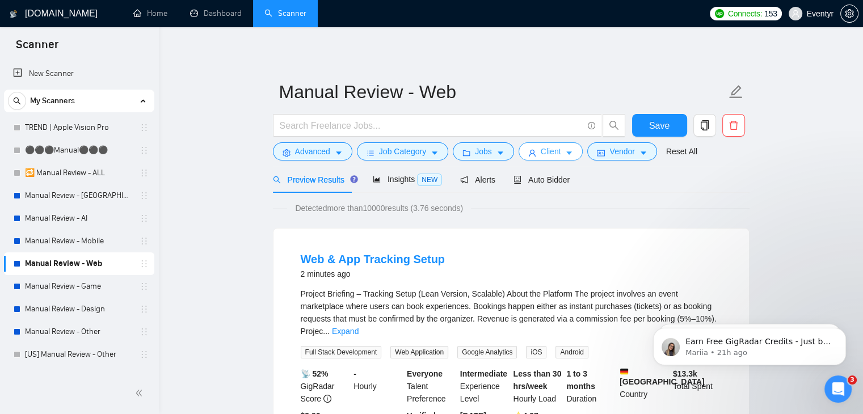
click at [552, 146] on span "Client" at bounding box center [551, 151] width 20 height 12
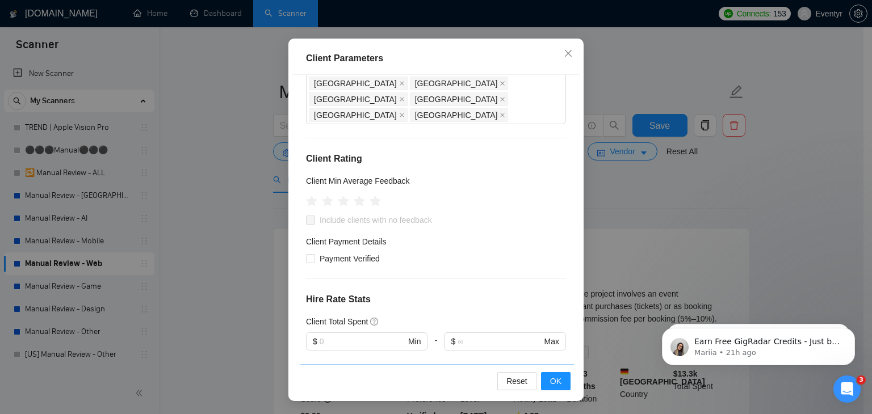
scroll to position [0, 0]
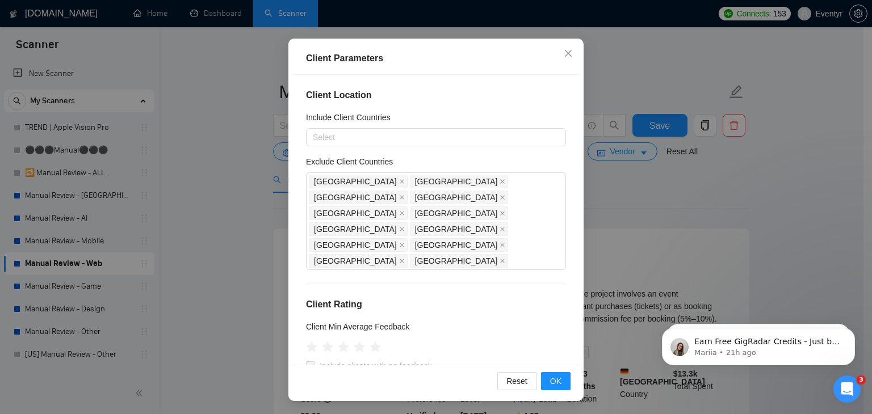
click at [722, 208] on div "Client Parameters Client Location Include Client Countries Select Exclude Clien…" at bounding box center [436, 207] width 872 height 414
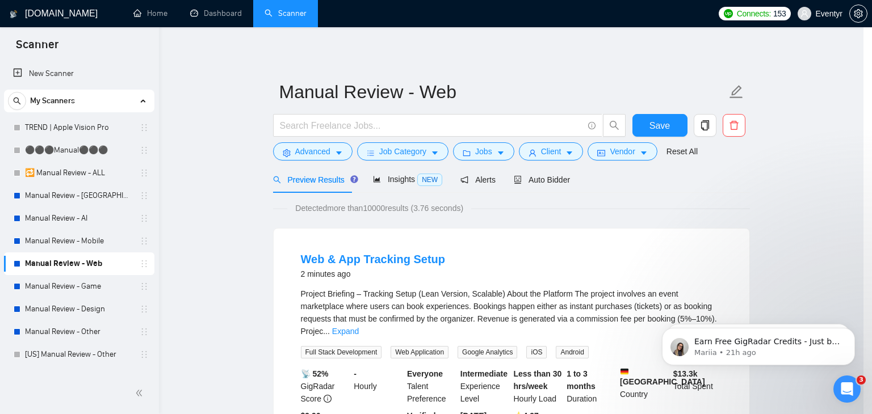
scroll to position [30, 0]
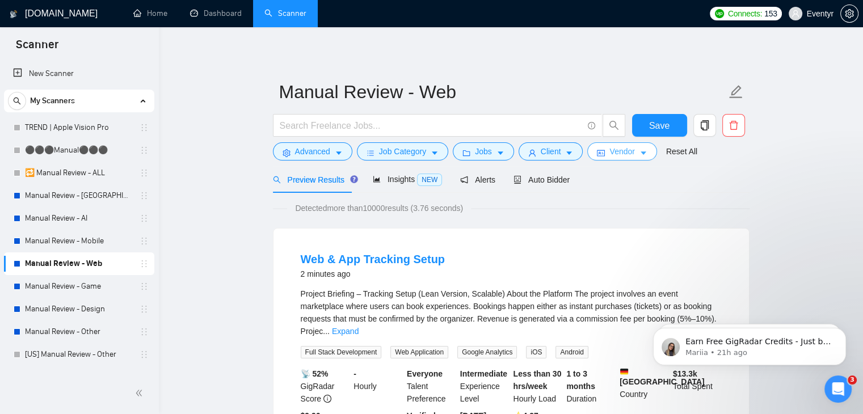
click at [626, 150] on span "Vendor" at bounding box center [621, 151] width 25 height 12
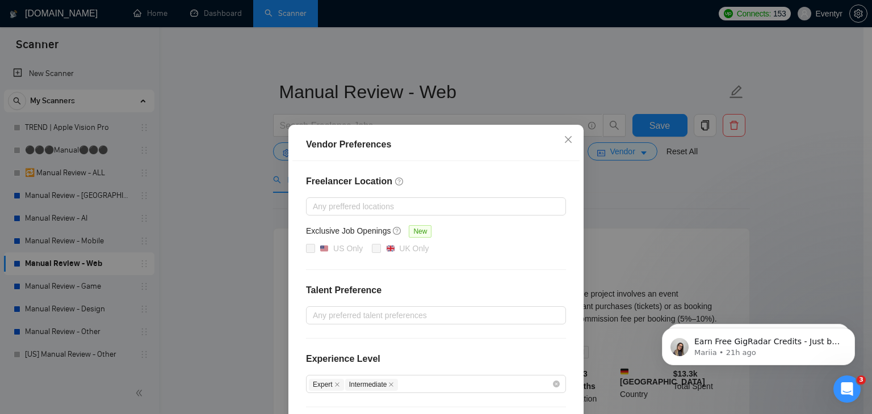
scroll to position [110, 0]
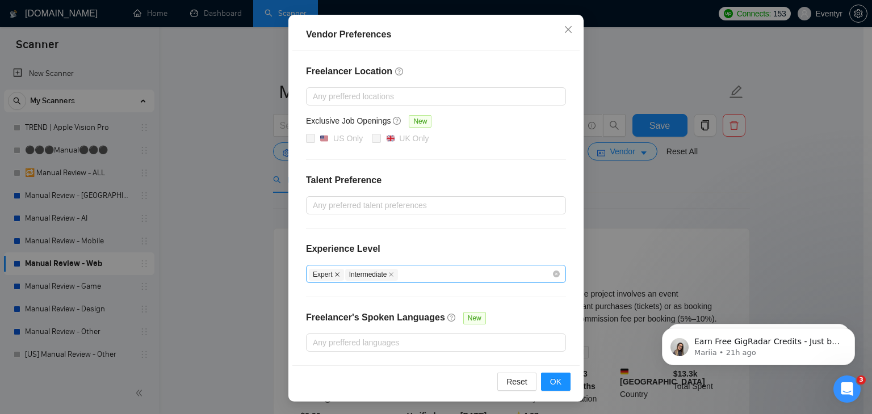
click at [334, 273] on icon "close" at bounding box center [337, 275] width 6 height 6
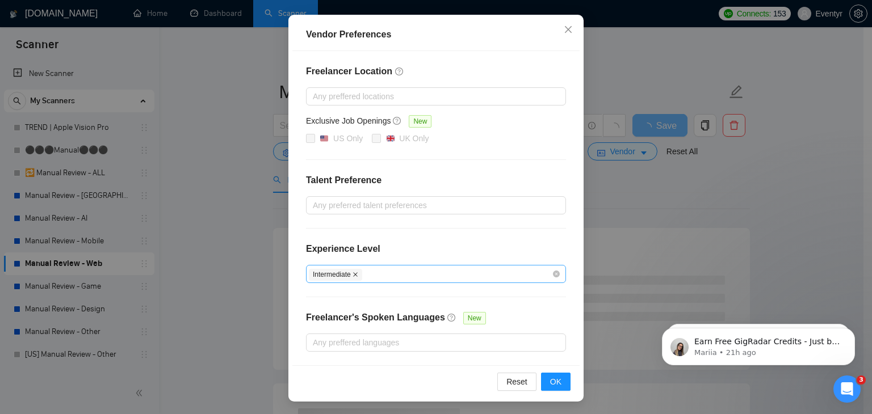
click at [352, 272] on icon "close" at bounding box center [355, 275] width 6 height 6
click at [550, 376] on span "OK" at bounding box center [555, 382] width 11 height 12
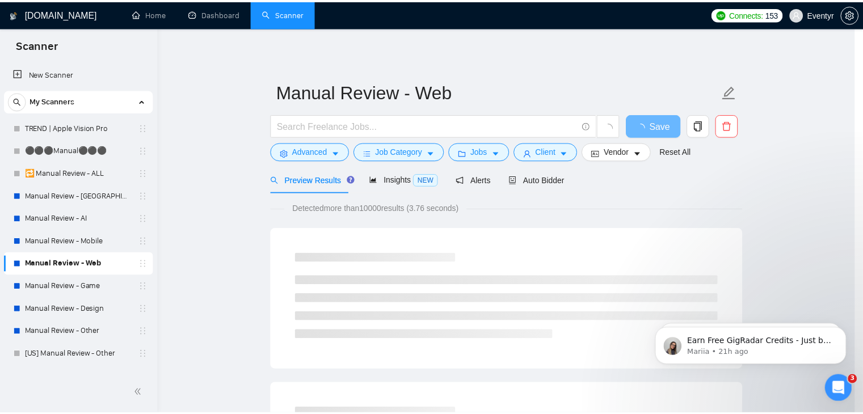
scroll to position [53, 0]
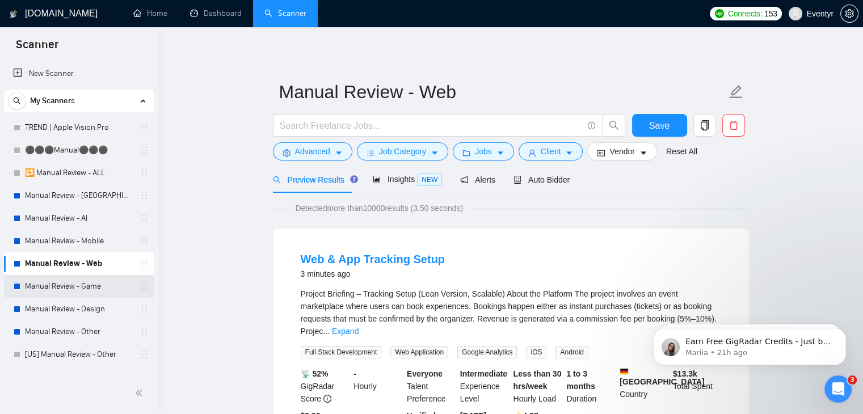
click at [79, 281] on link "Manual Review - Game" at bounding box center [79, 286] width 108 height 23
click at [664, 128] on span "Save" at bounding box center [659, 126] width 20 height 14
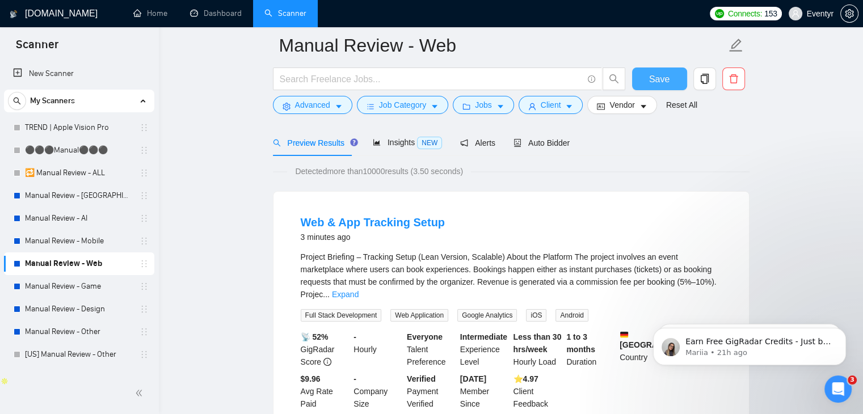
scroll to position [57, 0]
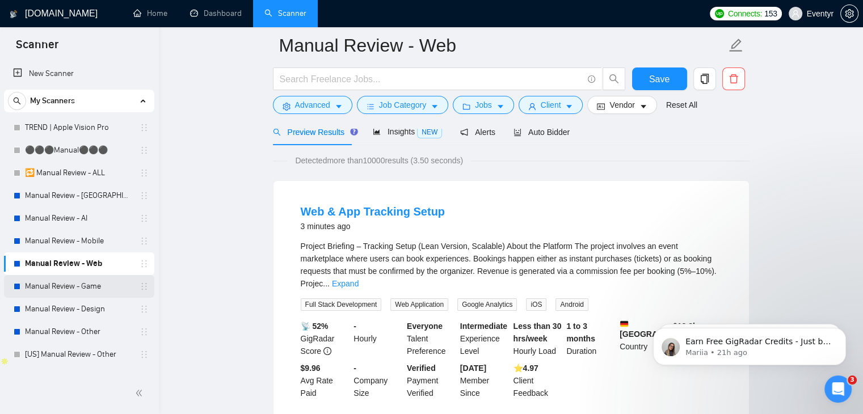
click at [83, 284] on link "Manual Review - Game" at bounding box center [79, 286] width 108 height 23
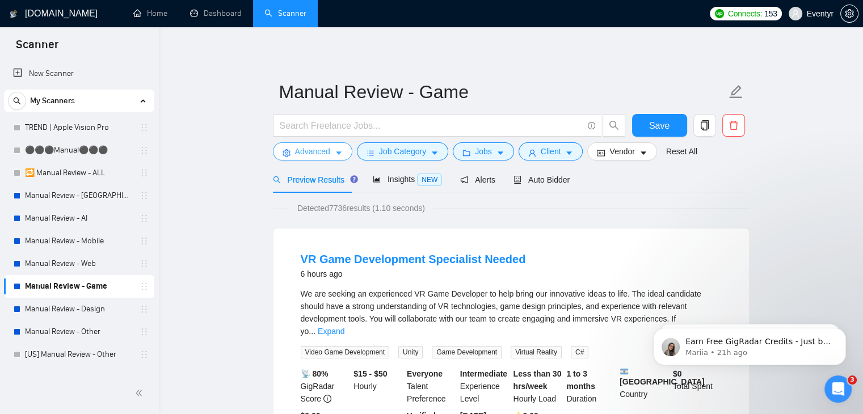
click at [300, 150] on span "Advanced" at bounding box center [312, 151] width 35 height 12
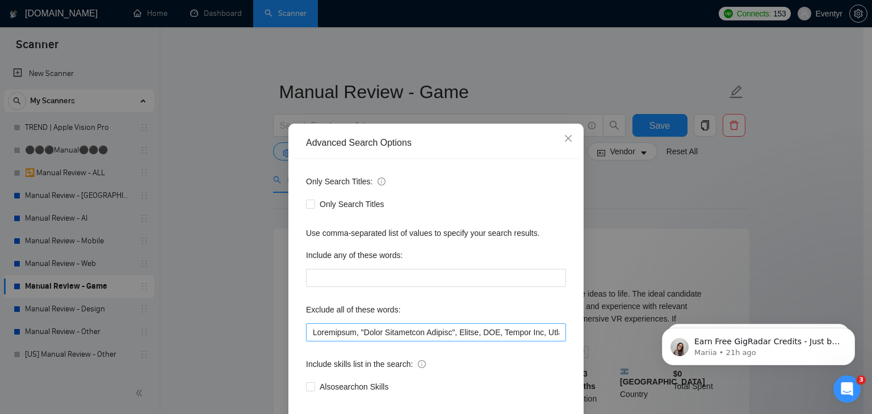
scroll to position [10, 0]
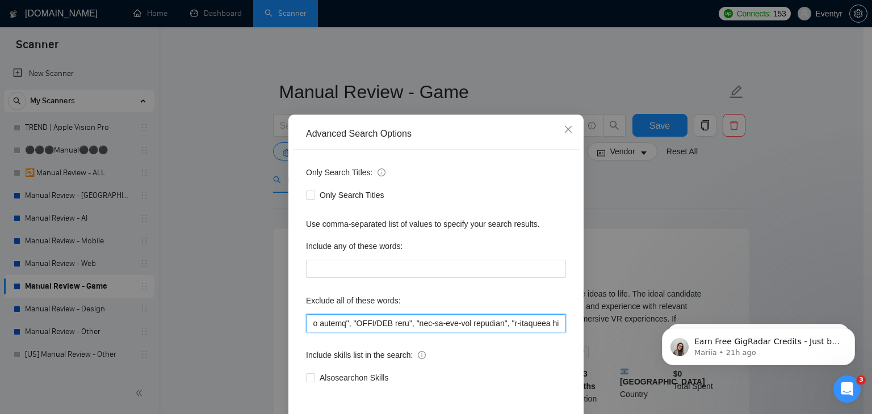
drag, startPoint x: 953, startPoint y: 632, endPoint x: 787, endPoint y: 319, distance: 353.6
paste input ""n8n", "CRM Specialist", "HubSpot expert", "freelance", "freelancer", "Chief of…"
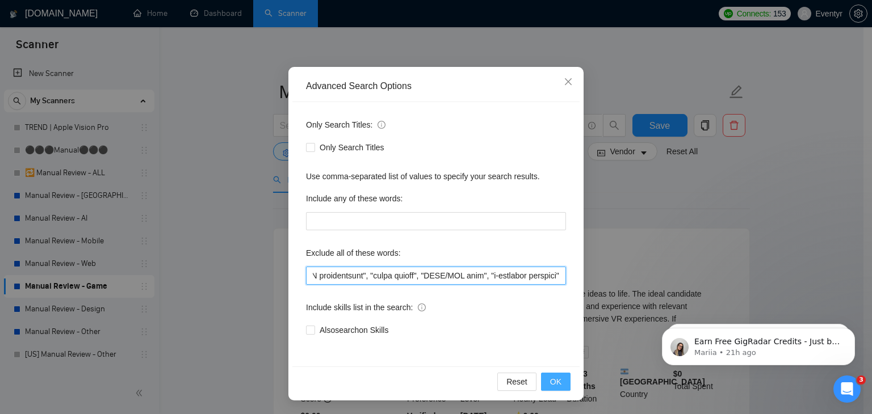
type input ""n8n", "CRM Specialist", "HubSpot expert", "freelance", "freelancer", "Chief of…"
click at [545, 379] on button "OK" at bounding box center [556, 382] width 30 height 18
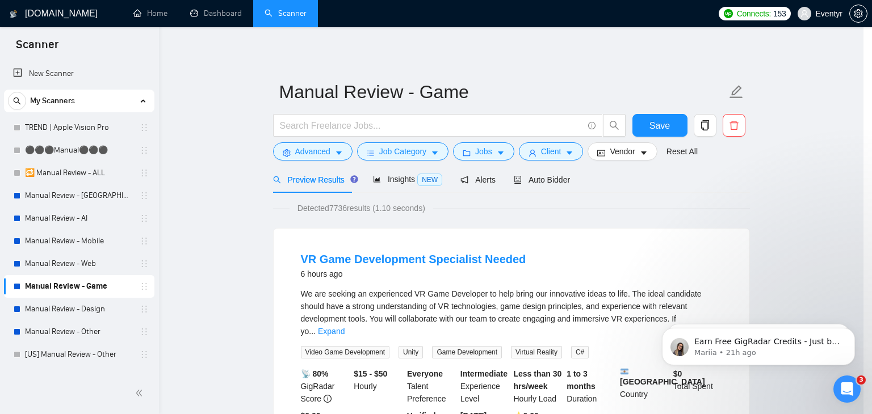
scroll to position [1, 0]
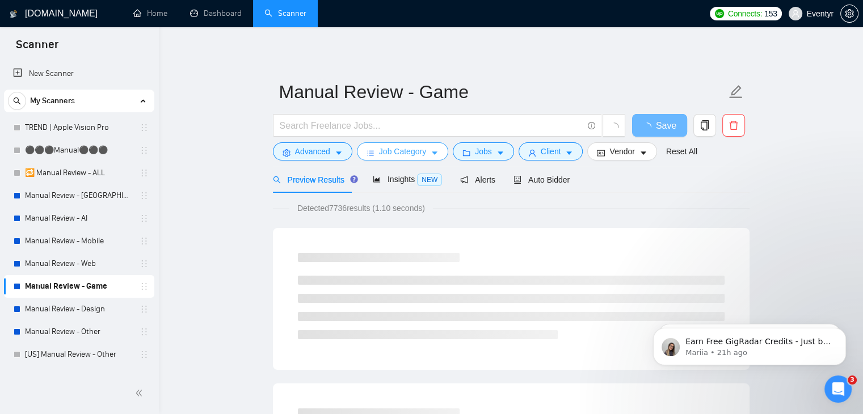
click at [406, 153] on span "Job Category" at bounding box center [402, 151] width 47 height 12
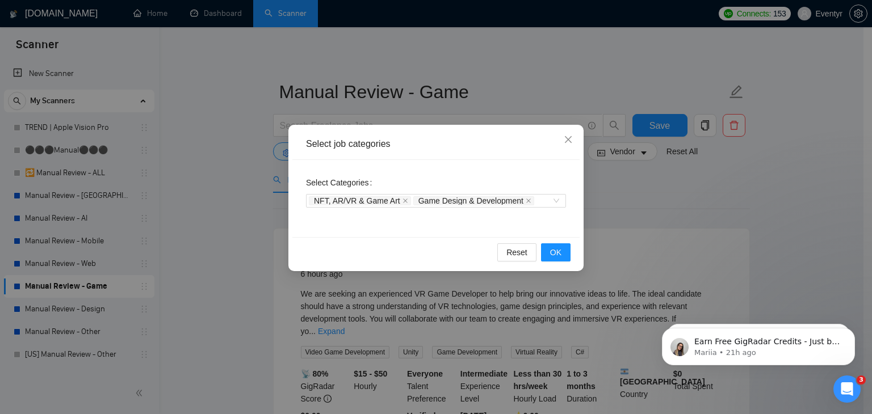
click at [604, 190] on div "Select job categories Select Categories NFT, AR/VR & Game Art Game Design & Dev…" at bounding box center [436, 207] width 872 height 414
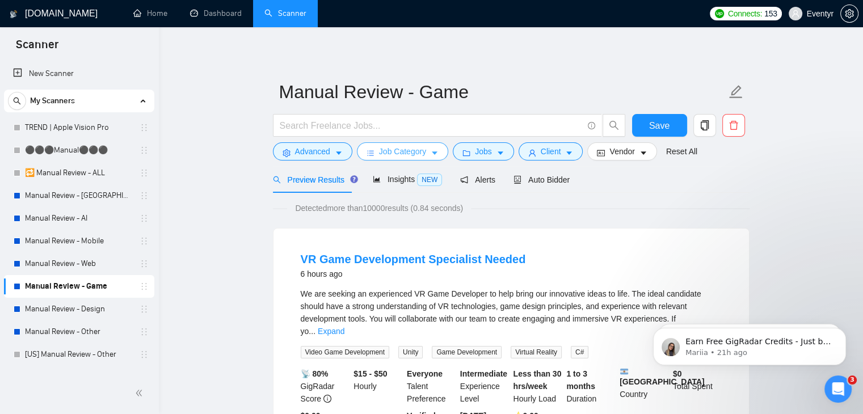
click at [413, 153] on span "Job Category" at bounding box center [402, 151] width 47 height 12
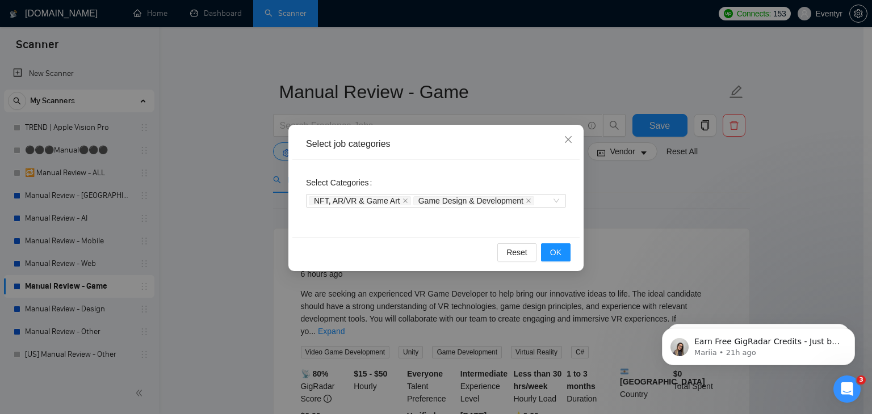
click at [653, 200] on div "Select job categories Select Categories NFT, AR/VR & Game Art Game Design & Dev…" at bounding box center [436, 207] width 872 height 414
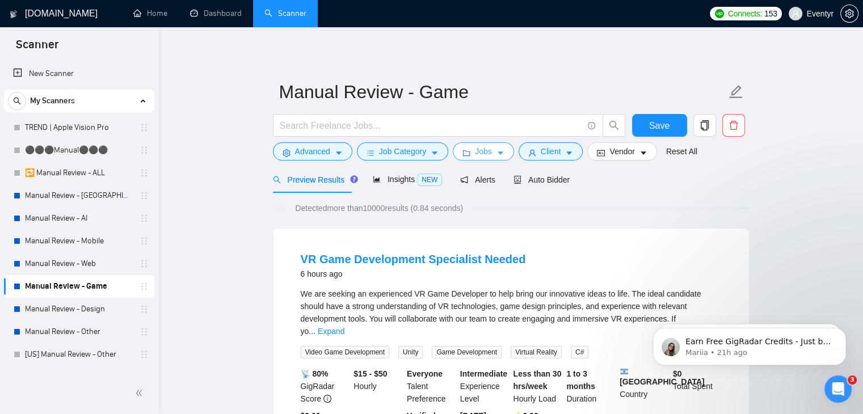
click at [482, 154] on span "Jobs" at bounding box center [483, 151] width 17 height 12
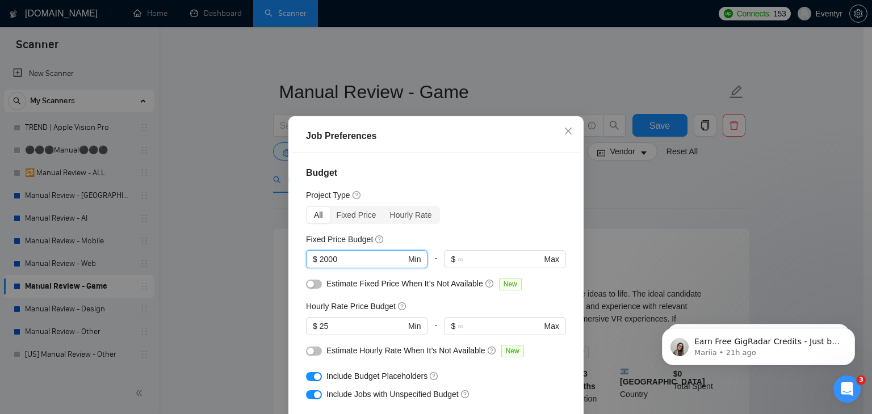
drag, startPoint x: 359, startPoint y: 262, endPoint x: 263, endPoint y: 259, distance: 95.9
click at [263, 259] on div "Job Preferences Budget Project Type All Fixed Price Hourly Rate Fixed Price Bud…" at bounding box center [436, 207] width 872 height 414
type input "1000"
drag, startPoint x: 365, startPoint y: 321, endPoint x: 224, endPoint y: 316, distance: 141.4
click at [225, 316] on div "Job Preferences Budget Project Type All Fixed Price Hourly Rate Fixed Price Bud…" at bounding box center [436, 207] width 872 height 414
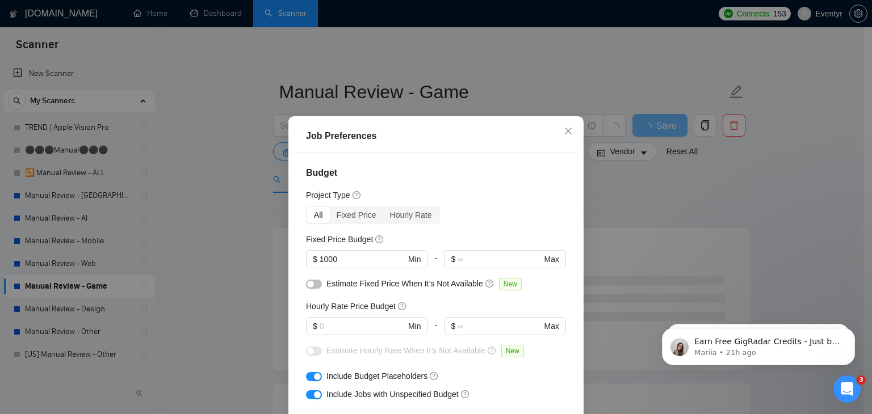
click at [488, 211] on div "All Fixed Price Hourly Rate" at bounding box center [436, 215] width 260 height 18
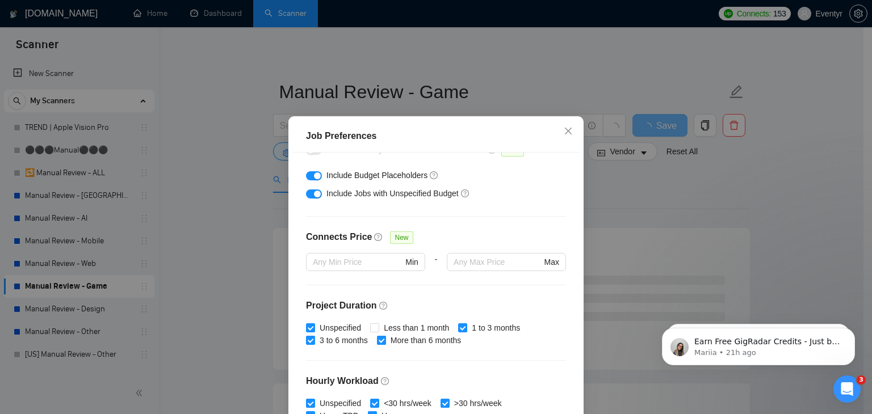
scroll to position [208, 0]
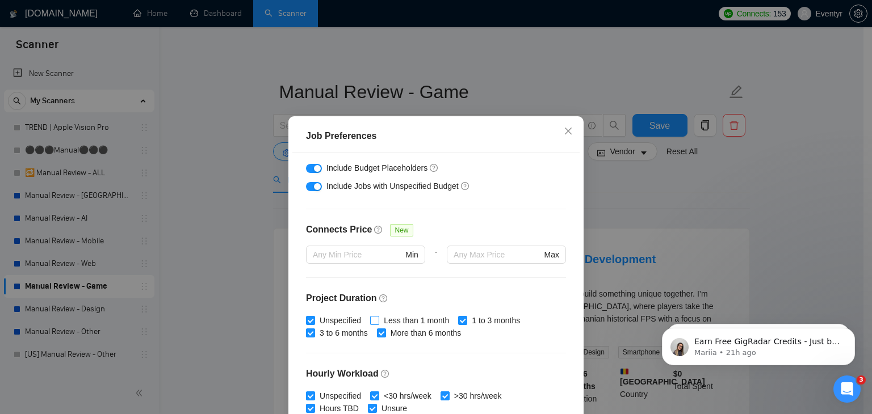
click at [372, 318] on input "Less than 1 month" at bounding box center [374, 320] width 8 height 8
checkbox input "true"
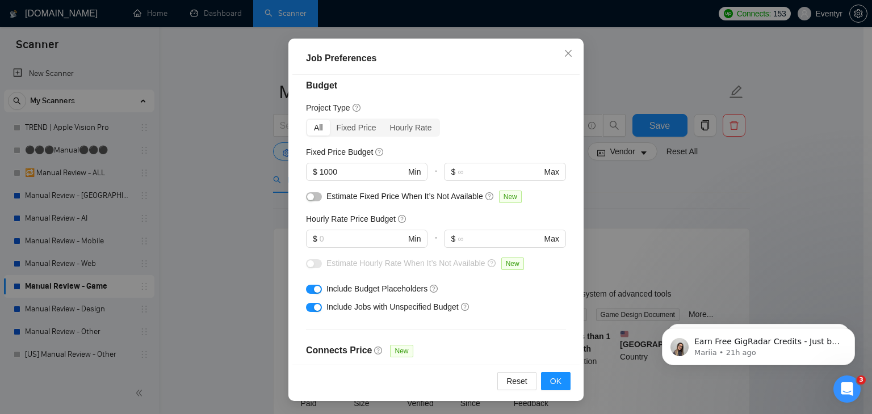
scroll to position [0, 0]
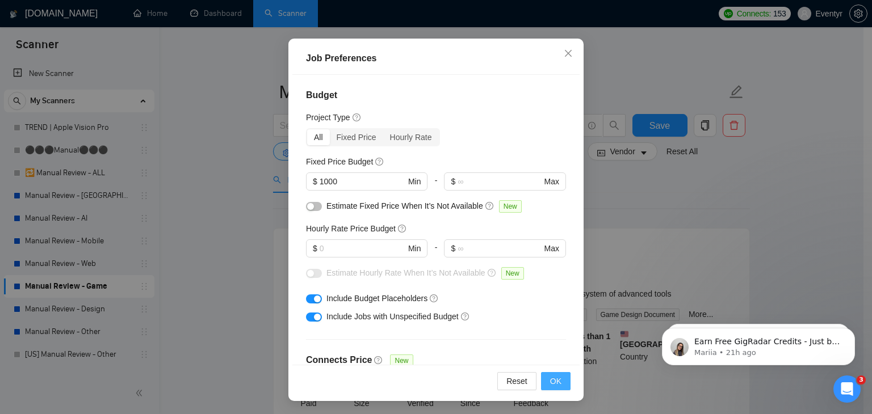
click at [551, 381] on span "OK" at bounding box center [555, 381] width 11 height 12
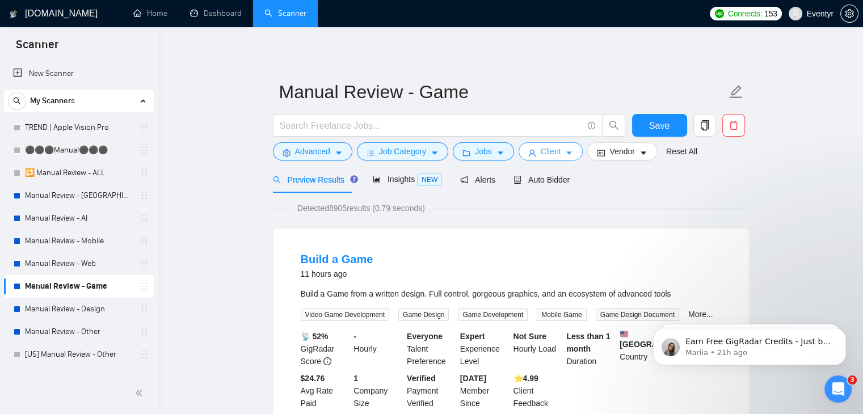
click at [542, 150] on span "Client" at bounding box center [551, 151] width 20 height 12
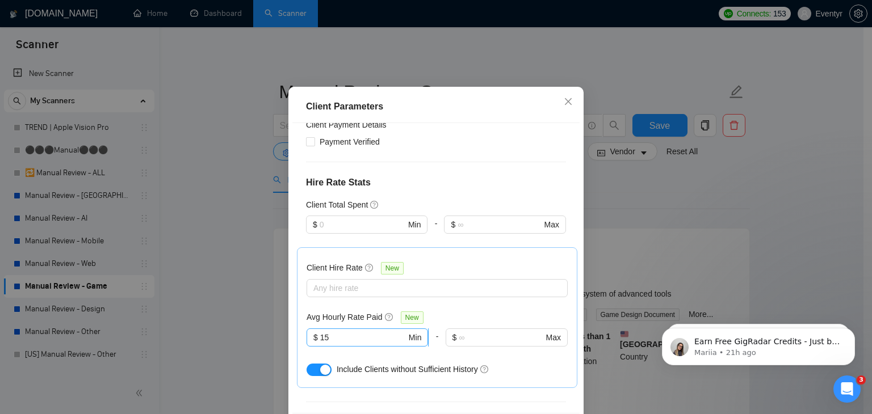
scroll to position [312, 0]
drag, startPoint x: 327, startPoint y: 318, endPoint x: 234, endPoint y: 315, distance: 93.1
click at [234, 315] on div "Client Parameters Client Location Include Client Countries Select Exclude Clien…" at bounding box center [436, 207] width 872 height 414
click at [422, 246] on div "Client Hire Rate New Any hire rate Avg Hourly Rate Paid New $ Min - $ Max Inclu…" at bounding box center [437, 316] width 280 height 141
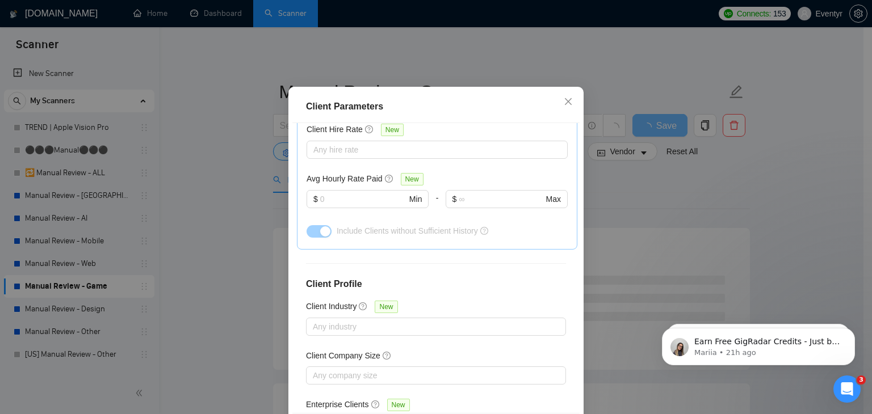
scroll to position [57, 0]
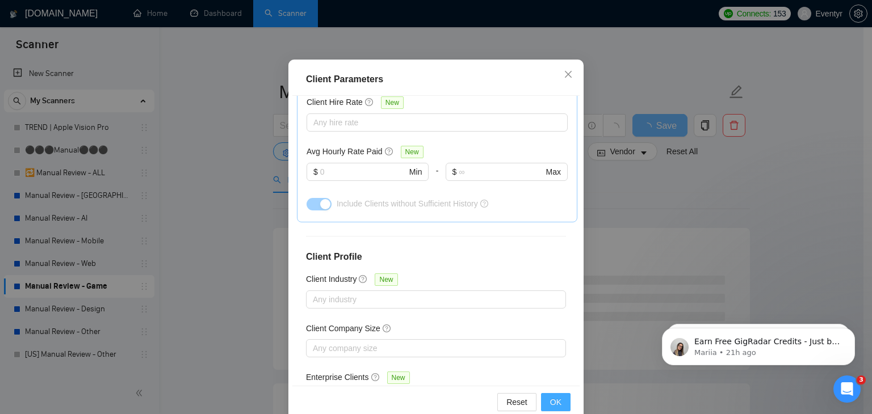
click at [550, 398] on span "OK" at bounding box center [555, 402] width 11 height 12
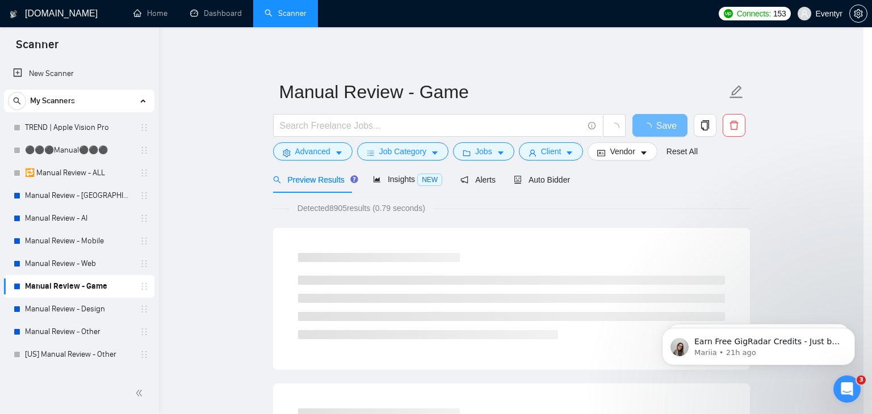
scroll to position [30, 0]
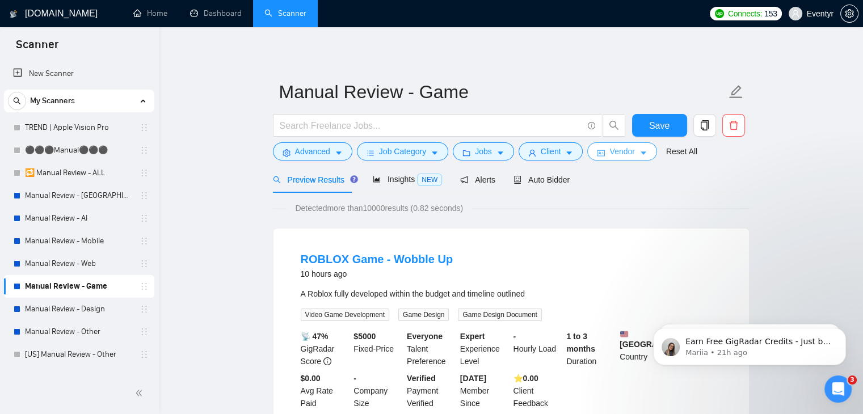
click at [609, 152] on span "Vendor" at bounding box center [621, 151] width 25 height 12
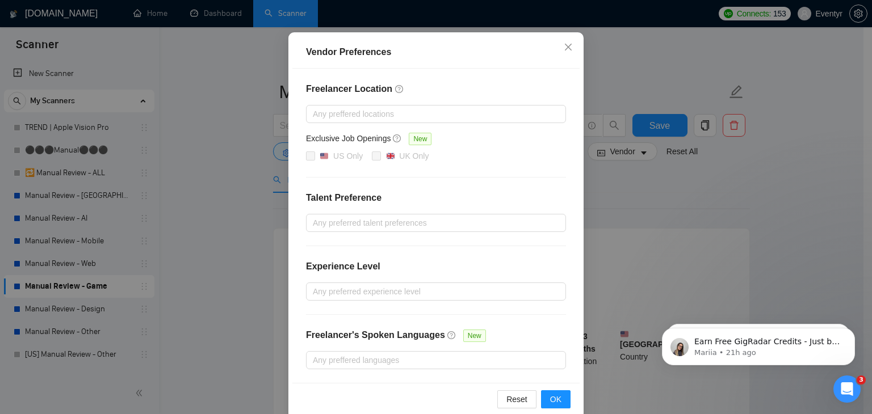
scroll to position [110, 0]
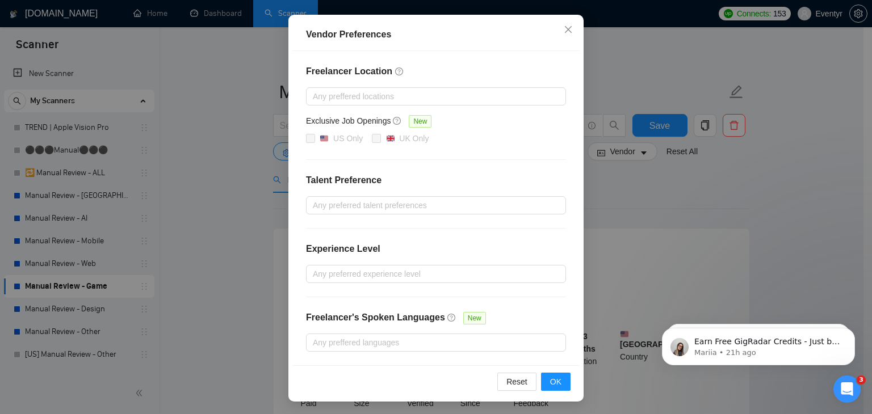
click at [661, 209] on div "Vendor Preferences Freelancer Location Any preffered locations Exclusive Job Op…" at bounding box center [436, 207] width 872 height 414
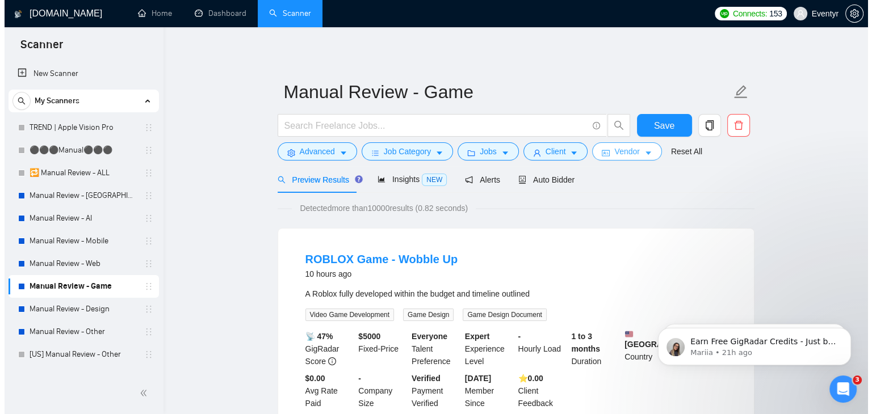
scroll to position [0, 0]
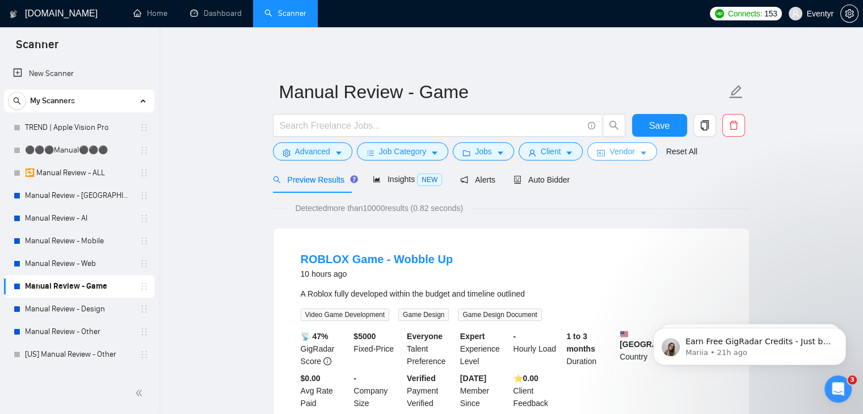
click at [615, 151] on span "Vendor" at bounding box center [621, 151] width 25 height 12
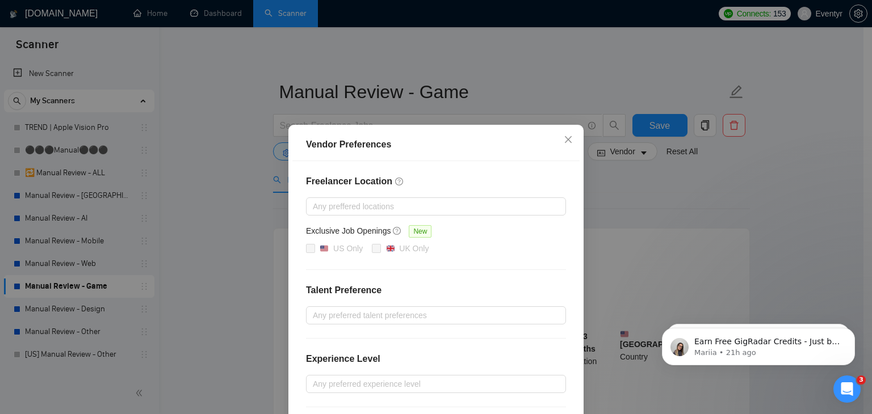
click at [659, 237] on div "Vendor Preferences Freelancer Location Any preffered locations Exclusive Job Op…" at bounding box center [436, 207] width 872 height 414
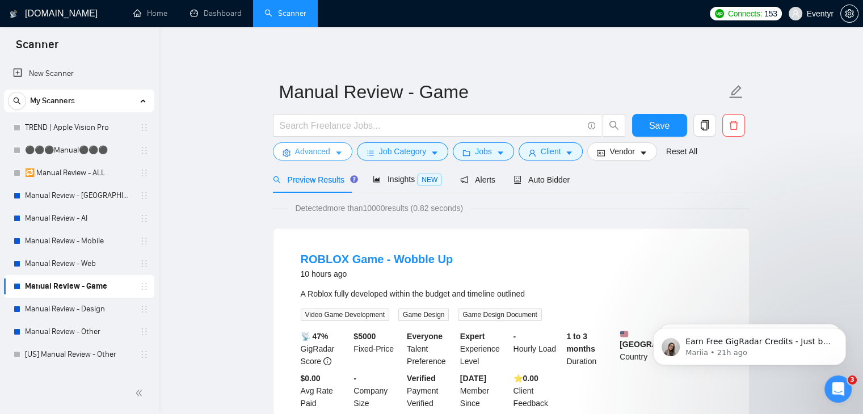
click at [325, 154] on span "Advanced" at bounding box center [312, 151] width 35 height 12
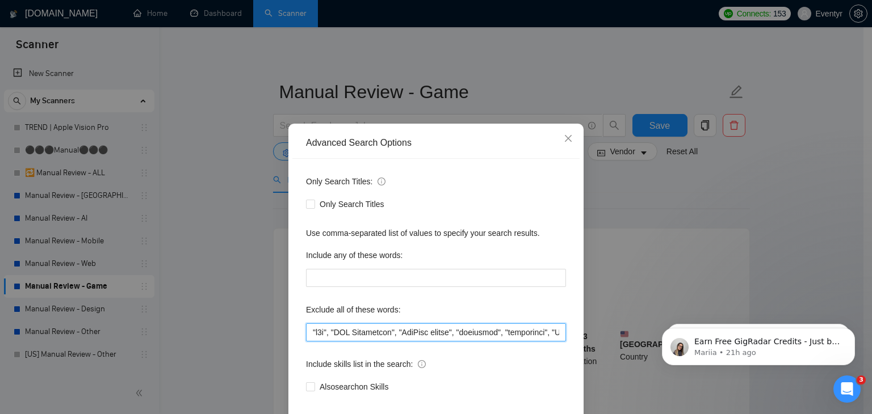
click at [307, 330] on input "text" at bounding box center [436, 332] width 260 height 18
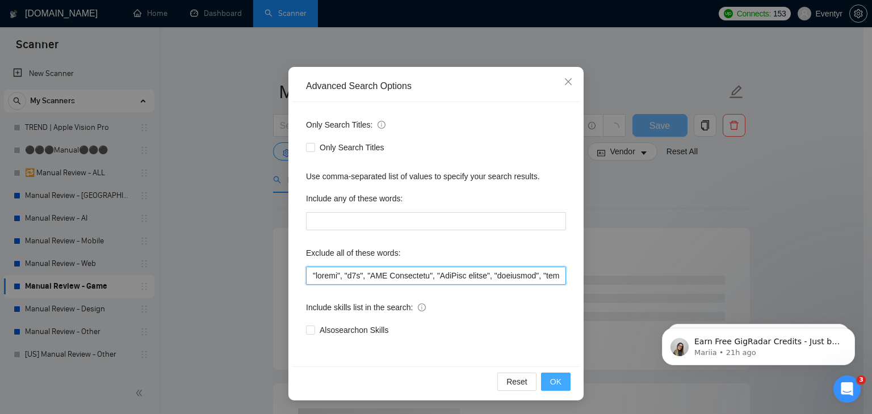
type input ""roblox", "n8n", "CRM Specialist", "HubSpot expert", "freelance", "freelancer",…"
click at [545, 376] on button "OK" at bounding box center [556, 382] width 30 height 18
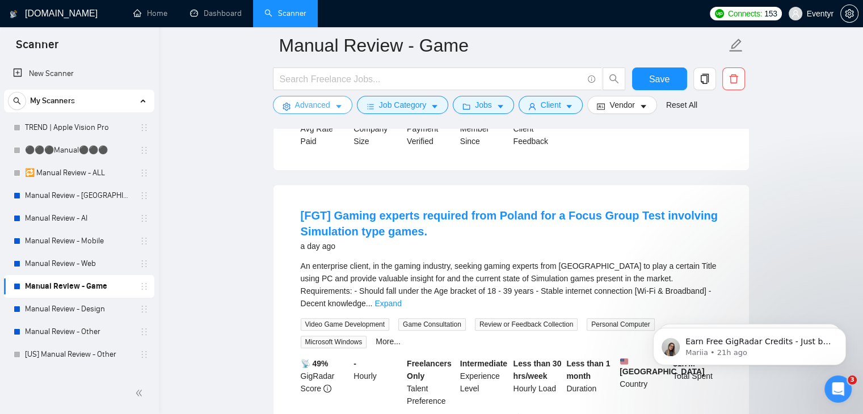
scroll to position [783, 0]
click at [647, 82] on button "Save" at bounding box center [659, 79] width 55 height 23
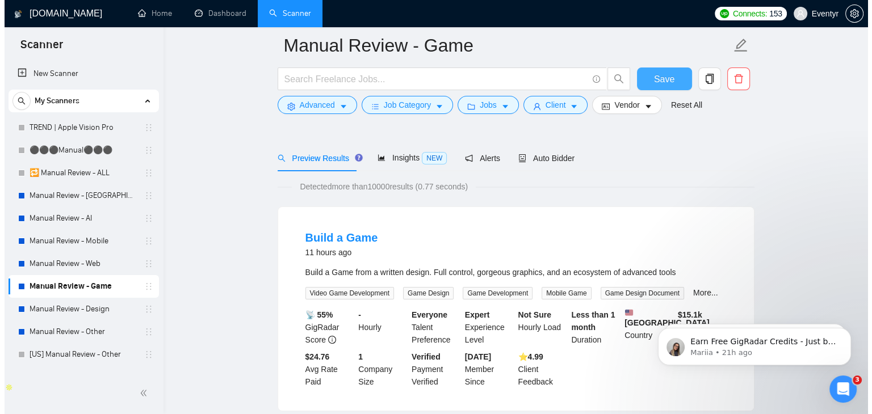
scroll to position [0, 0]
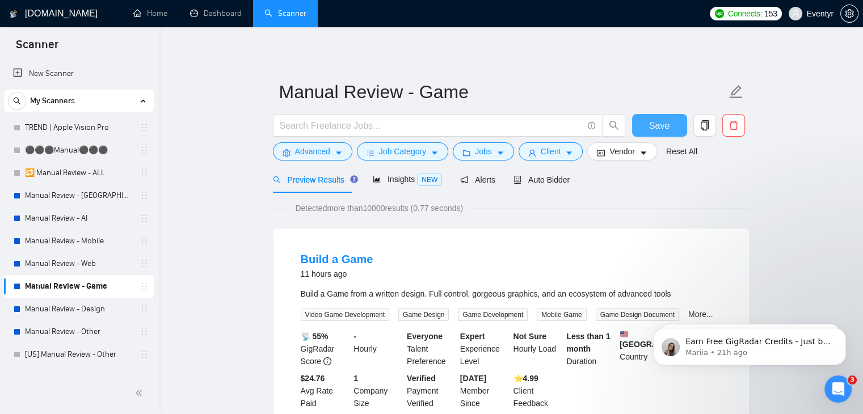
click at [636, 125] on button "Save" at bounding box center [659, 125] width 55 height 23
click at [98, 312] on link "Manual Review - Design" at bounding box center [79, 309] width 108 height 23
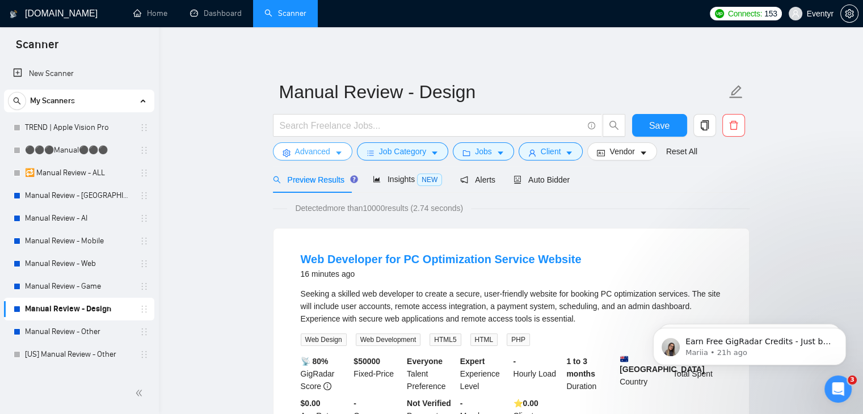
click at [325, 149] on span "Advanced" at bounding box center [312, 151] width 35 height 12
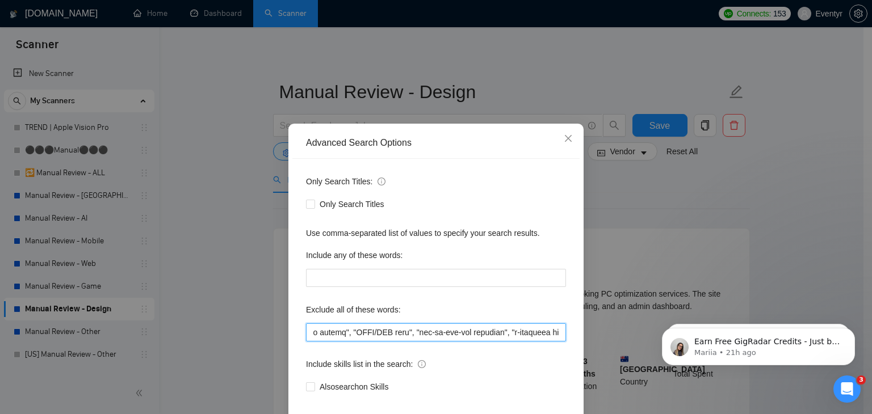
drag, startPoint x: 307, startPoint y: 338, endPoint x: 797, endPoint y: 294, distance: 491.7
click at [797, 294] on div "Advanced Search Options Only Search Titles: Only Search Titles Use comma-separa…" at bounding box center [436, 207] width 872 height 414
paste input ""n8n", "CRM Specialist", "HubSpot expert", "freelance", "freelancer", "Chief of…"
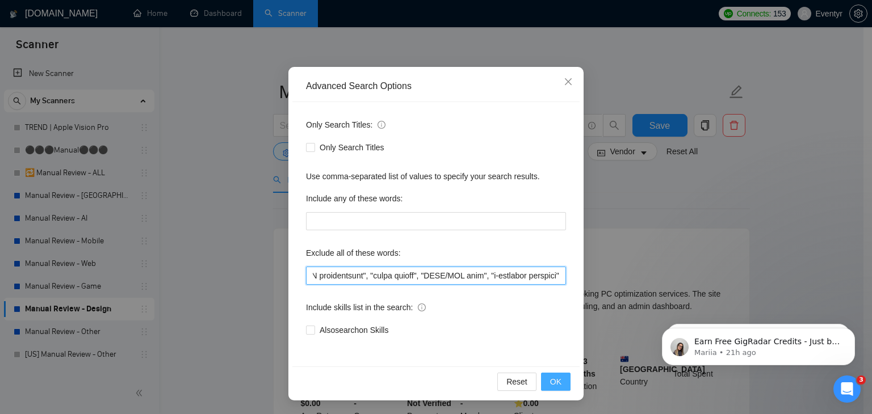
type input ""n8n", "CRM Specialist", "HubSpot expert", "freelance", "freelancer", "Chief of…"
click at [550, 378] on span "OK" at bounding box center [555, 382] width 11 height 12
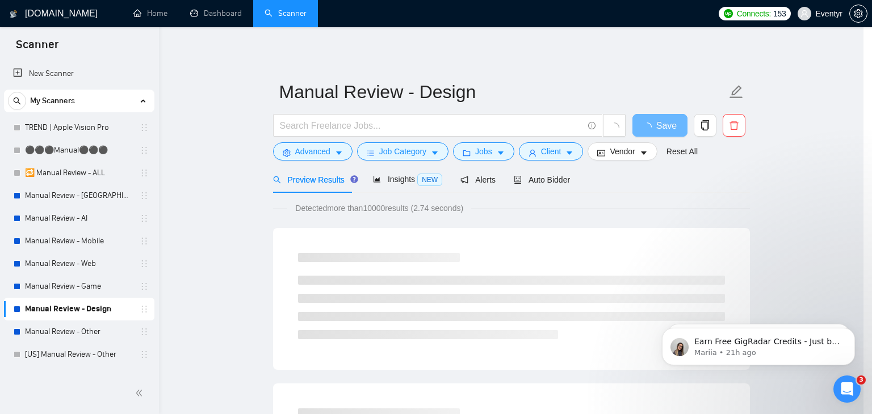
scroll to position [1, 0]
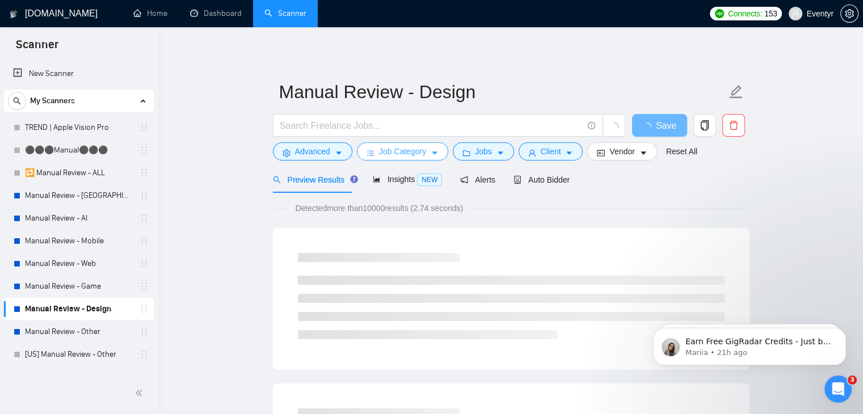
click at [409, 153] on span "Job Category" at bounding box center [402, 151] width 47 height 12
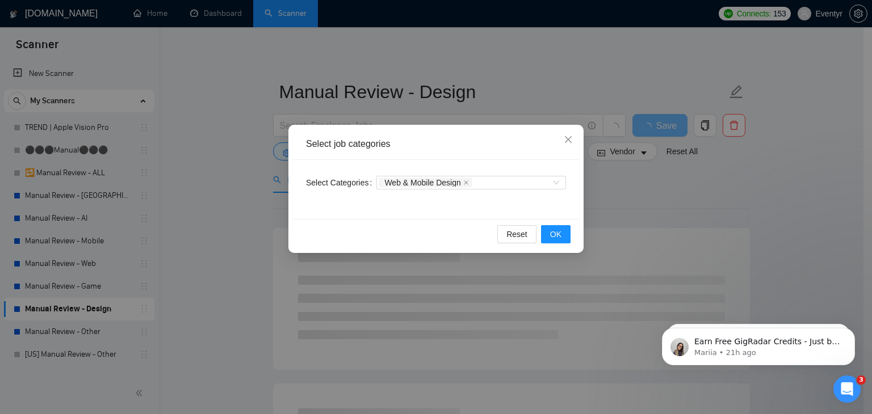
click at [670, 184] on div "Select job categories Select Categories Web & Mobile Design Reset OK" at bounding box center [436, 207] width 872 height 414
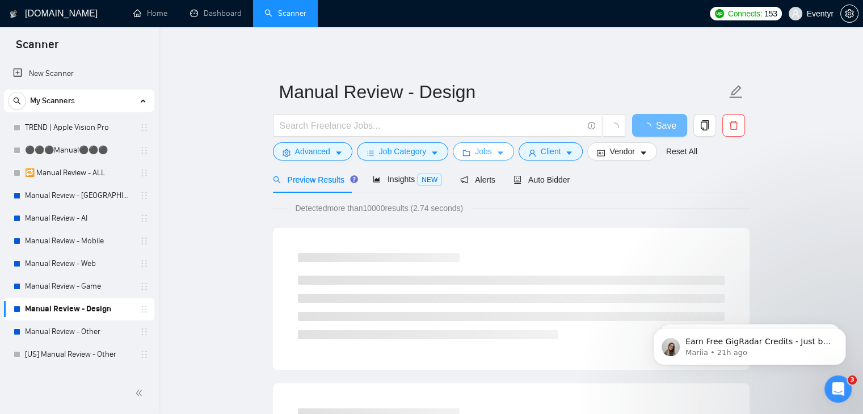
click at [492, 151] on button "Jobs" at bounding box center [483, 151] width 61 height 18
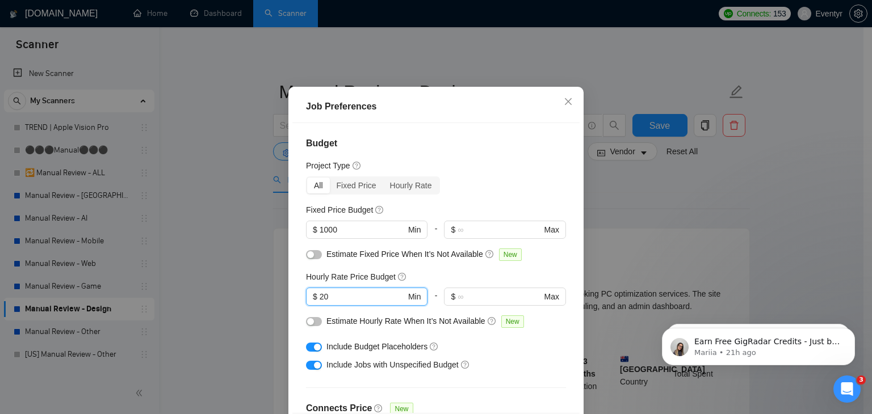
drag, startPoint x: 304, startPoint y: 322, endPoint x: 245, endPoint y: 318, distance: 59.1
click at [245, 318] on div "Job Preferences Budget Project Type All Fixed Price Hourly Rate Fixed Price Bud…" at bounding box center [436, 207] width 872 height 414
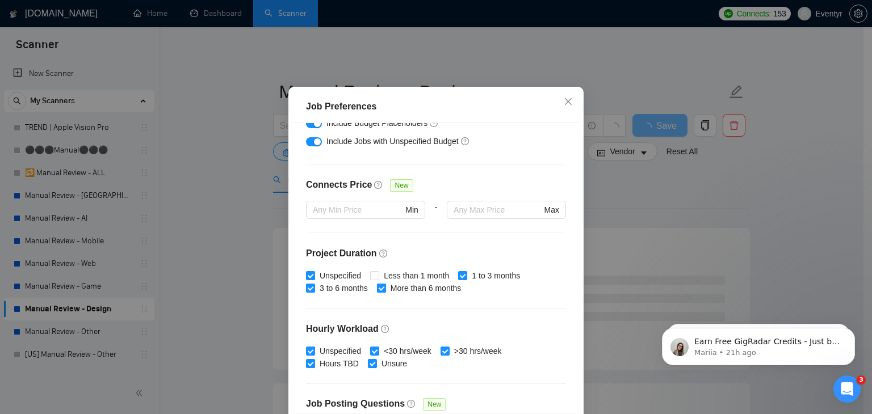
scroll to position [224, 0]
click at [370, 279] on input "Less than 1 month" at bounding box center [374, 275] width 8 height 8
checkbox input "true"
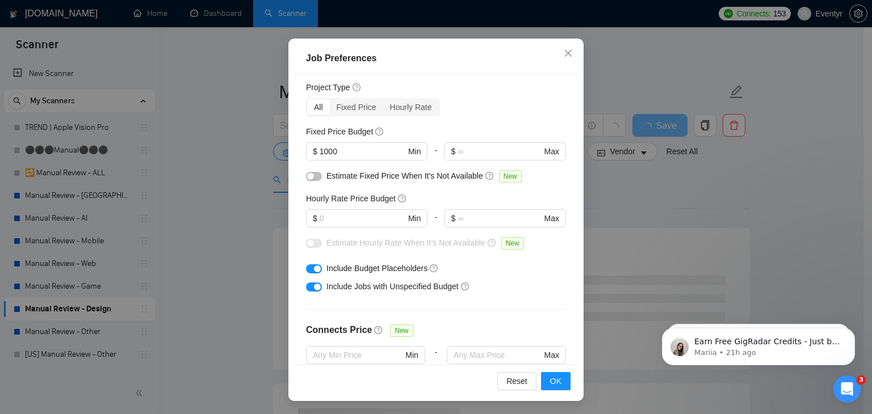
scroll to position [0, 0]
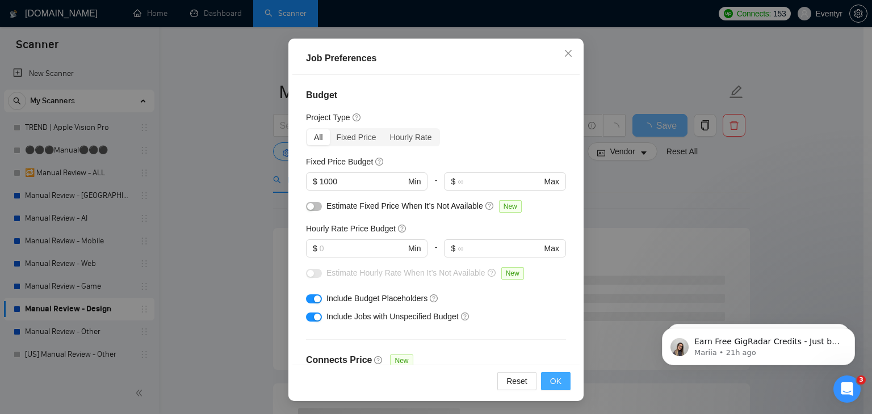
click at [545, 376] on button "OK" at bounding box center [556, 381] width 30 height 18
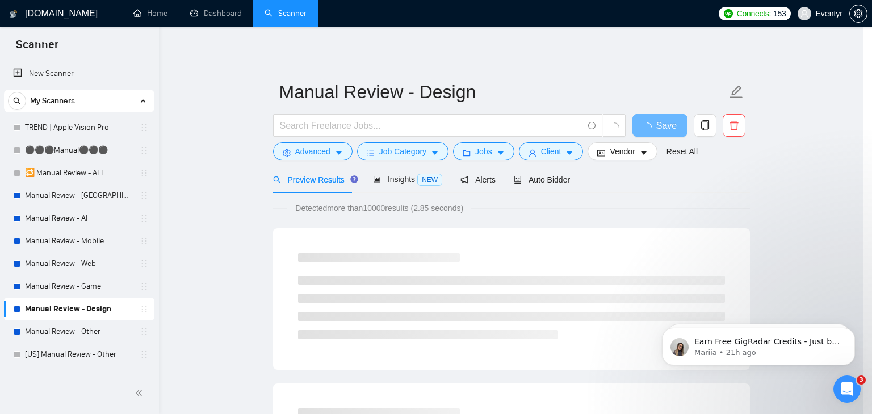
scroll to position [30, 0]
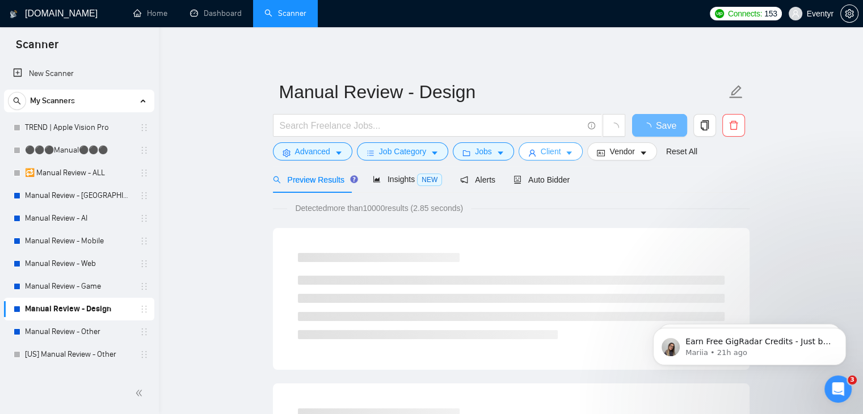
click at [542, 153] on span "Client" at bounding box center [551, 151] width 20 height 12
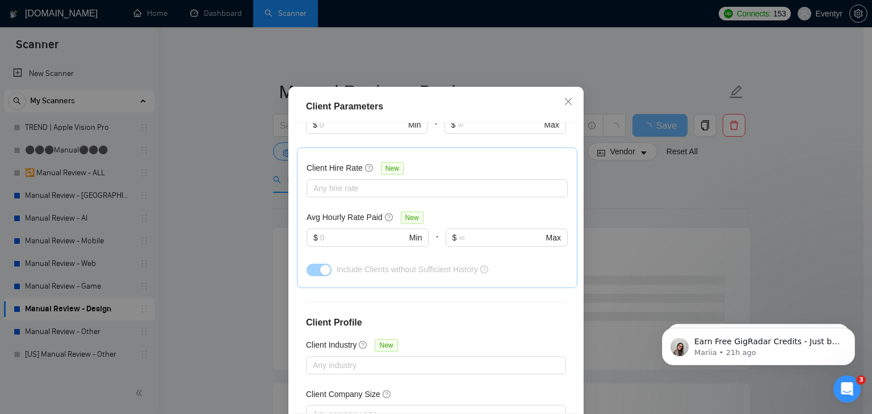
scroll to position [449, 0]
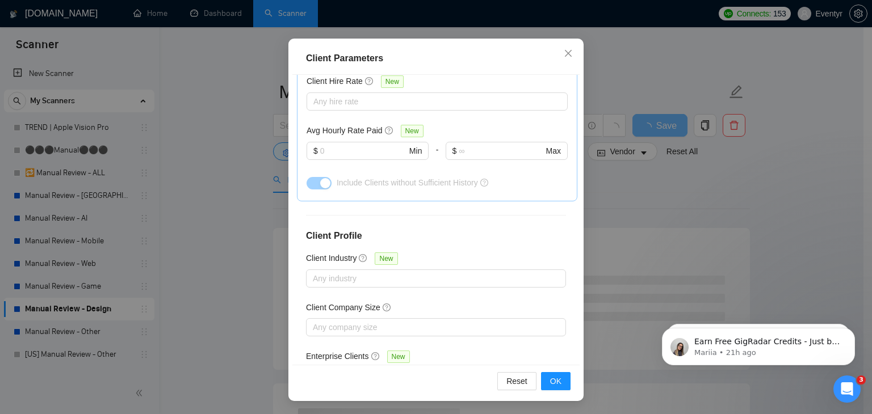
click at [798, 215] on div "Client Parameters Client Location Include Client Countries Select Exclude Clien…" at bounding box center [436, 207] width 872 height 414
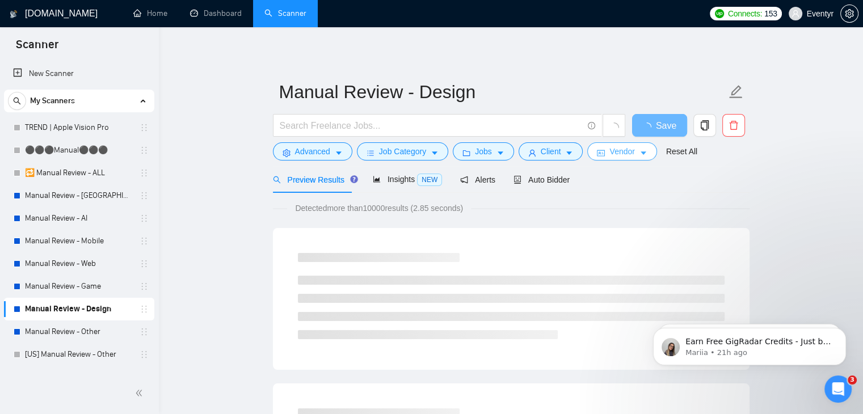
click at [598, 152] on icon "idcard" at bounding box center [601, 153] width 8 height 8
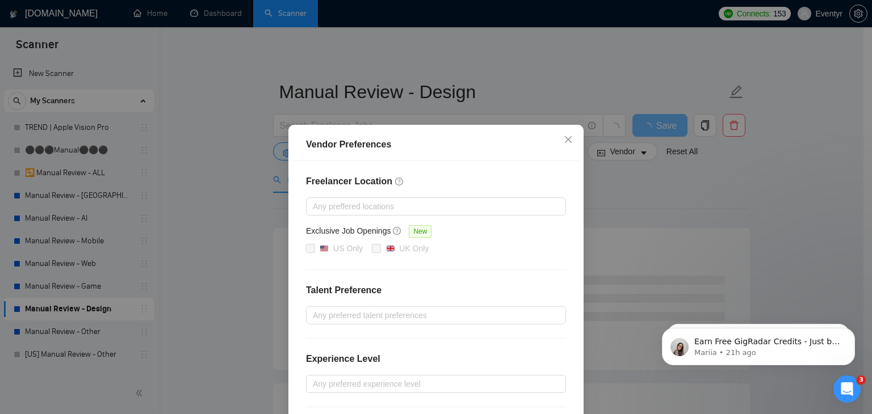
scroll to position [110, 0]
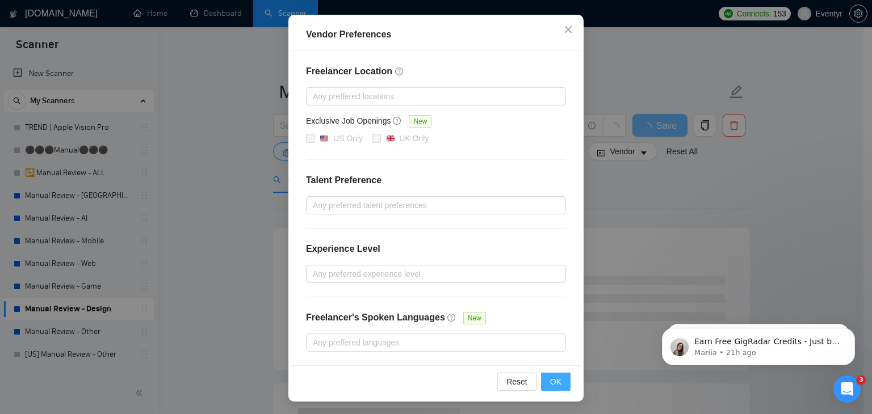
click at [552, 382] on span "OK" at bounding box center [555, 382] width 11 height 12
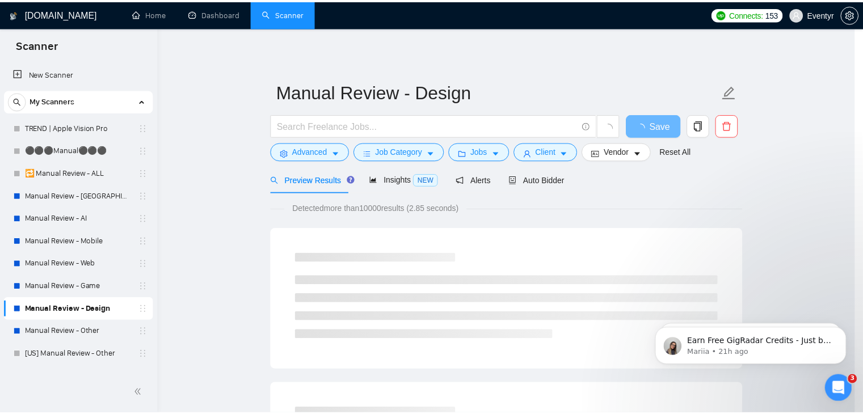
scroll to position [53, 0]
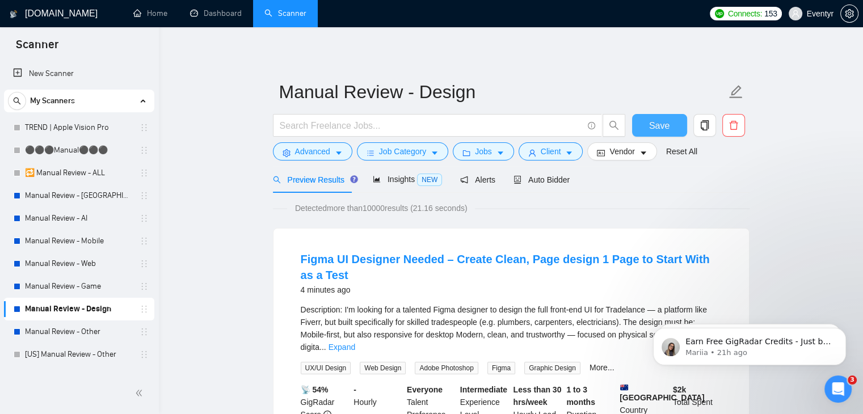
click at [667, 126] on span "Save" at bounding box center [659, 126] width 20 height 14
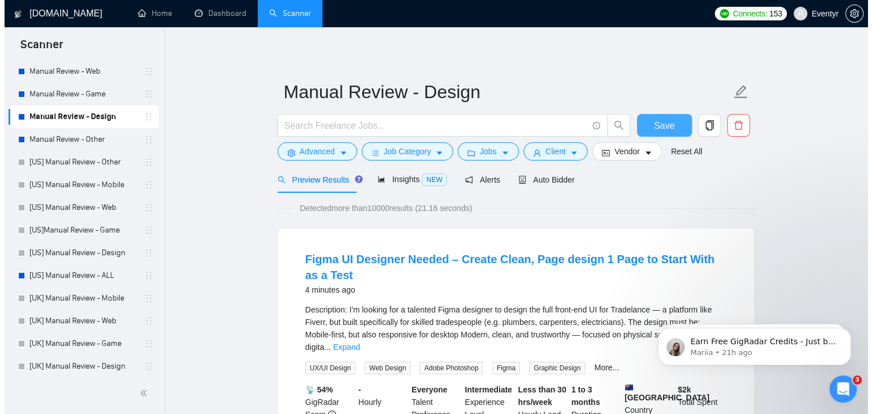
scroll to position [179, 0]
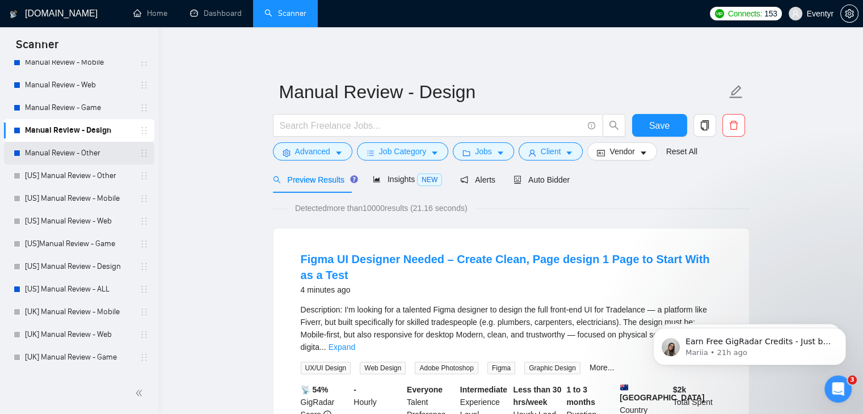
click at [78, 154] on link "Manual Review - Other" at bounding box center [79, 153] width 108 height 23
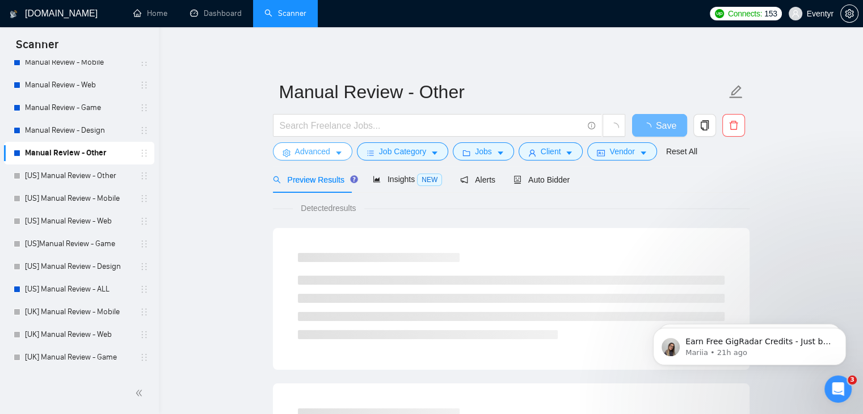
click at [330, 150] on button "Advanced" at bounding box center [312, 151] width 79 height 18
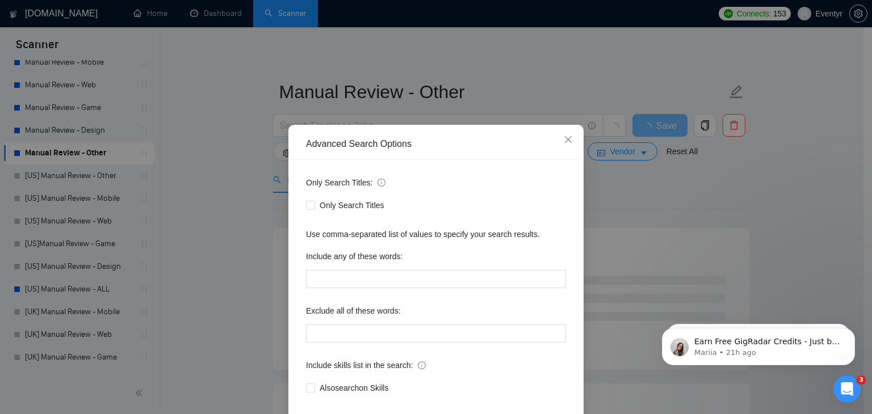
click at [774, 161] on div "Advanced Search Options Only Search Titles: Only Search Titles Use comma-separa…" at bounding box center [436, 207] width 872 height 414
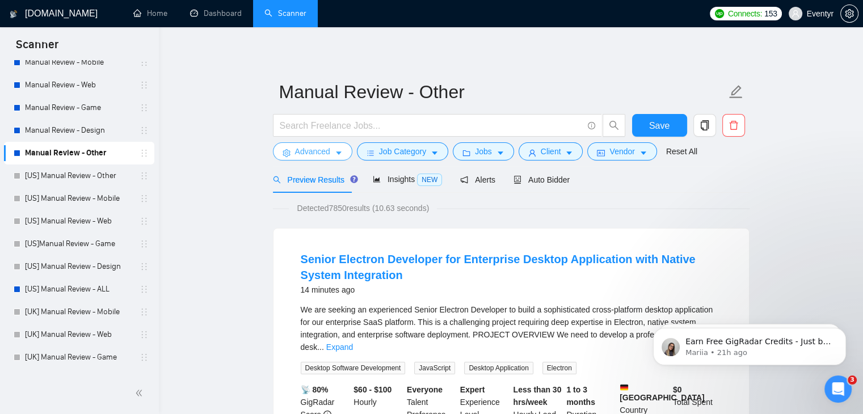
click at [307, 149] on span "Advanced" at bounding box center [312, 151] width 35 height 12
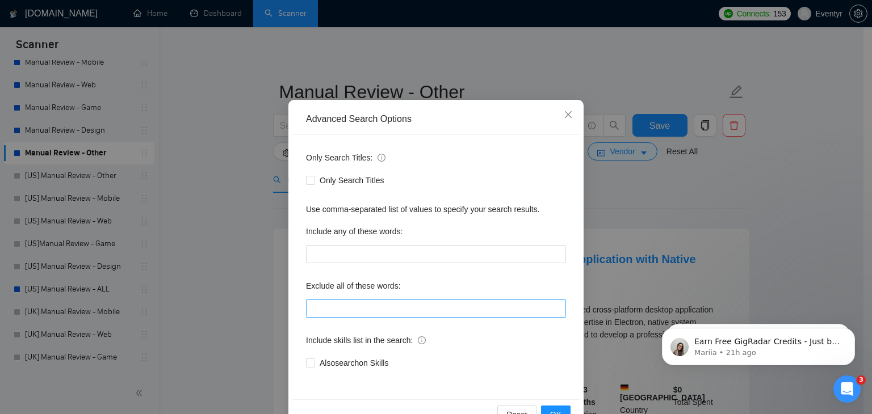
scroll to position [27, 0]
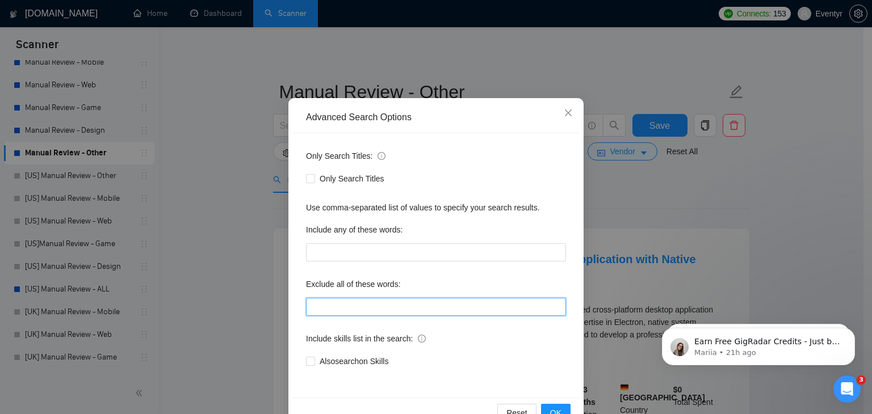
drag, startPoint x: 386, startPoint y: 307, endPoint x: 363, endPoint y: 204, distance: 105.2
click at [386, 307] on input "text" at bounding box center [436, 307] width 260 height 18
click at [720, 162] on div "Advanced Search Options Only Search Titles: Only Search Titles Use comma-separa…" at bounding box center [436, 207] width 872 height 414
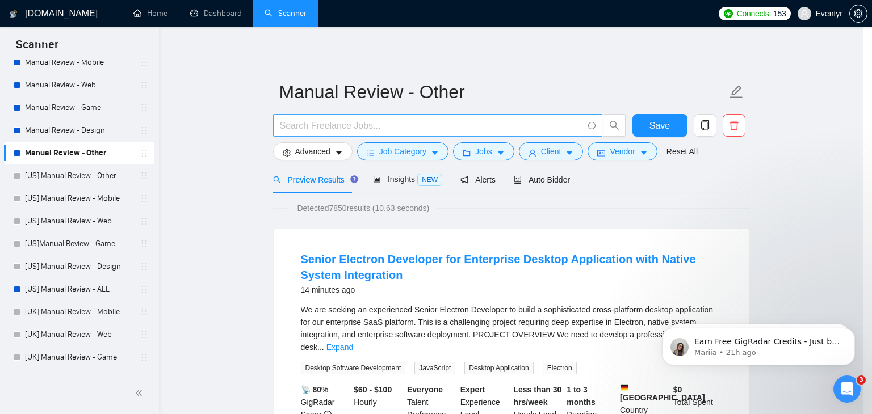
scroll to position [1, 0]
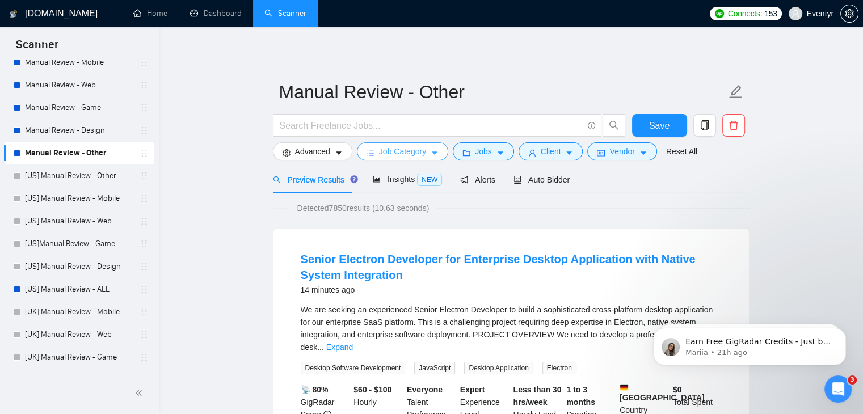
click at [413, 148] on span "Job Category" at bounding box center [402, 151] width 47 height 12
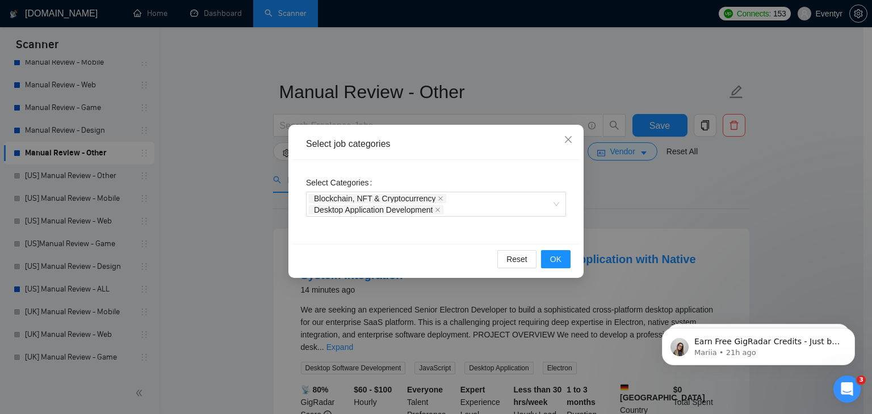
click at [758, 198] on div "Select job categories Select Categories Blockchain, NFT & Cryptocurrency Deskto…" at bounding box center [436, 207] width 872 height 414
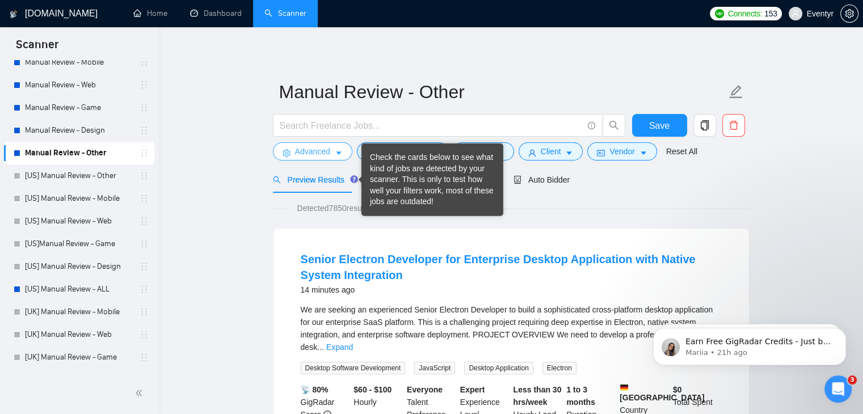
click at [300, 158] on button "Advanced" at bounding box center [312, 151] width 79 height 18
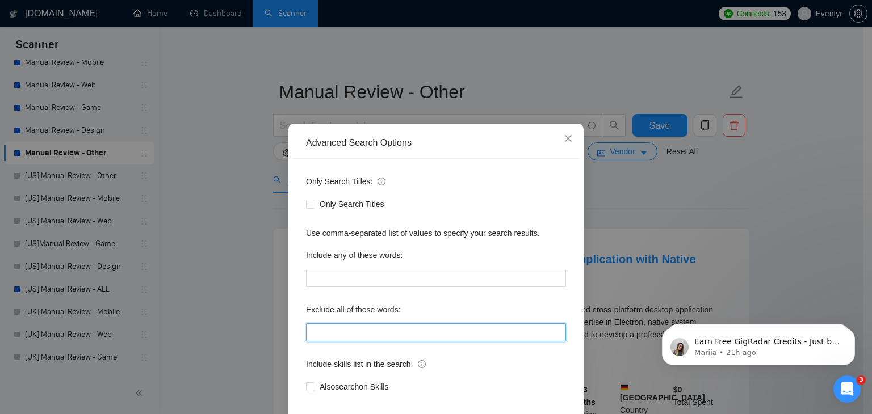
click at [391, 334] on input "text" at bounding box center [436, 332] width 260 height 18
paste input ""n8n", "CRM Specialist", "HubSpot expert", "freelance", "freelancer", "Chief of…"
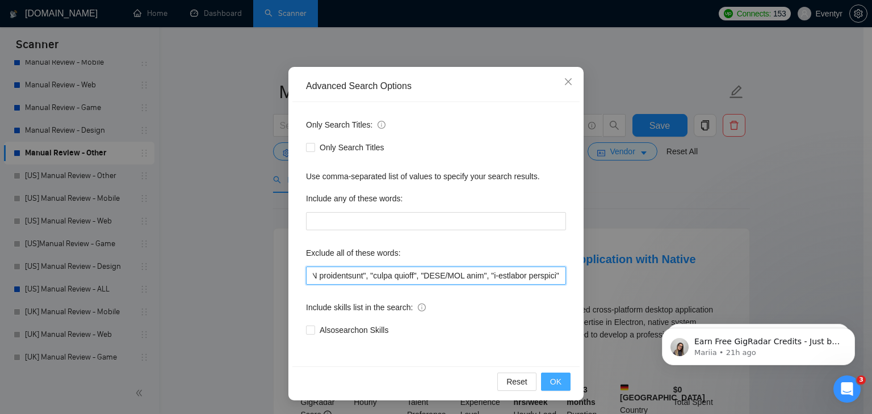
type input ""n8n", "CRM Specialist", "HubSpot expert", "freelance", "freelancer", "Chief of…"
click at [551, 376] on span "OK" at bounding box center [555, 382] width 11 height 12
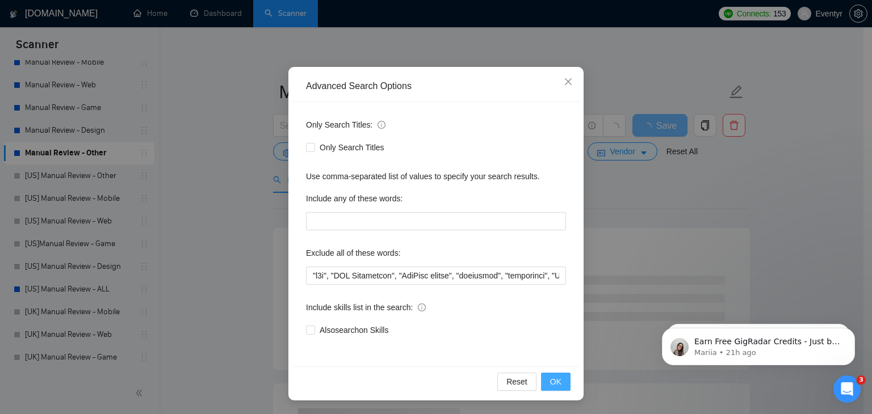
scroll to position [1, 0]
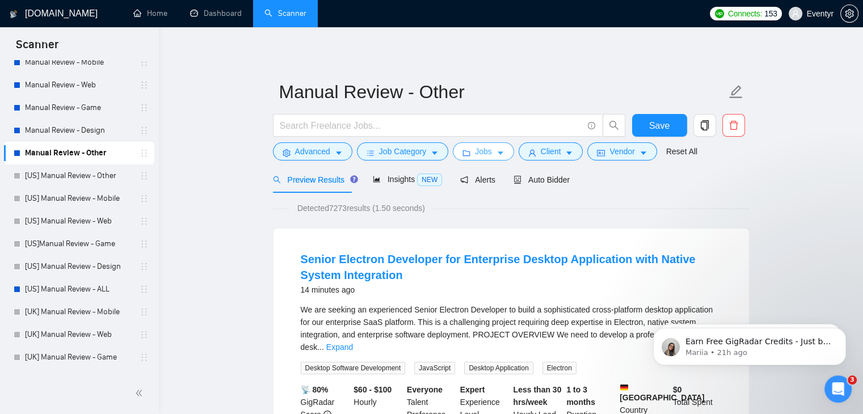
click at [479, 152] on span "Jobs" at bounding box center [483, 151] width 17 height 12
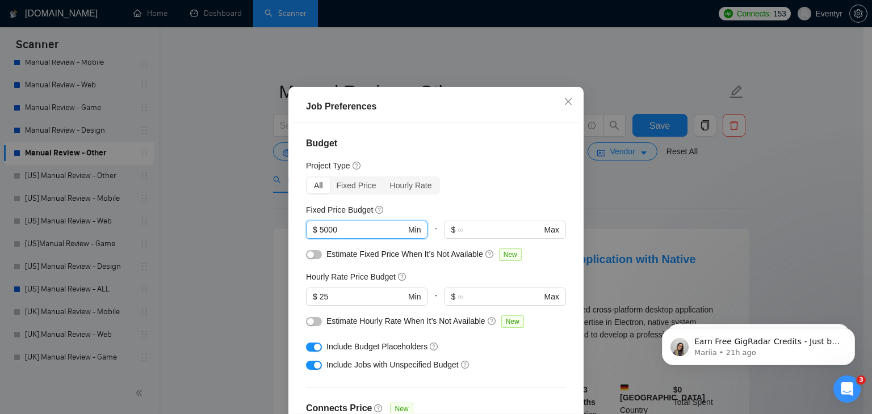
drag, startPoint x: 358, startPoint y: 260, endPoint x: 240, endPoint y: 261, distance: 118.0
click at [240, 261] on div "Job Preferences Budget Project Type All Fixed Price Hourly Rate Fixed Price Bud…" at bounding box center [436, 207] width 872 height 414
type input "1000"
drag, startPoint x: 365, startPoint y: 323, endPoint x: 217, endPoint y: 325, distance: 147.6
click at [217, 325] on div "Job Preferences Budget Project Type All Fixed Price Hourly Rate Fixed Price Bud…" at bounding box center [436, 207] width 872 height 414
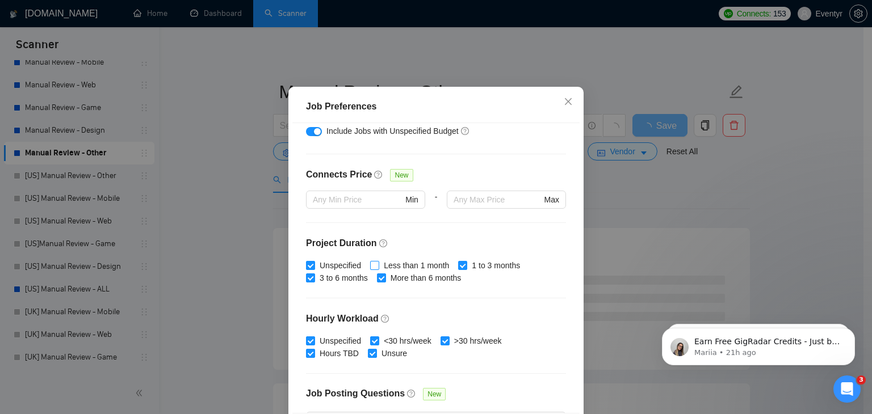
scroll to position [235, 0]
click at [384, 271] on span "Less than 1 month" at bounding box center [416, 264] width 74 height 12
click at [378, 268] on input "Less than 1 month" at bounding box center [374, 264] width 8 height 8
checkbox input "true"
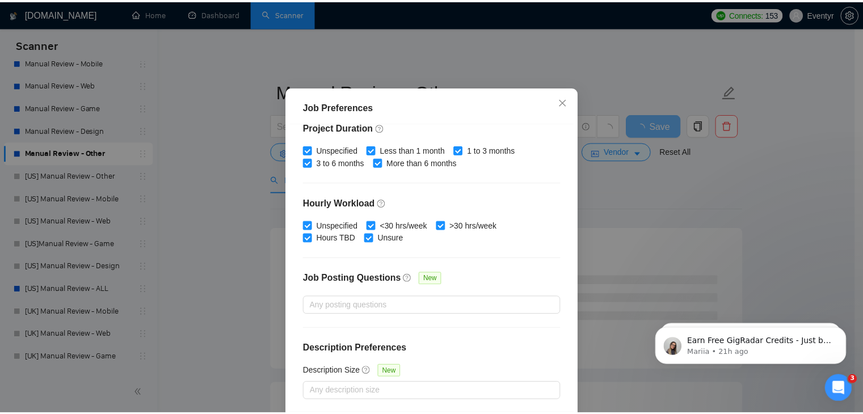
scroll to position [78, 0]
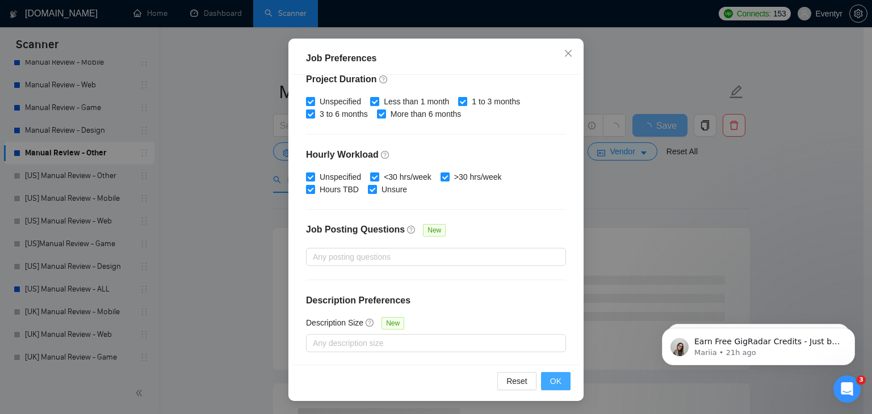
click at [550, 378] on span "OK" at bounding box center [555, 381] width 11 height 12
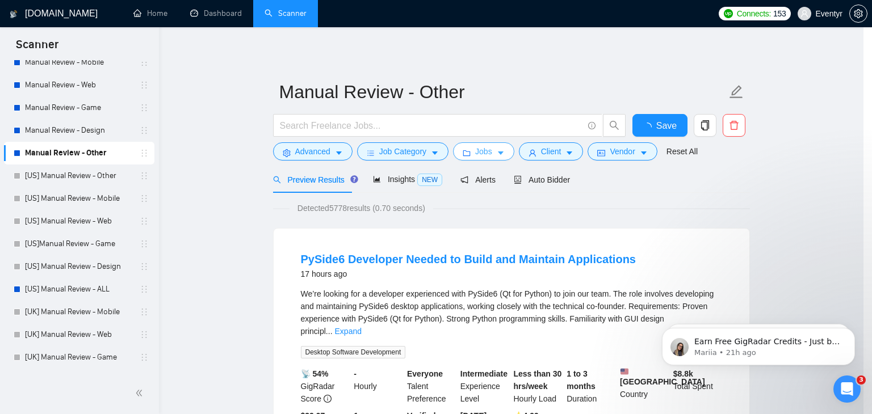
scroll to position [0, 0]
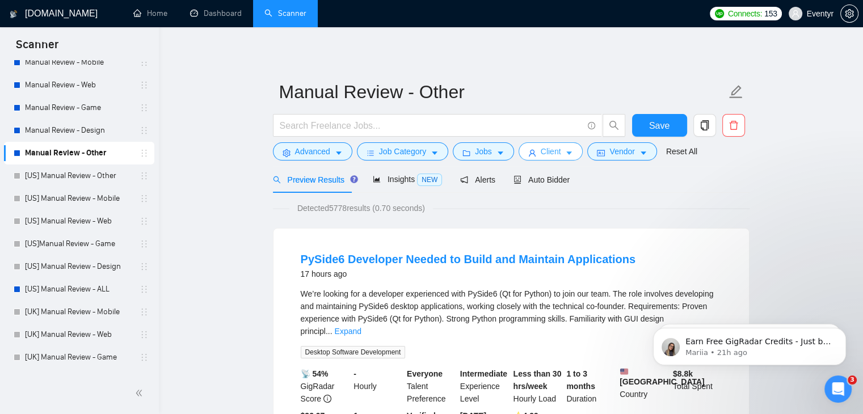
click at [548, 153] on span "Client" at bounding box center [551, 151] width 20 height 12
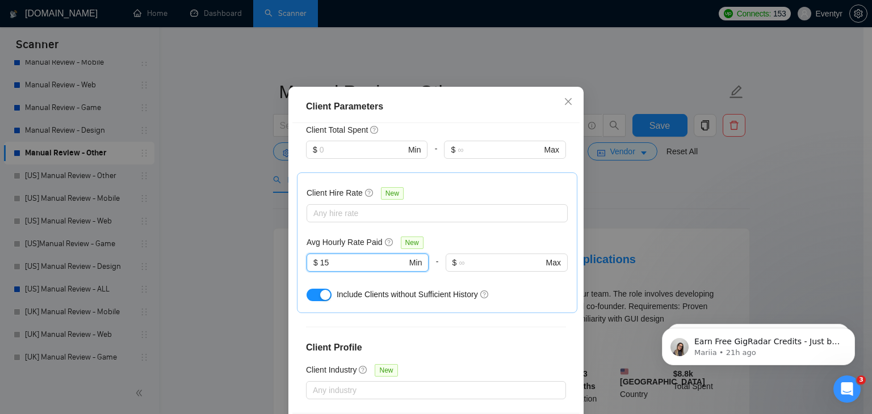
drag, startPoint x: 262, startPoint y: 211, endPoint x: 213, endPoint y: 205, distance: 49.1
click at [225, 207] on div "Client Parameters Client Location Include Client Countries [GEOGRAPHIC_DATA] [G…" at bounding box center [436, 207] width 872 height 414
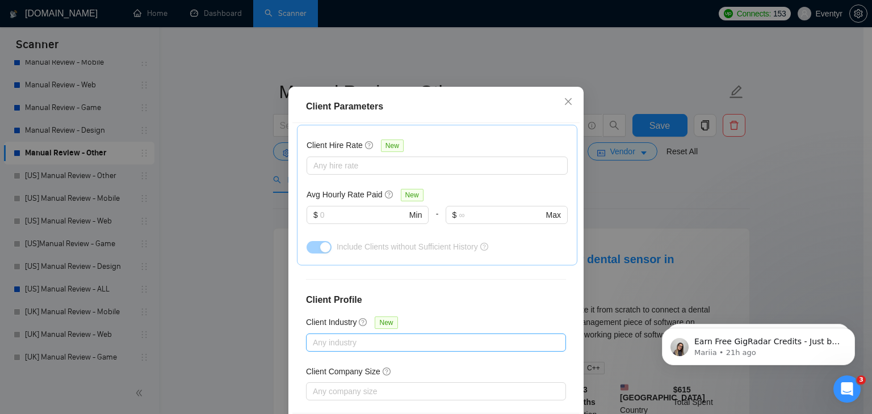
scroll to position [449, 0]
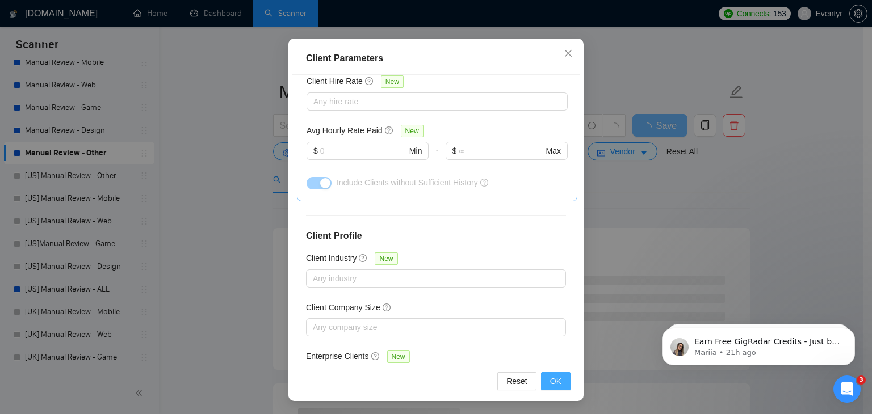
click at [550, 377] on span "OK" at bounding box center [555, 381] width 11 height 12
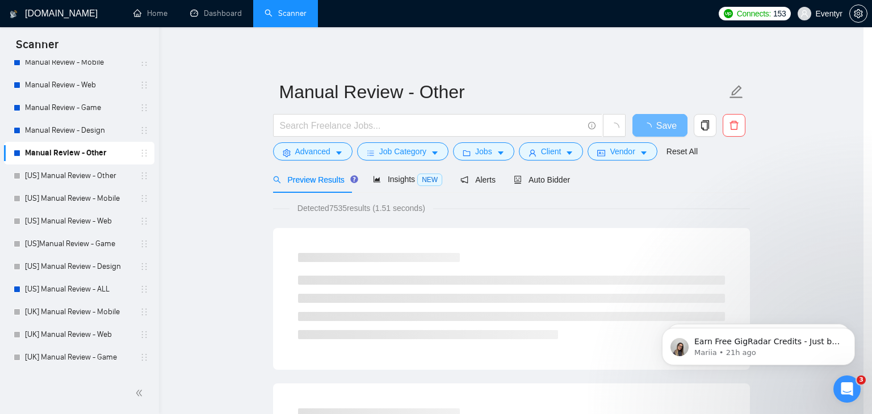
scroll to position [30, 0]
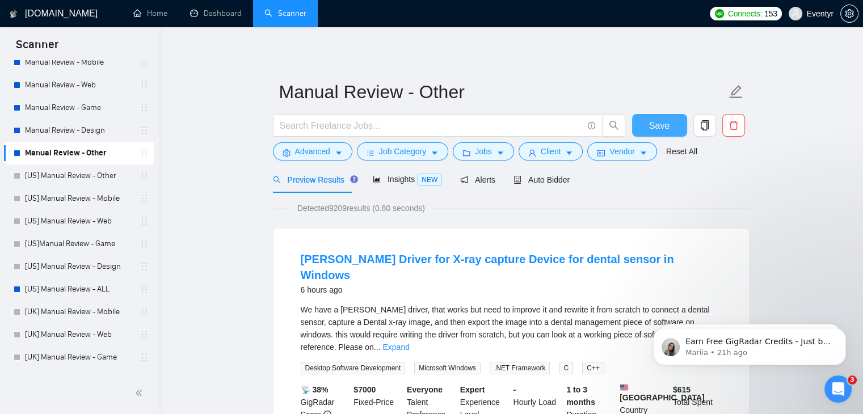
click at [662, 116] on button "Save" at bounding box center [659, 125] width 55 height 23
click at [656, 123] on span "Save" at bounding box center [659, 126] width 20 height 14
click at [83, 289] on link "[US] Manual Review - ALL" at bounding box center [79, 289] width 108 height 23
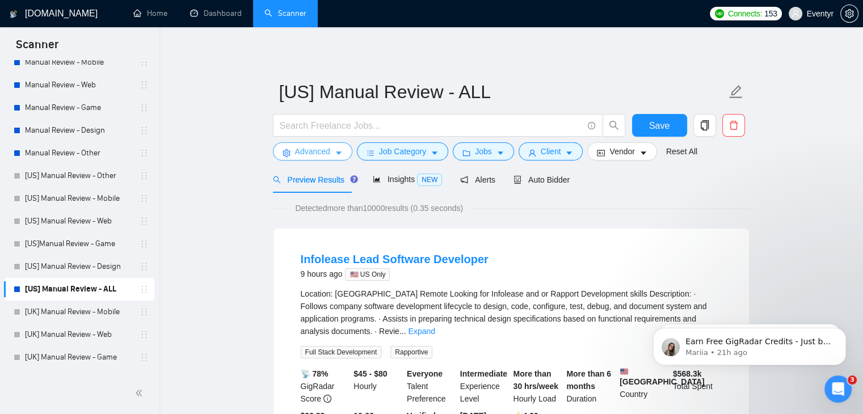
click at [320, 156] on span "Advanced" at bounding box center [312, 151] width 35 height 12
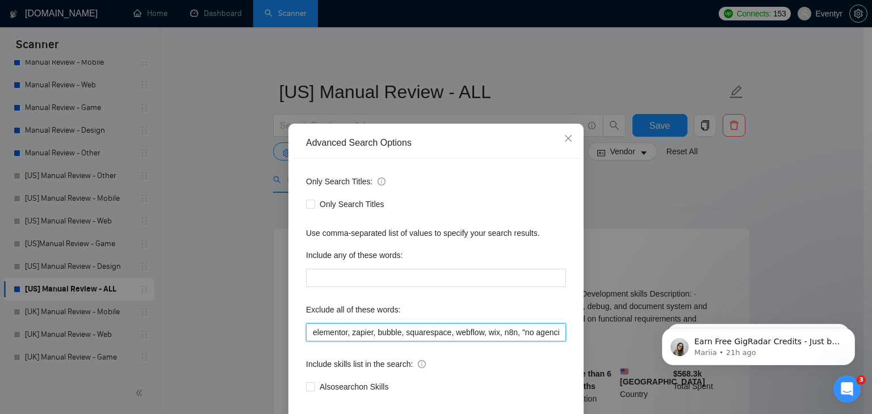
click at [429, 329] on input "elementor, zapier, bubble, squarespace, webflow, wix, n8n, "no agencies"" at bounding box center [436, 332] width 260 height 18
drag, startPoint x: 555, startPoint y: 333, endPoint x: 88, endPoint y: 347, distance: 467.2
click at [88, 347] on div "Advanced Search Options Only Search Titles: Only Search Titles Use comma-separa…" at bounding box center [436, 207] width 872 height 414
paste input ""n8n", "CRM Specialist", "HubSpot expert", "freelance", "freelancer", "Chief of…"
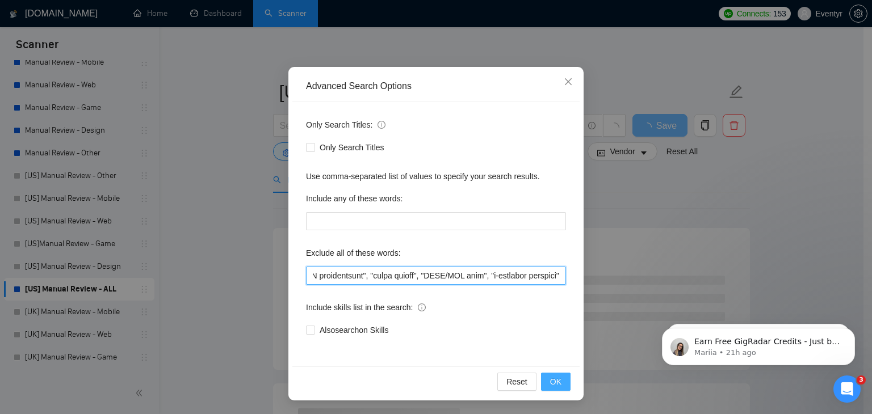
type input ""n8n", "CRM Specialist", "HubSpot expert", "freelance", "freelancer", "Chief of…"
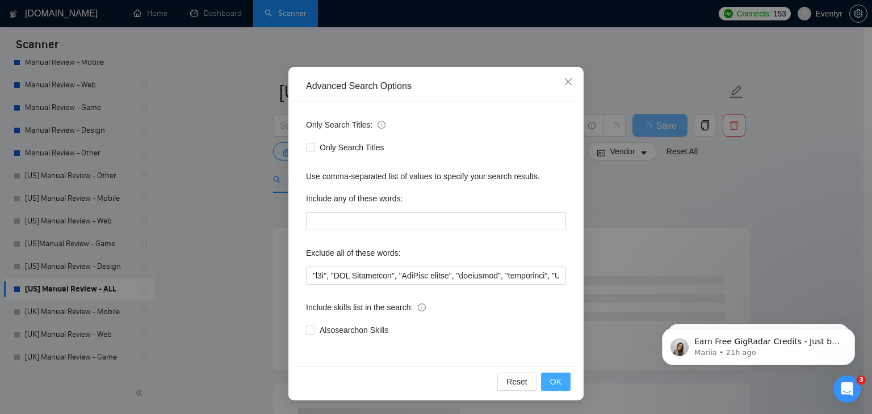
click at [550, 384] on span "OK" at bounding box center [555, 382] width 11 height 12
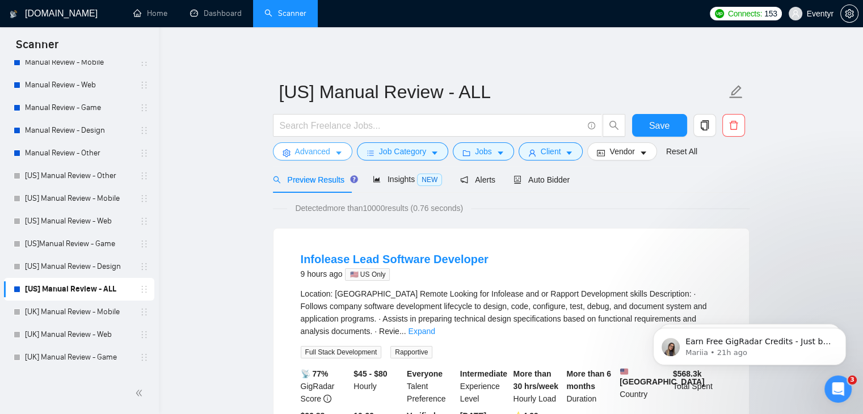
click at [324, 153] on span "Advanced" at bounding box center [312, 151] width 35 height 12
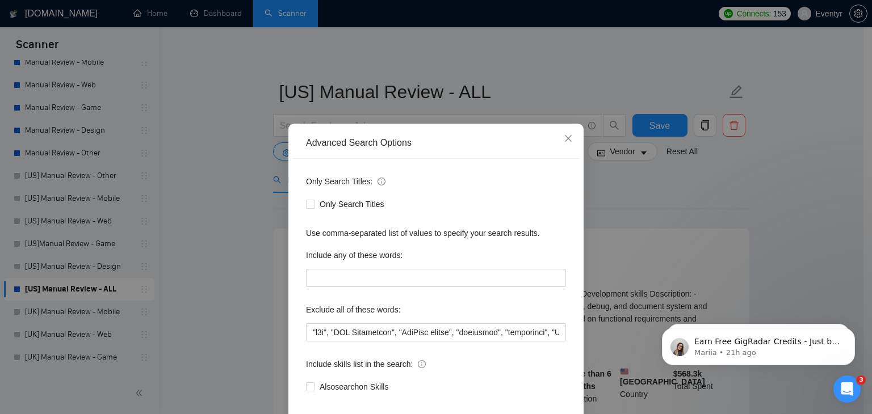
scroll to position [58, 0]
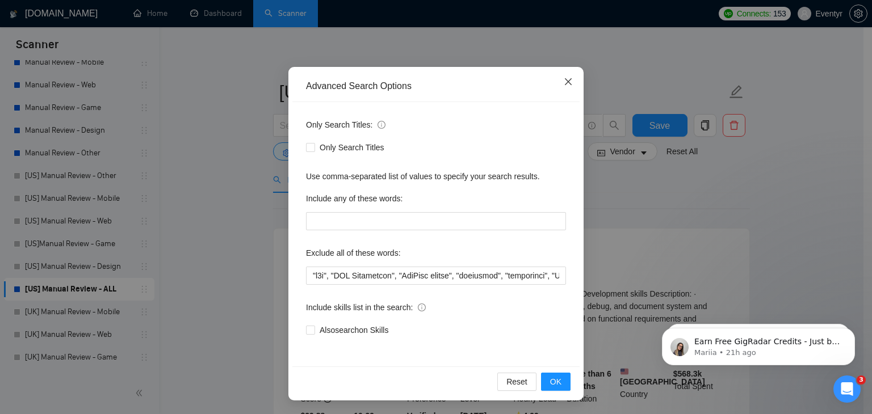
click at [565, 80] on icon "close" at bounding box center [568, 81] width 7 height 7
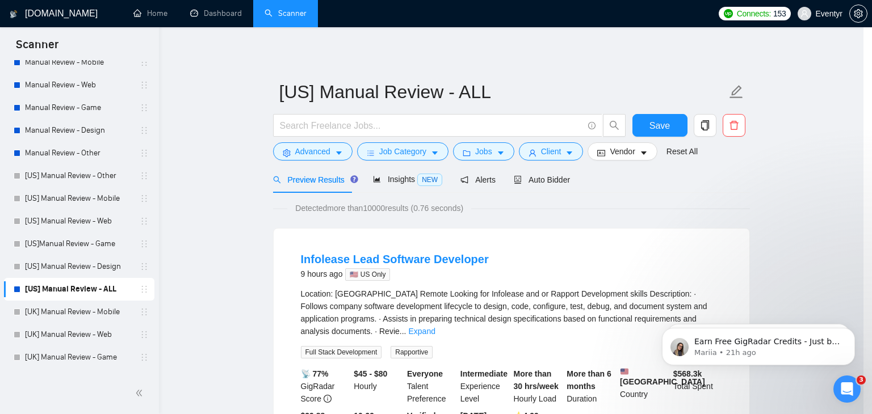
scroll to position [1, 0]
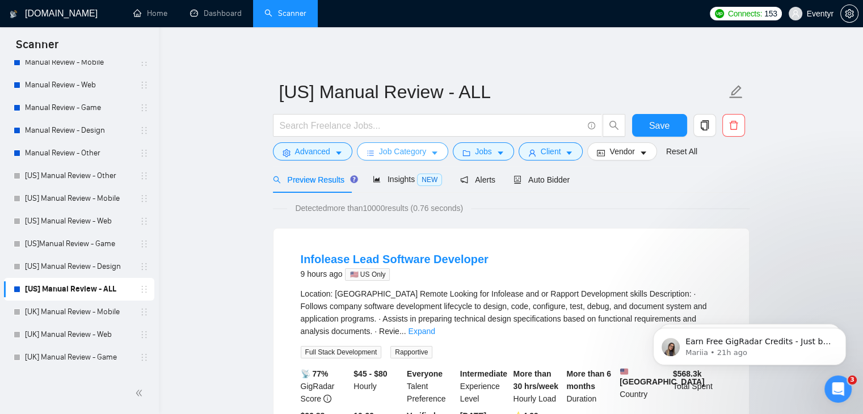
click at [422, 149] on span "Job Category" at bounding box center [402, 151] width 47 height 12
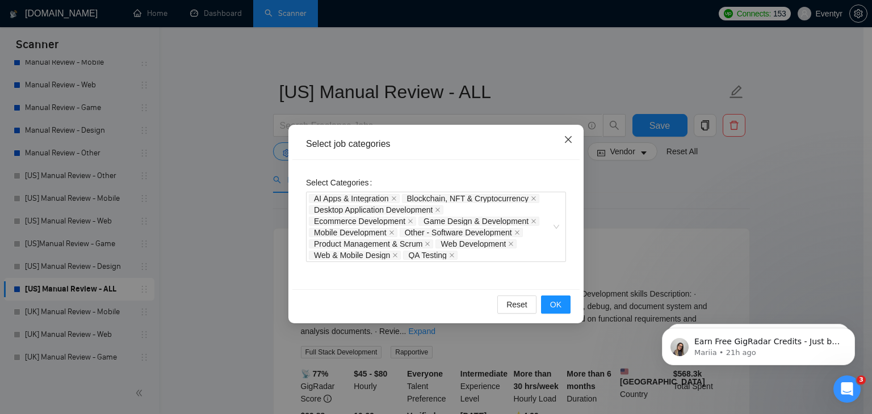
click at [565, 140] on icon "close" at bounding box center [567, 139] width 9 height 9
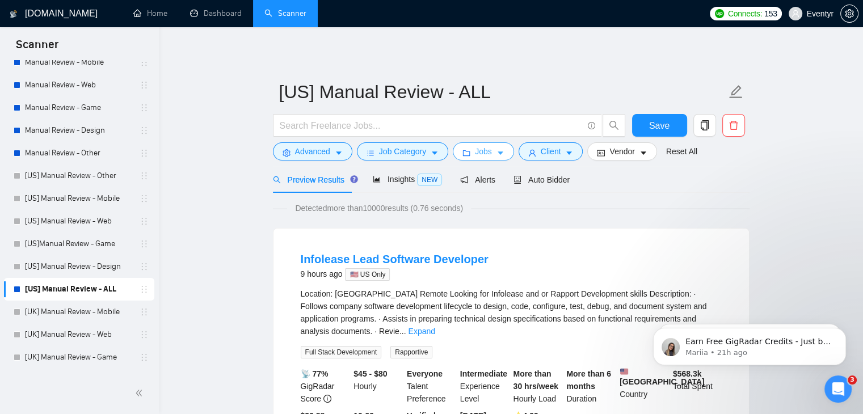
click at [475, 152] on span "Jobs" at bounding box center [483, 151] width 17 height 12
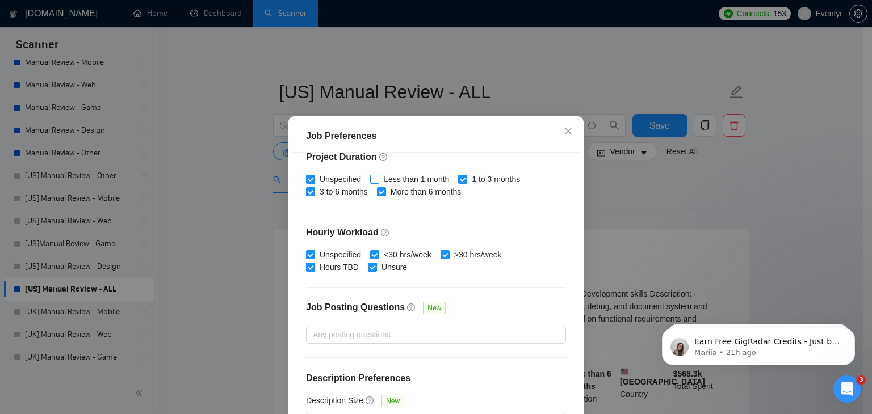
click at [371, 176] on input "Less than 1 month" at bounding box center [374, 179] width 8 height 8
checkbox input "true"
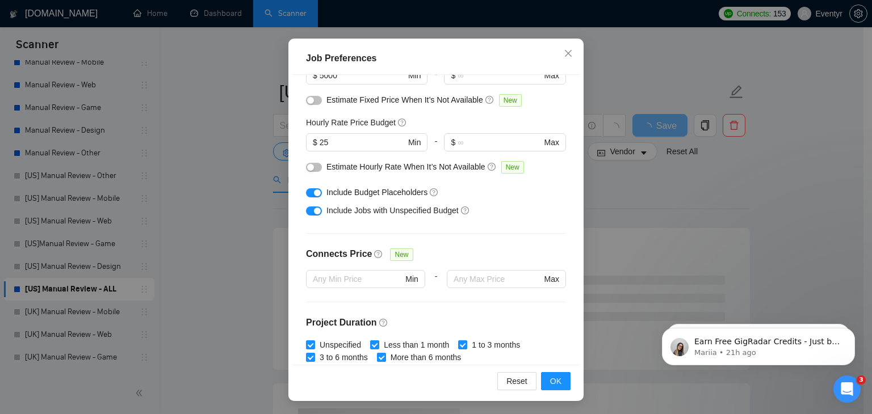
scroll to position [104, 0]
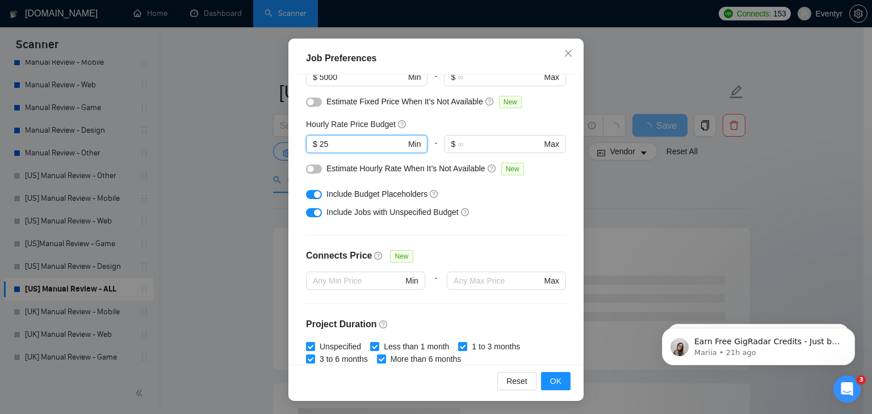
drag, startPoint x: 347, startPoint y: 146, endPoint x: 247, endPoint y: 137, distance: 100.3
click at [250, 138] on div "Job Preferences Budget Project Type All Fixed Price Hourly Rate Fixed Price Bud…" at bounding box center [436, 207] width 872 height 414
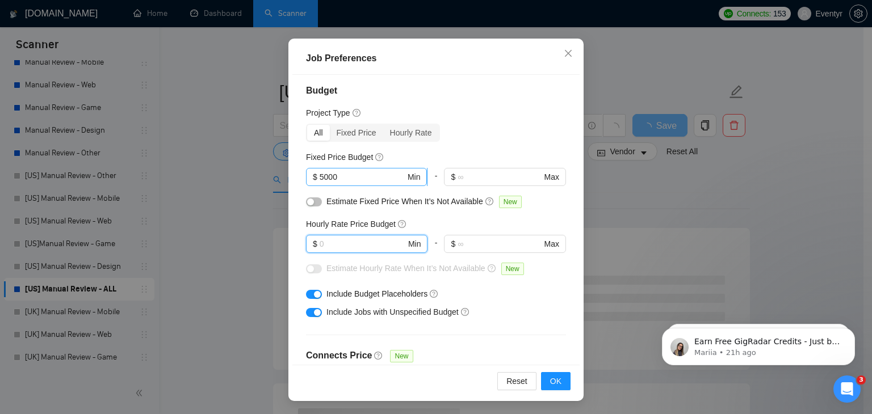
scroll to position [5, 0]
drag, startPoint x: 317, startPoint y: 174, endPoint x: 242, endPoint y: 168, distance: 75.7
click at [247, 169] on div "Job Preferences Budget Project Type All Fixed Price Hourly Rate Fixed Price Bud…" at bounding box center [436, 207] width 872 height 414
type input "1000"
click at [552, 382] on span "OK" at bounding box center [555, 381] width 11 height 12
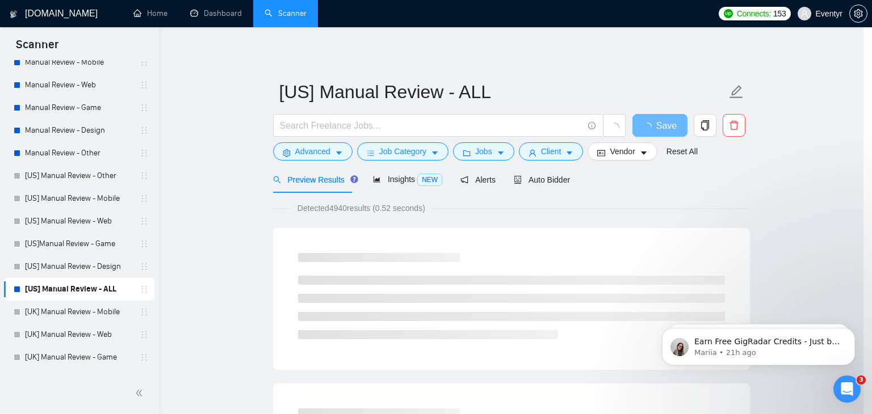
scroll to position [30, 0]
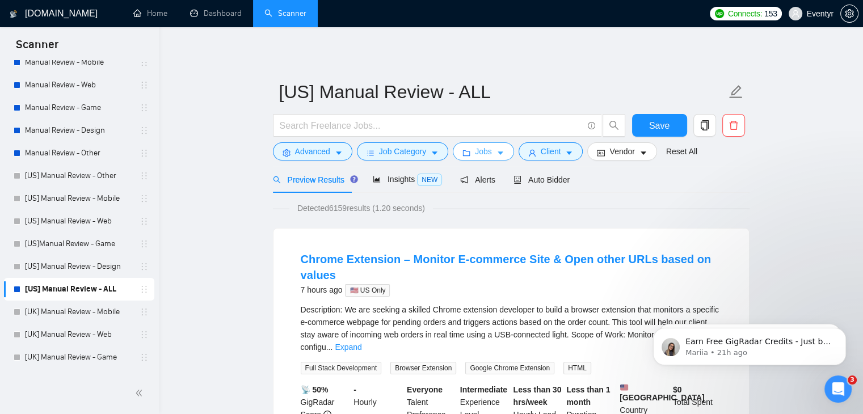
click at [487, 153] on span "Jobs" at bounding box center [483, 151] width 17 height 12
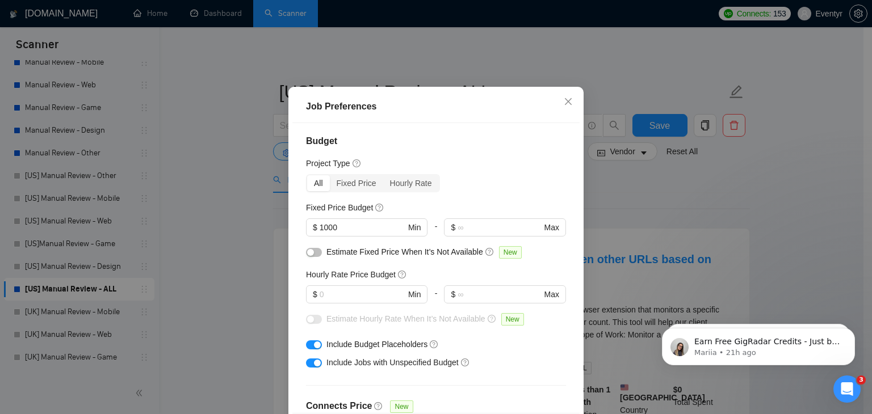
scroll to position [0, 0]
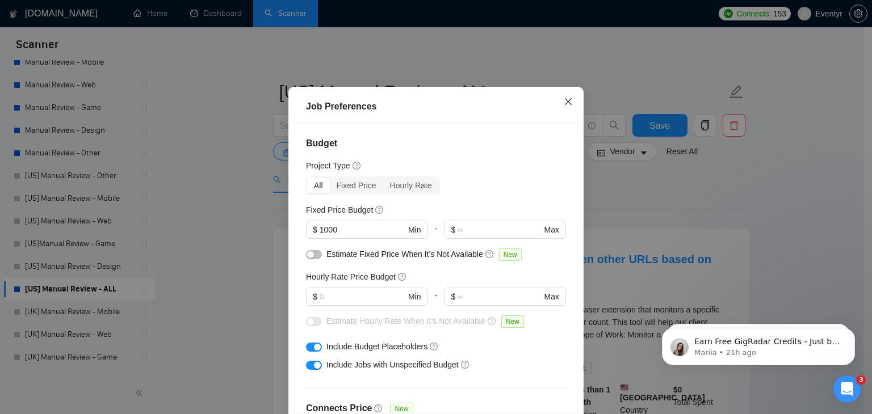
click at [564, 106] on icon "close" at bounding box center [567, 101] width 9 height 9
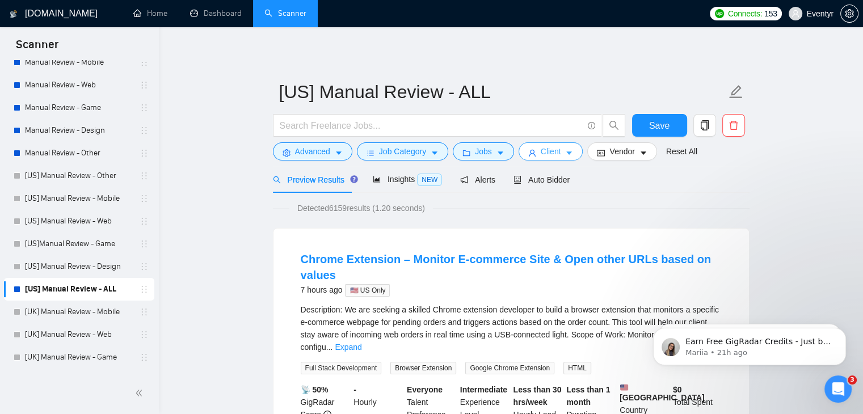
click at [544, 150] on span "Client" at bounding box center [551, 151] width 20 height 12
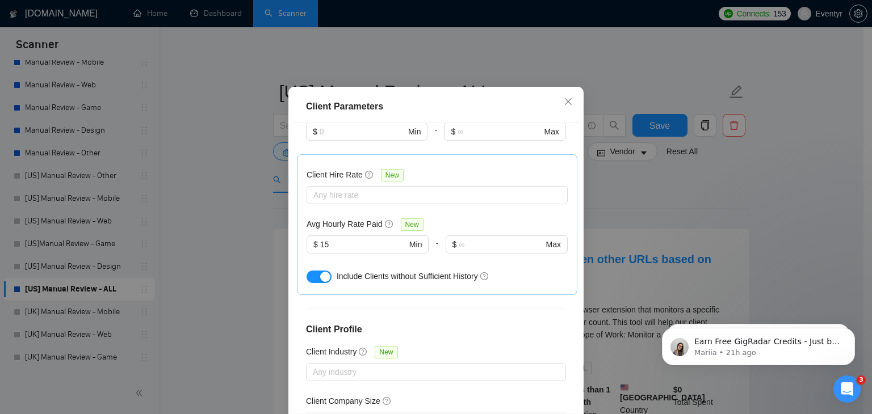
scroll to position [404, 0]
drag, startPoint x: 318, startPoint y: 223, endPoint x: 253, endPoint y: 219, distance: 65.9
click at [255, 219] on div "Client Parameters Client Location Include Client Countries [GEOGRAPHIC_DATA] [G…" at bounding box center [436, 207] width 872 height 414
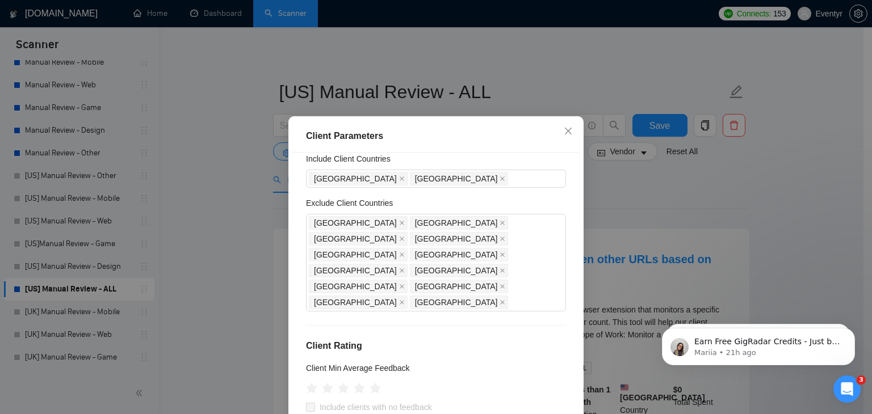
scroll to position [449, 0]
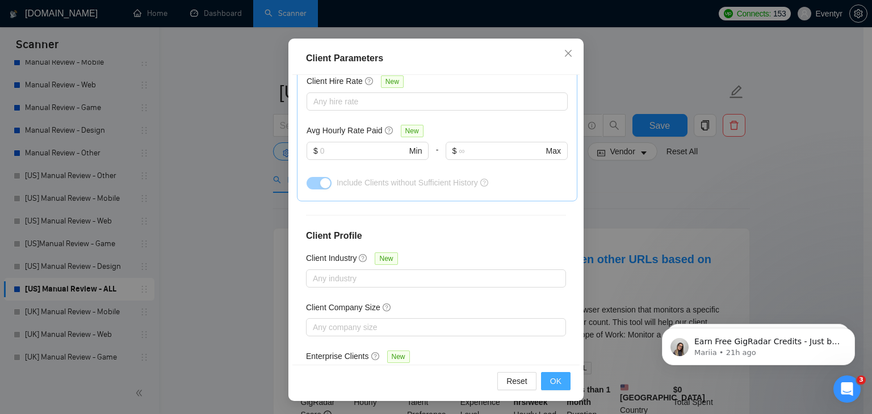
click at [551, 378] on span "OK" at bounding box center [555, 381] width 11 height 12
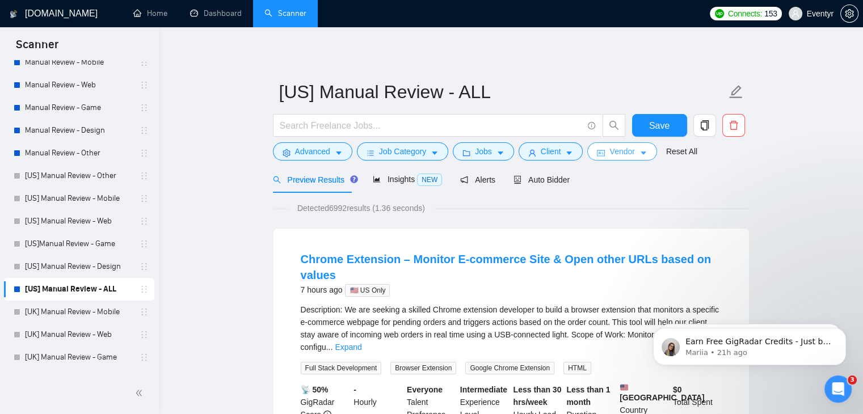
click at [623, 153] on span "Vendor" at bounding box center [621, 151] width 25 height 12
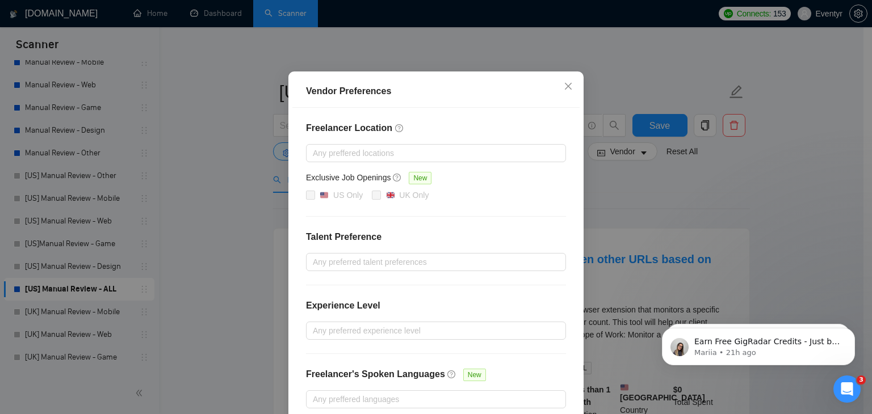
scroll to position [110, 0]
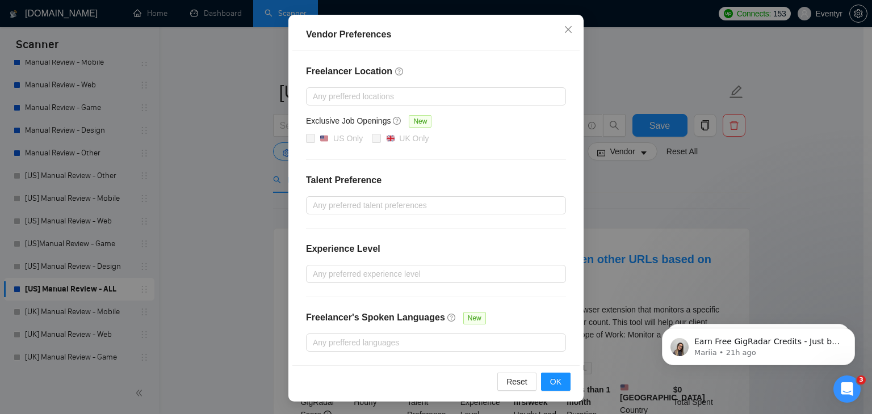
click at [726, 176] on div "Vendor Preferences Freelancer Location Any preffered locations Exclusive Job Op…" at bounding box center [436, 207] width 872 height 414
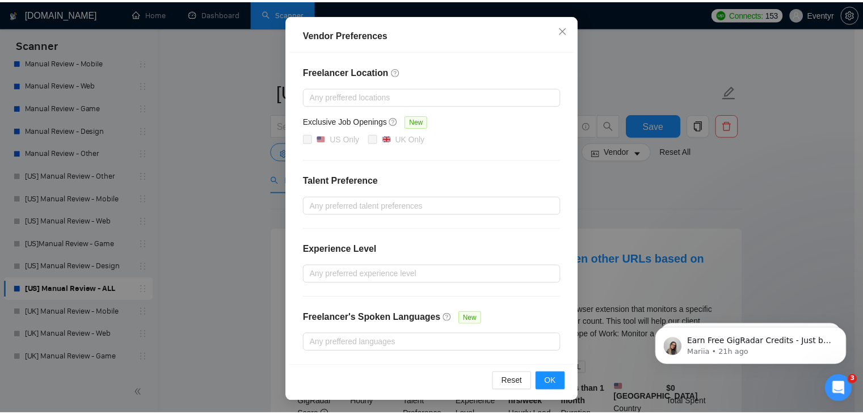
scroll to position [53, 0]
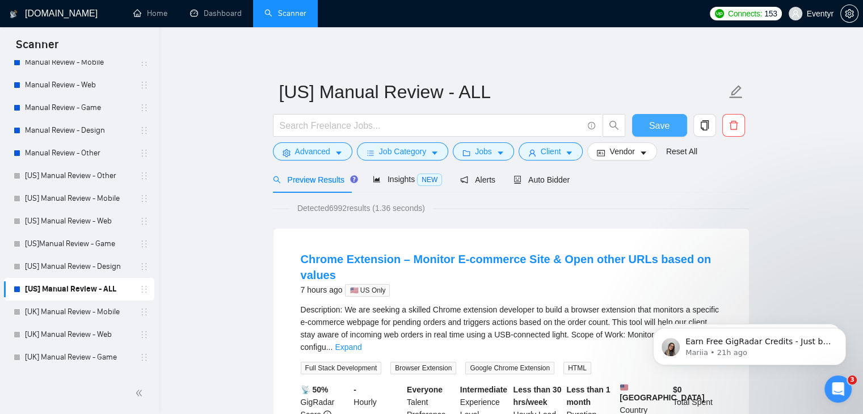
click at [657, 123] on span "Save" at bounding box center [659, 126] width 20 height 14
click at [656, 125] on span "Save" at bounding box center [659, 126] width 20 height 14
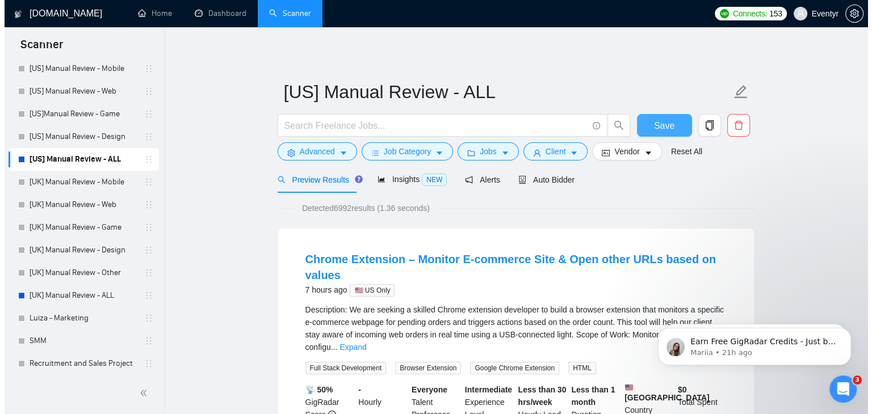
scroll to position [311, 0]
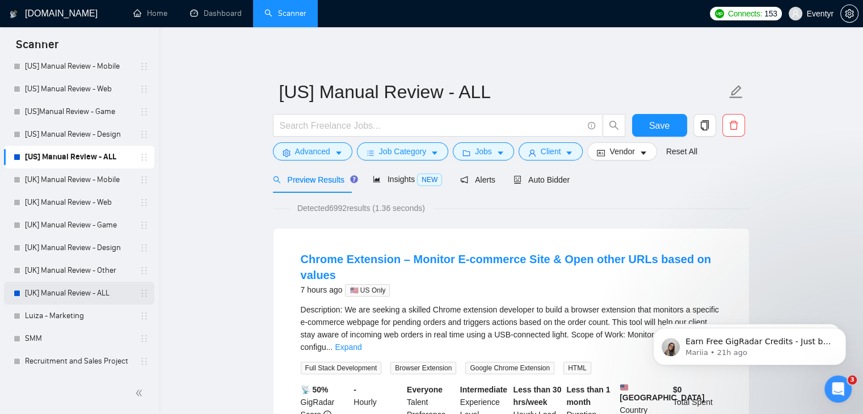
click at [83, 289] on link "[UK] Manual Review - ALL" at bounding box center [79, 293] width 108 height 23
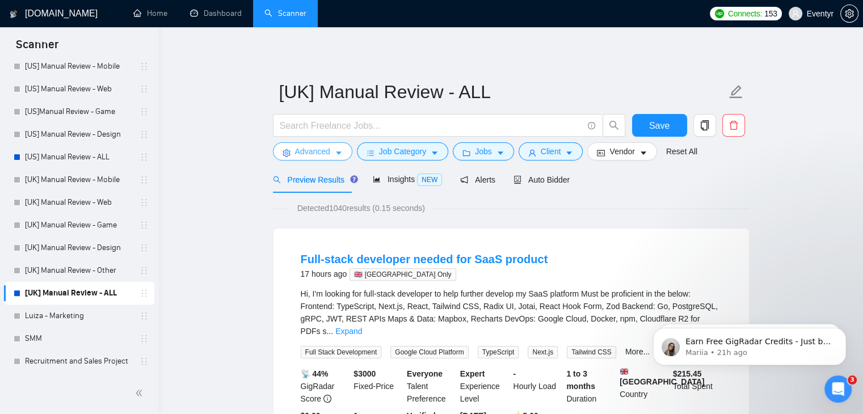
click at [332, 148] on button "Advanced" at bounding box center [312, 151] width 79 height 18
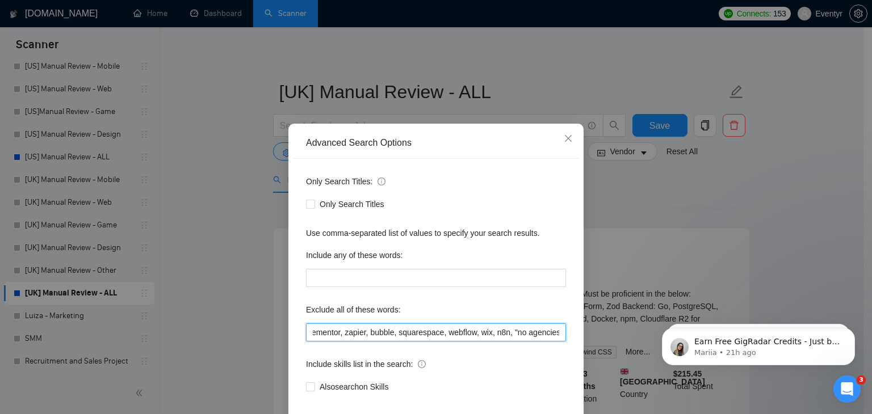
drag, startPoint x: 952, startPoint y: 638, endPoint x: 782, endPoint y: 324, distance: 357.5
paste input ""n8n", "CRM Specialist", "HubSpot expert", "freelance", "freelancer", "Chief of…"
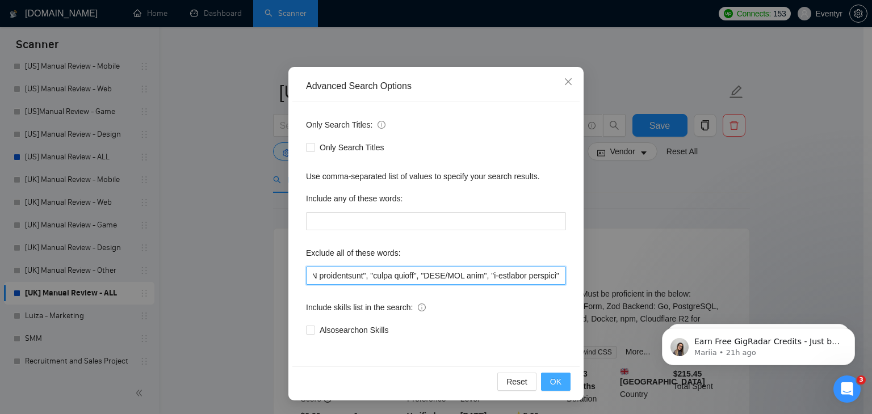
type input ""n8n", "CRM Specialist", "HubSpot expert", "freelance", "freelancer", "Chief of…"
click at [550, 378] on span "OK" at bounding box center [555, 382] width 11 height 12
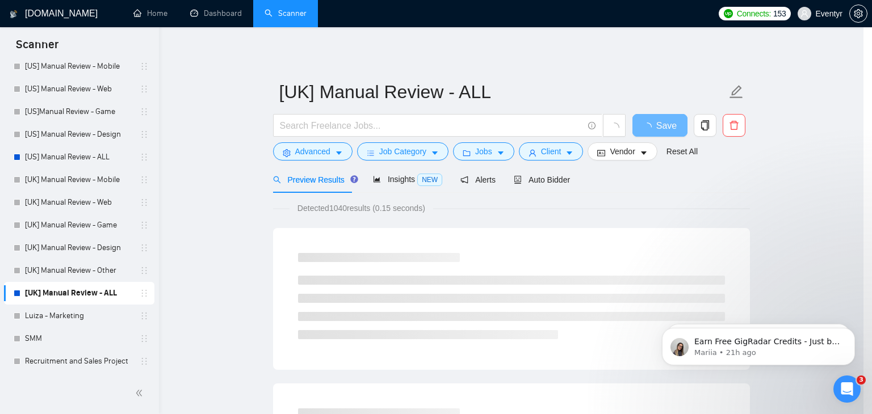
scroll to position [1, 0]
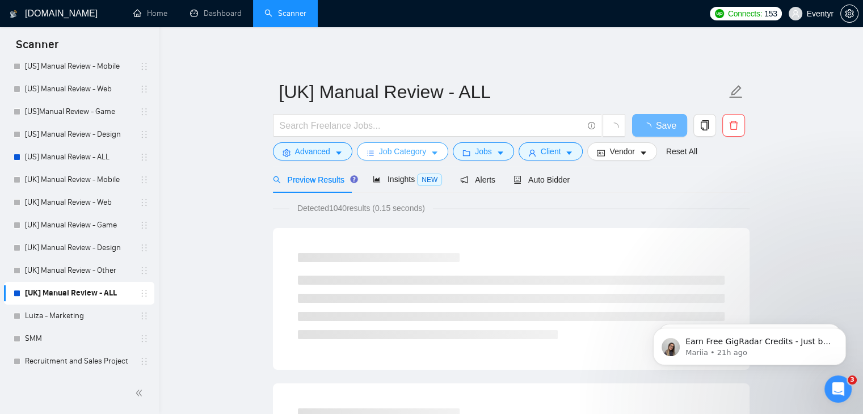
click at [422, 150] on span "Job Category" at bounding box center [402, 151] width 47 height 12
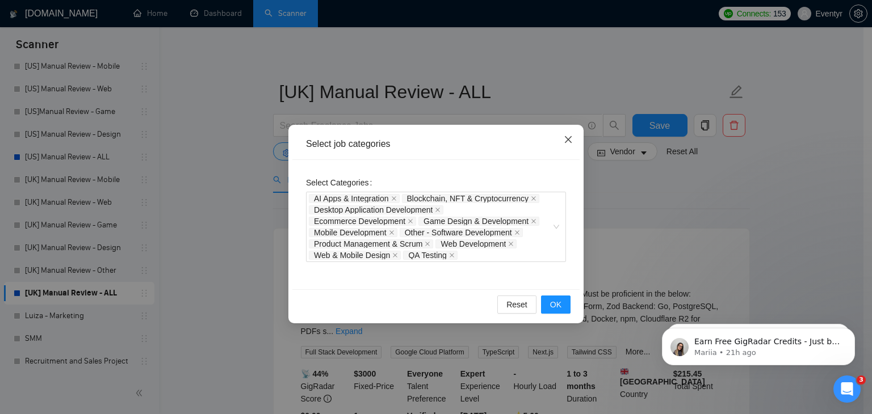
click at [568, 142] on icon "close" at bounding box center [567, 139] width 9 height 9
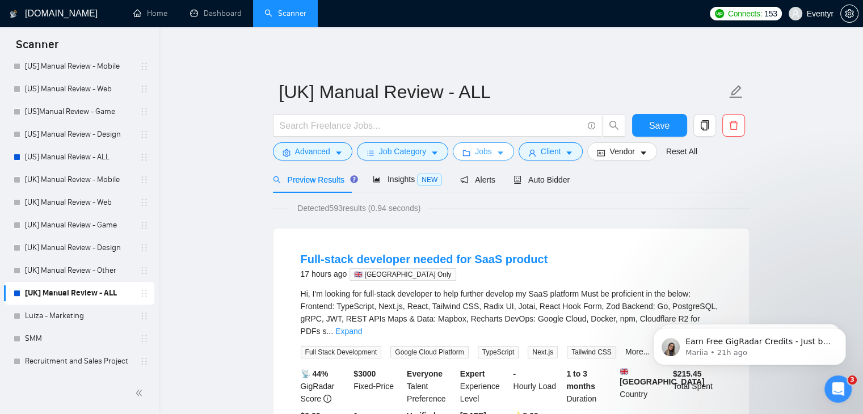
click at [491, 153] on button "Jobs" at bounding box center [483, 151] width 61 height 18
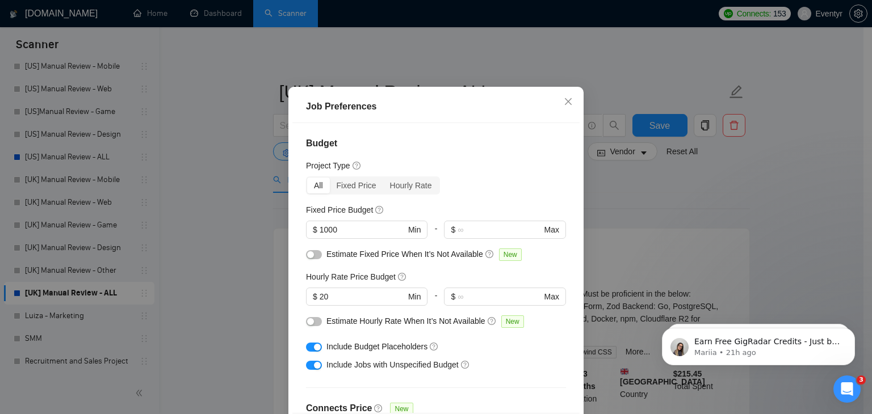
drag, startPoint x: 339, startPoint y: 323, endPoint x: 217, endPoint y: 318, distance: 122.1
click at [218, 318] on div "Job Preferences Budget Project Type All Fixed Price Hourly Rate Fixed Price Bud…" at bounding box center [436, 207] width 872 height 414
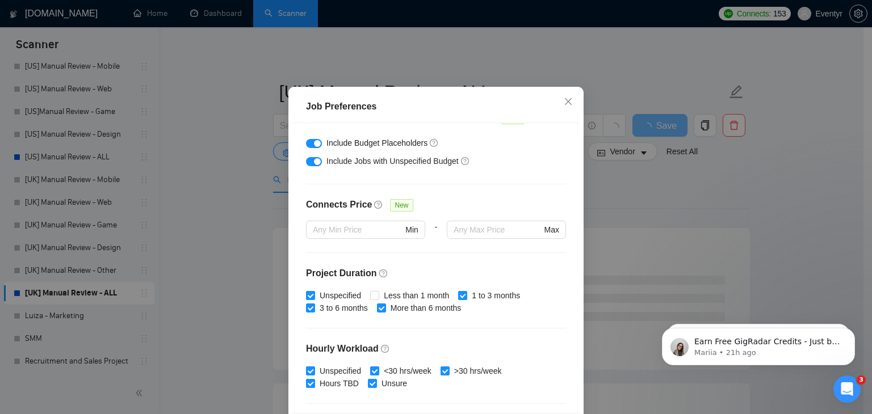
scroll to position [204, 0]
click at [371, 298] on input "Less than 1 month" at bounding box center [374, 295] width 8 height 8
checkbox input "true"
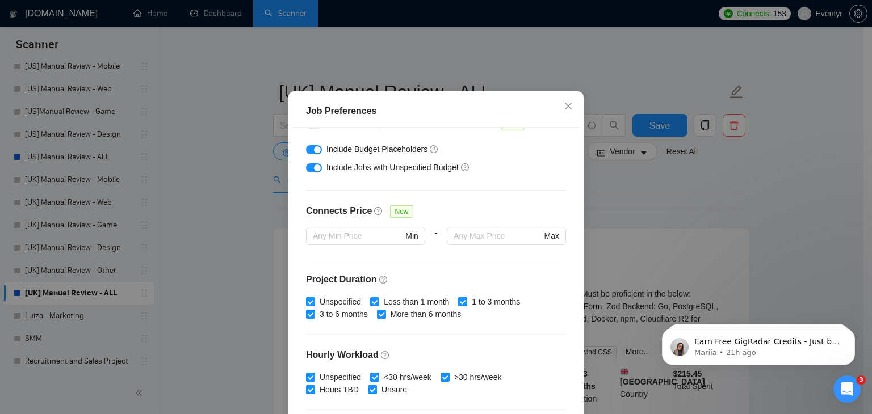
scroll to position [350, 0]
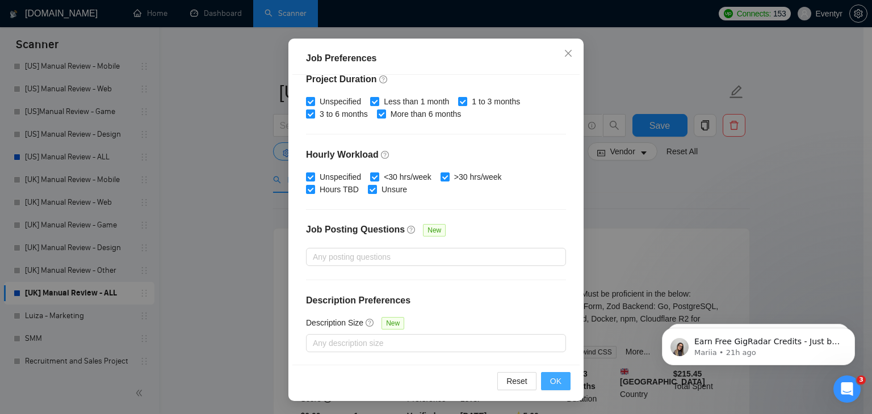
click at [550, 375] on span "OK" at bounding box center [555, 381] width 11 height 12
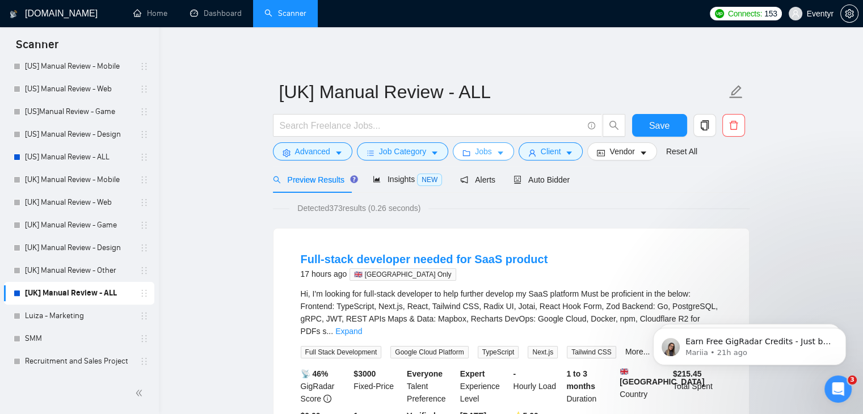
click at [490, 150] on button "Jobs" at bounding box center [483, 151] width 61 height 18
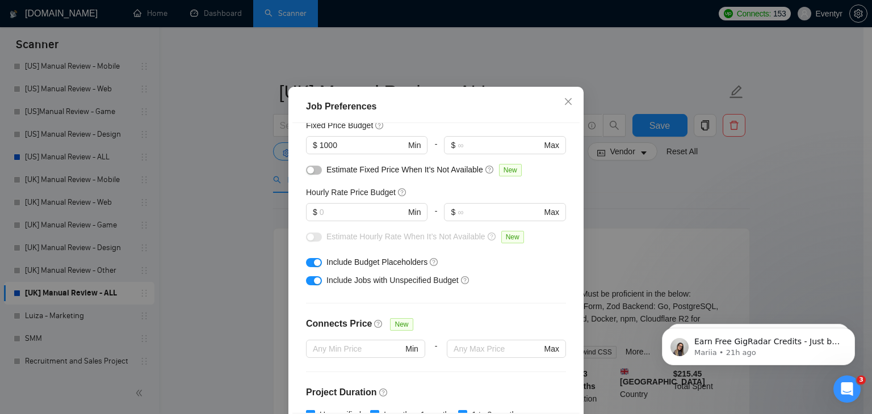
scroll to position [0, 0]
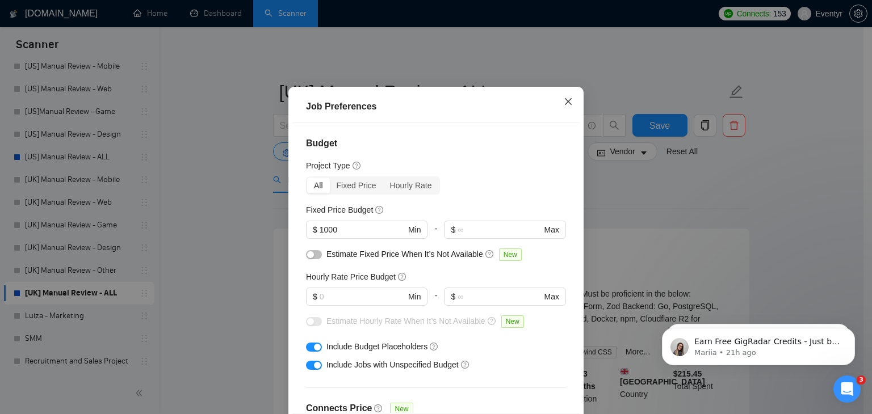
click at [563, 106] on icon "close" at bounding box center [567, 101] width 9 height 9
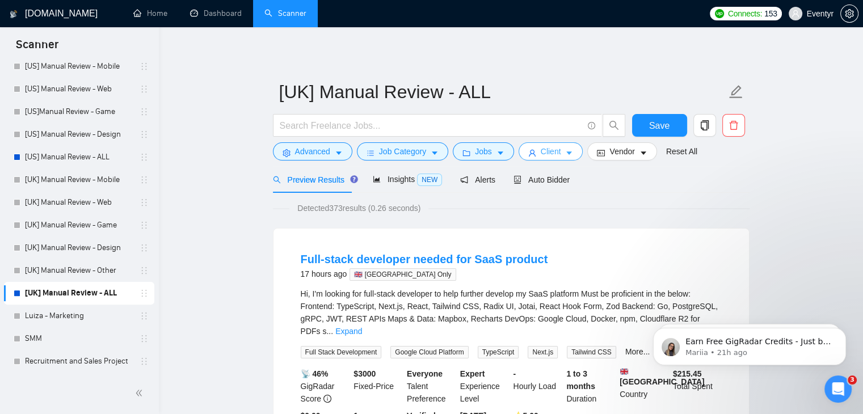
click at [545, 153] on span "Client" at bounding box center [551, 151] width 20 height 12
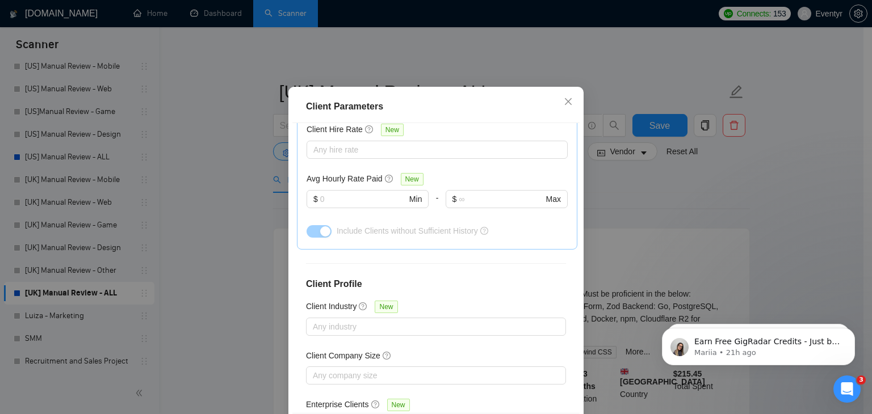
scroll to position [78, 0]
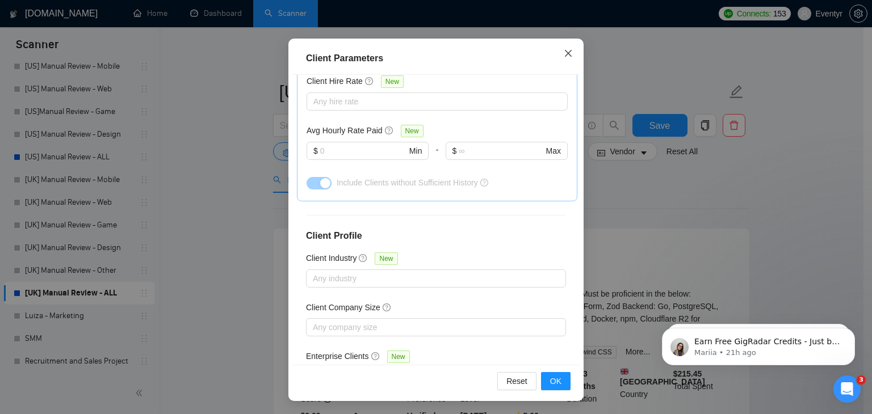
click at [563, 51] on icon "close" at bounding box center [567, 53] width 9 height 9
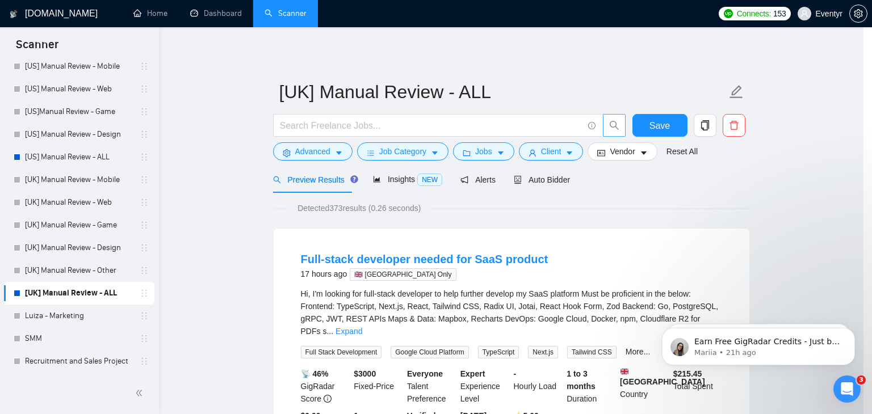
scroll to position [30, 0]
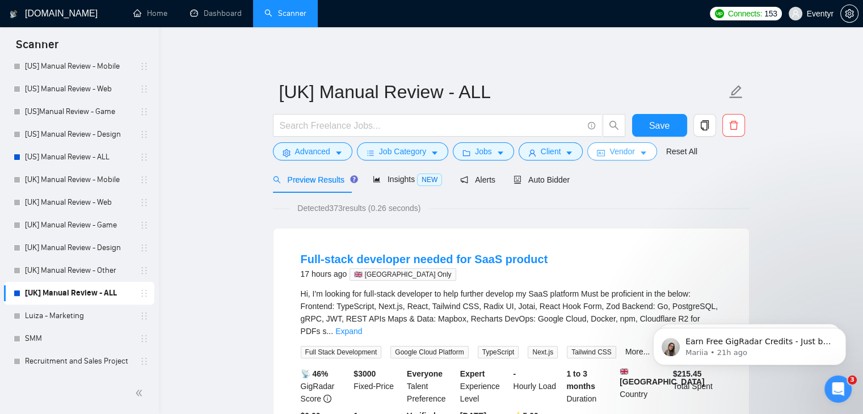
click at [609, 154] on span "Vendor" at bounding box center [621, 151] width 25 height 12
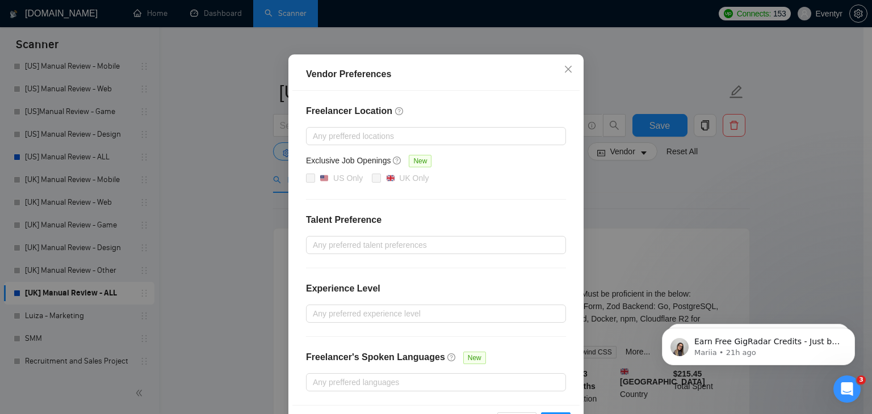
scroll to position [110, 0]
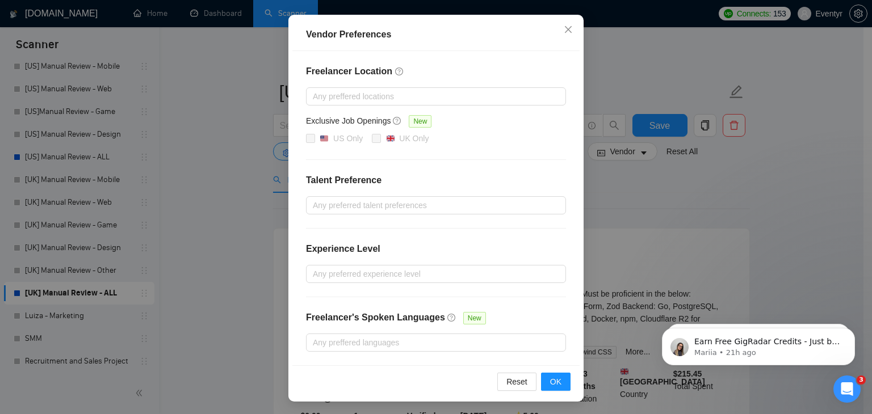
click at [716, 181] on div "Vendor Preferences Freelancer Location Any preffered locations Exclusive Job Op…" at bounding box center [436, 207] width 872 height 414
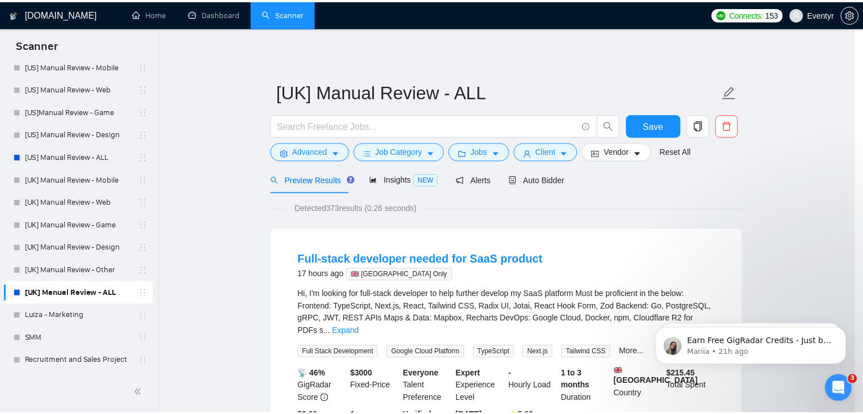
scroll to position [53, 0]
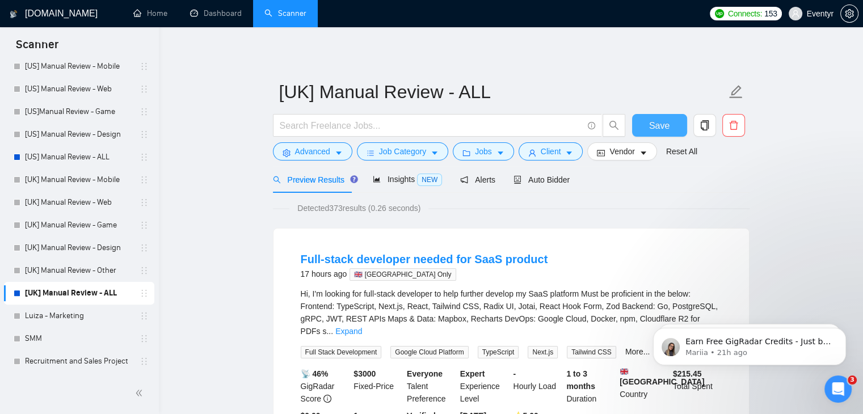
click at [650, 121] on span "Save" at bounding box center [659, 126] width 20 height 14
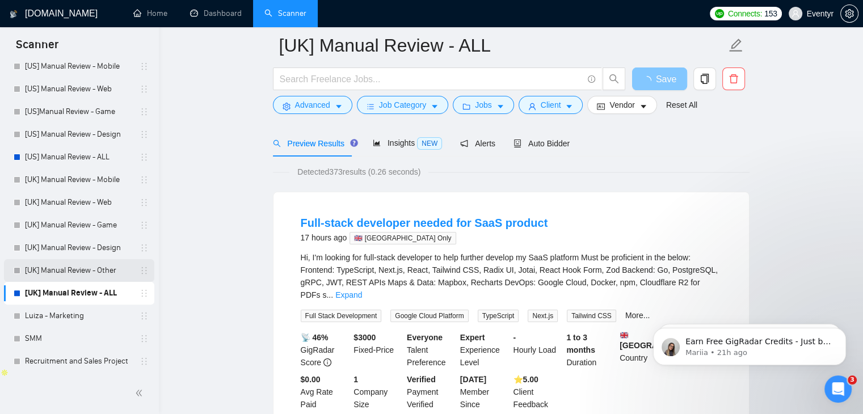
scroll to position [61, 0]
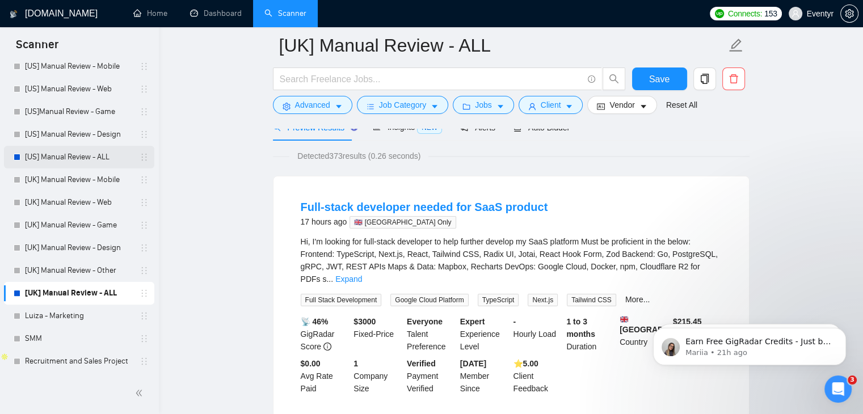
click at [98, 154] on link "[US] Manual Review - ALL" at bounding box center [79, 157] width 108 height 23
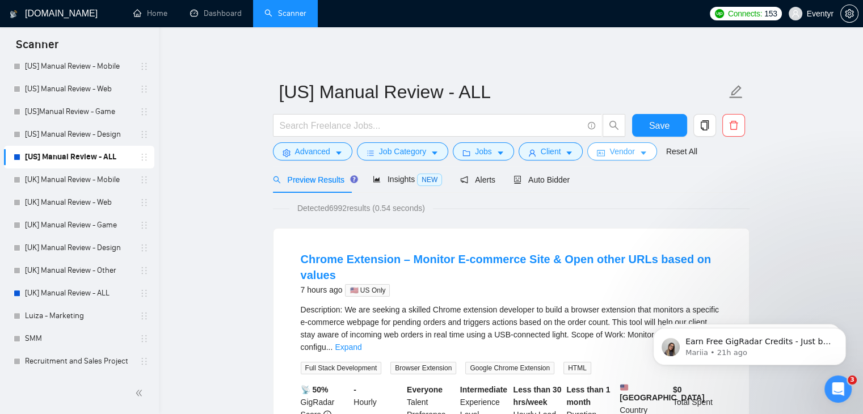
click at [612, 155] on span "Vendor" at bounding box center [621, 151] width 25 height 12
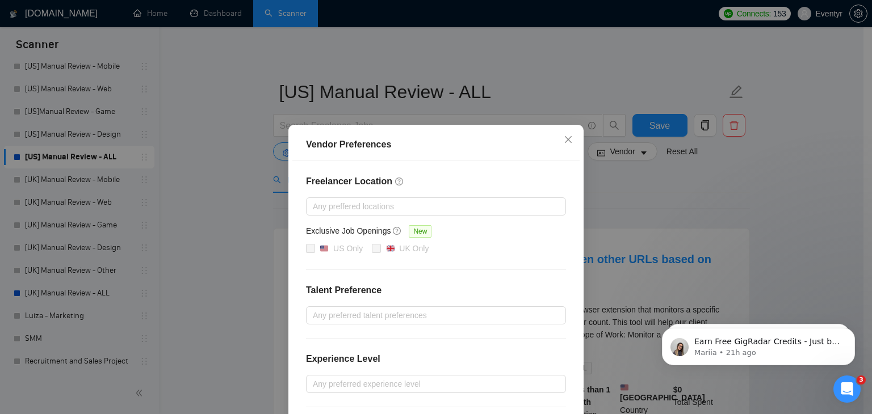
click at [756, 180] on div "Vendor Preferences Freelancer Location Any preffered locations Exclusive Job Op…" at bounding box center [436, 207] width 872 height 414
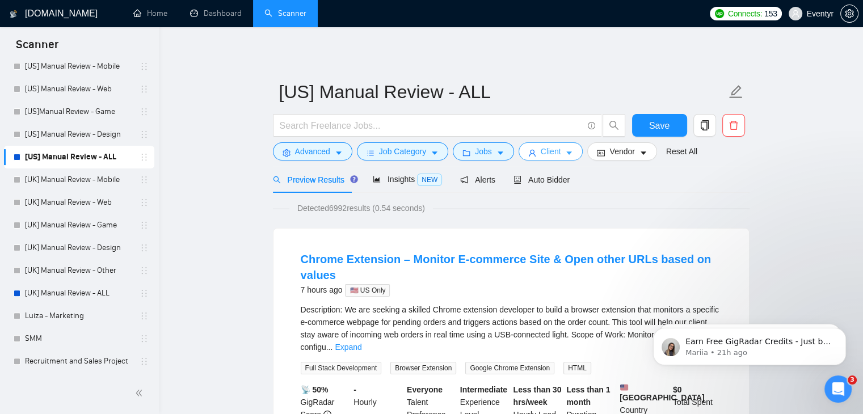
click at [556, 157] on span "Client" at bounding box center [551, 151] width 20 height 12
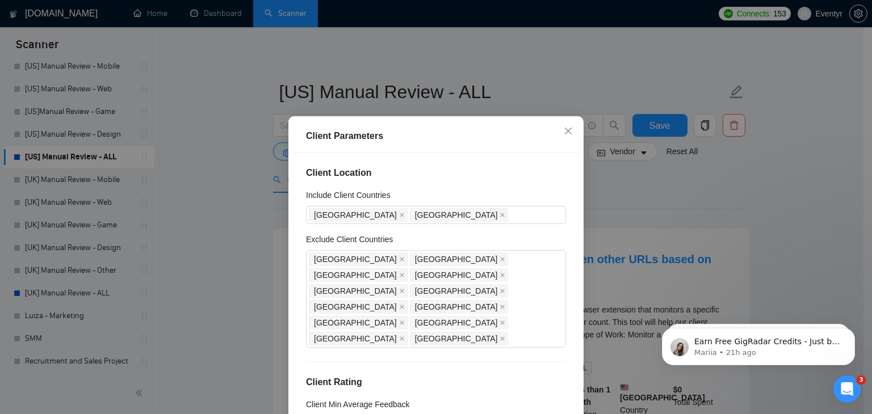
click at [706, 192] on div "Client Parameters Client Location Include Client Countries [GEOGRAPHIC_DATA] [G…" at bounding box center [436, 207] width 872 height 414
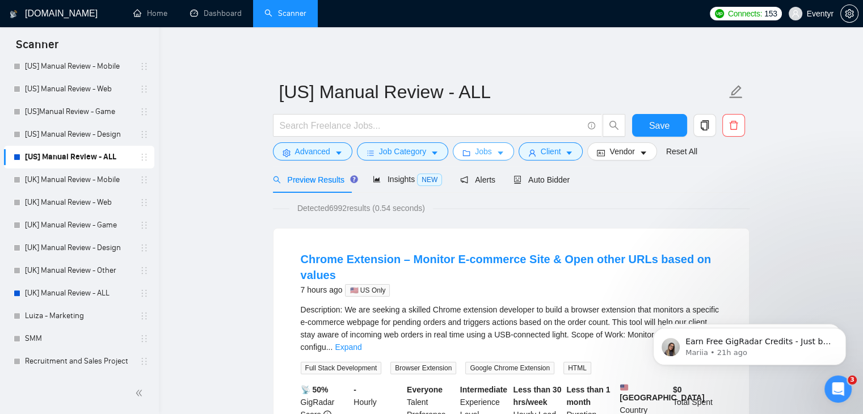
click at [486, 155] on span "Jobs" at bounding box center [483, 151] width 17 height 12
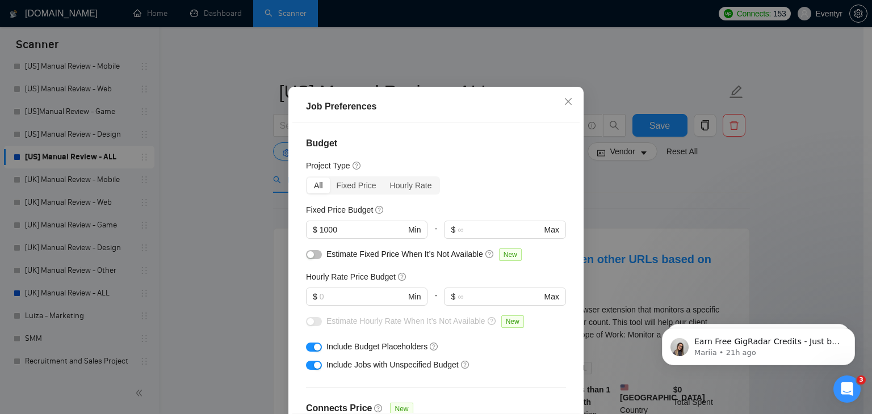
click at [767, 168] on div "Job Preferences Budget Project Type All Fixed Price Hourly Rate Fixed Price Bud…" at bounding box center [436, 207] width 872 height 414
